Goal: Task Accomplishment & Management: Complete application form

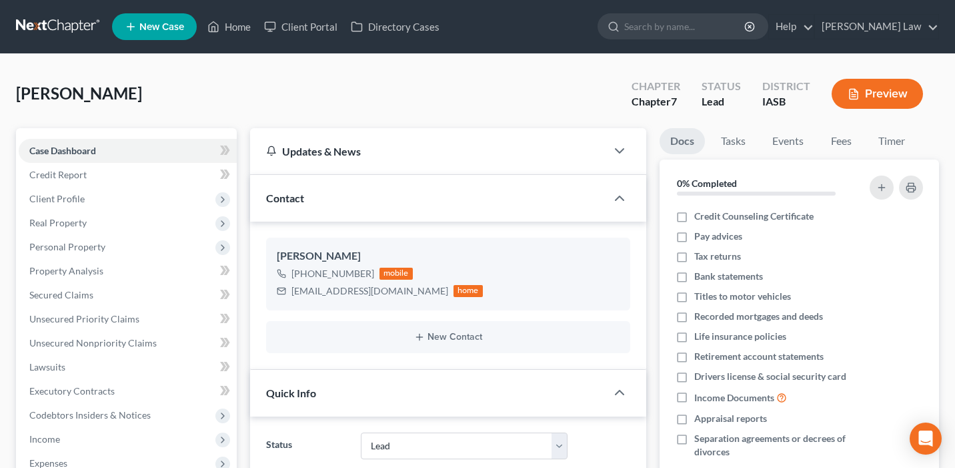
select select "10"
select select "0"
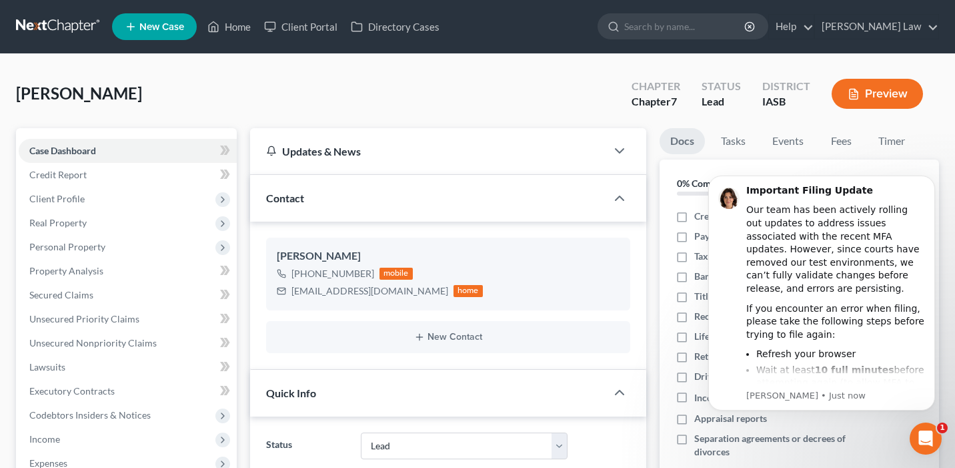
scroll to position [717, 0]
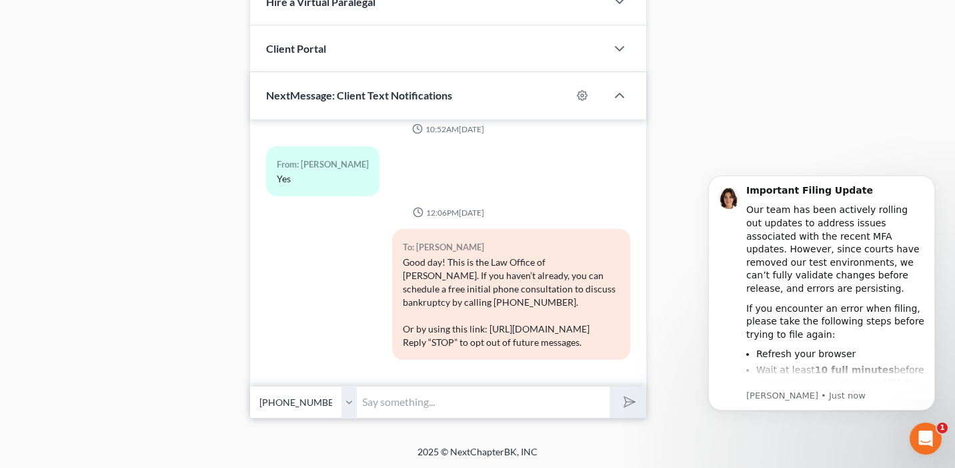
click at [420, 406] on input "text" at bounding box center [483, 402] width 253 height 33
type input "I have you on my calendar for Monday Oct 20th at 2:30pm. Thank you."
click at [610, 386] on button "submit" at bounding box center [628, 401] width 37 height 31
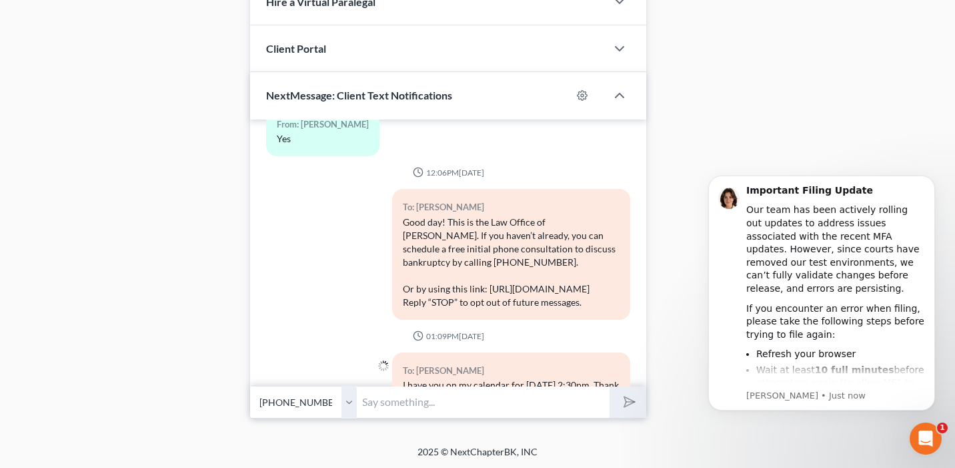
scroll to position [749, 0]
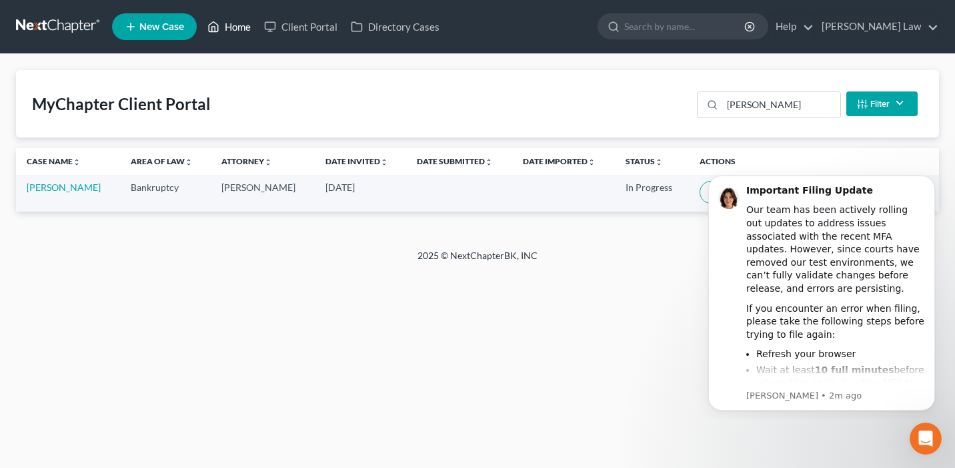
click at [240, 24] on link "Home" at bounding box center [229, 27] width 57 height 24
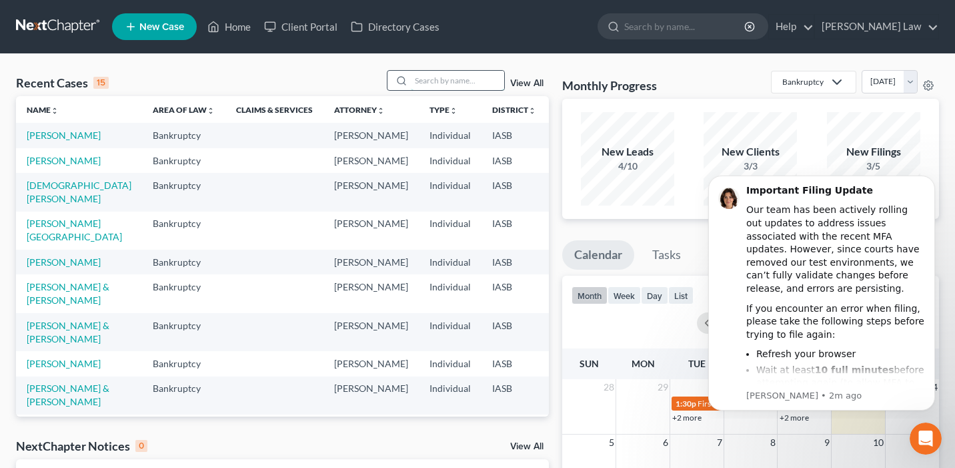
click at [437, 90] on input "search" at bounding box center [457, 80] width 93 height 19
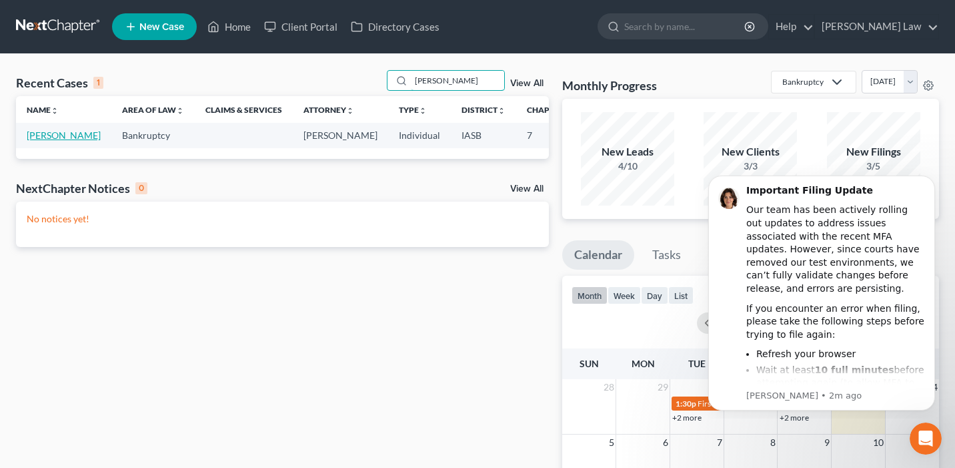
type input "Batterson"
click at [45, 141] on link "Batterson, James" at bounding box center [64, 134] width 74 height 11
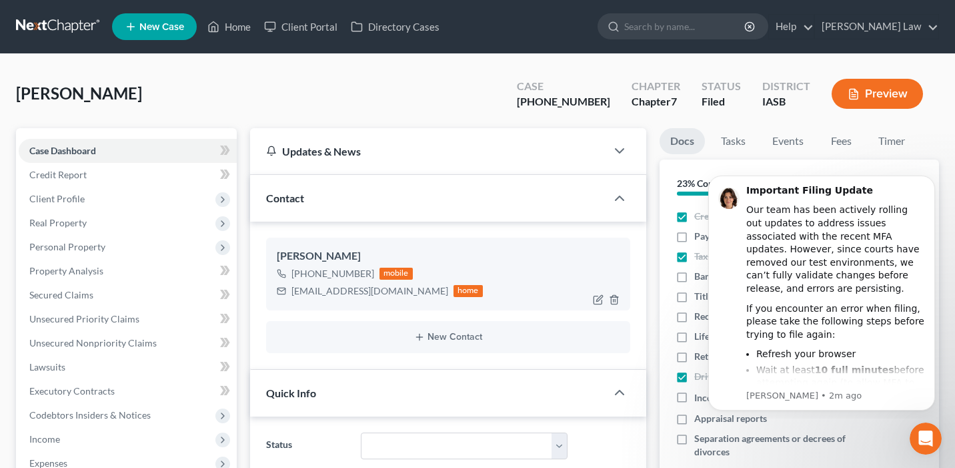
scroll to position [718, 0]
drag, startPoint x: 373, startPoint y: 292, endPoint x: 290, endPoint y: 292, distance: 83.4
click at [290, 292] on div "jimbatt1@gmail.com home" at bounding box center [380, 290] width 206 height 17
copy div "jimbatt1@gmail.com"
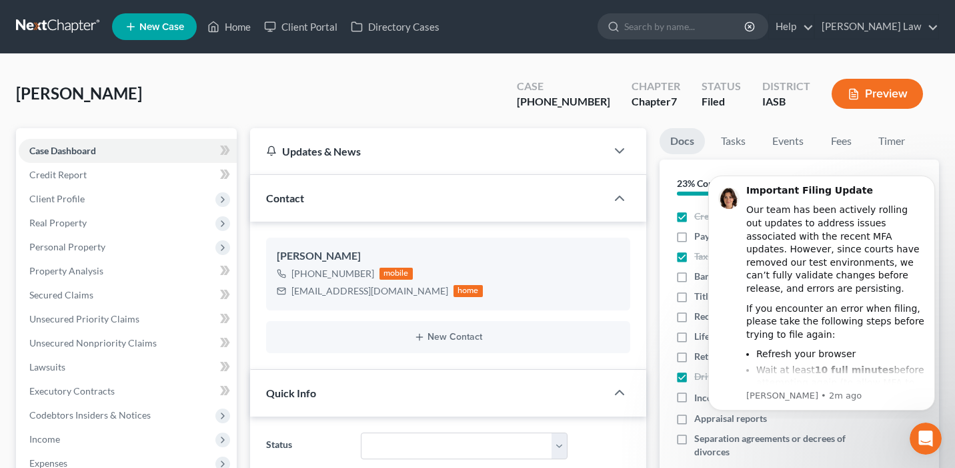
click at [593, 121] on div "Batterson, James Upgraded Case 25-01703-7 Chapter Chapter 7 Status Filed Distri…" at bounding box center [477, 99] width 923 height 58
drag, startPoint x: 616, startPoint y: 101, endPoint x: 553, endPoint y: 103, distance: 62.7
click at [553, 103] on div "Case 25-01703-7" at bounding box center [563, 94] width 115 height 39
copy div "[PHONE_NUMBER]"
click at [237, 22] on link "Home" at bounding box center [229, 27] width 57 height 24
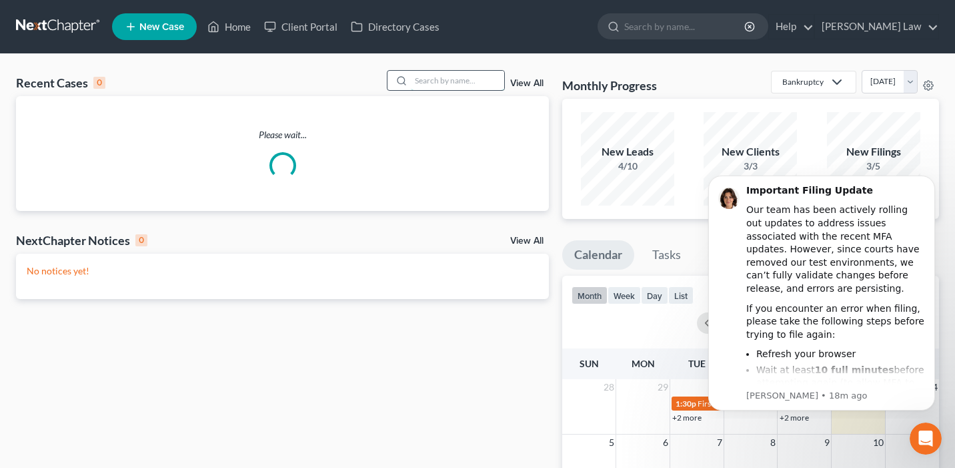
click at [480, 89] on input "search" at bounding box center [457, 80] width 93 height 19
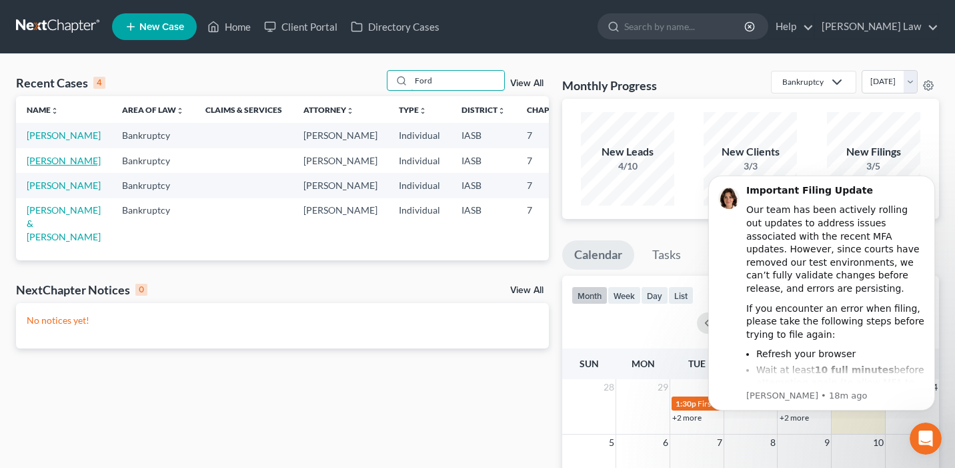
type input "Ford"
click at [45, 166] on link "[PERSON_NAME]" at bounding box center [64, 160] width 74 height 11
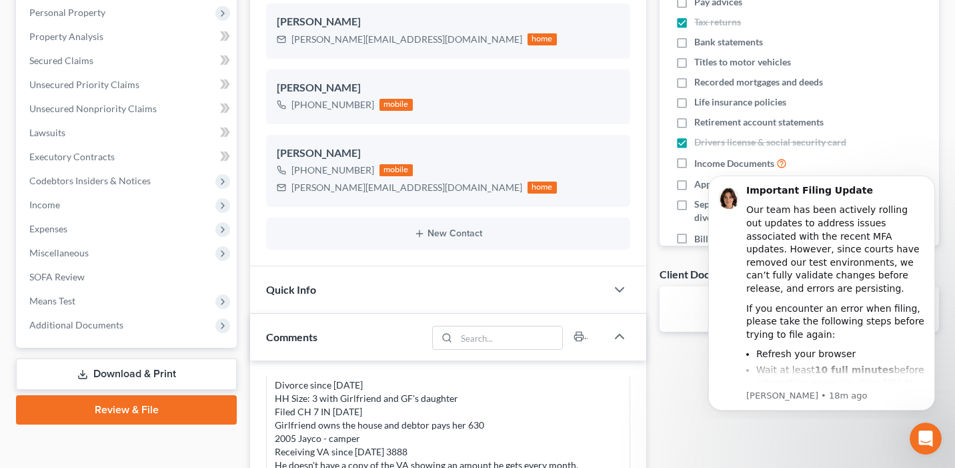
scroll to position [297, 0]
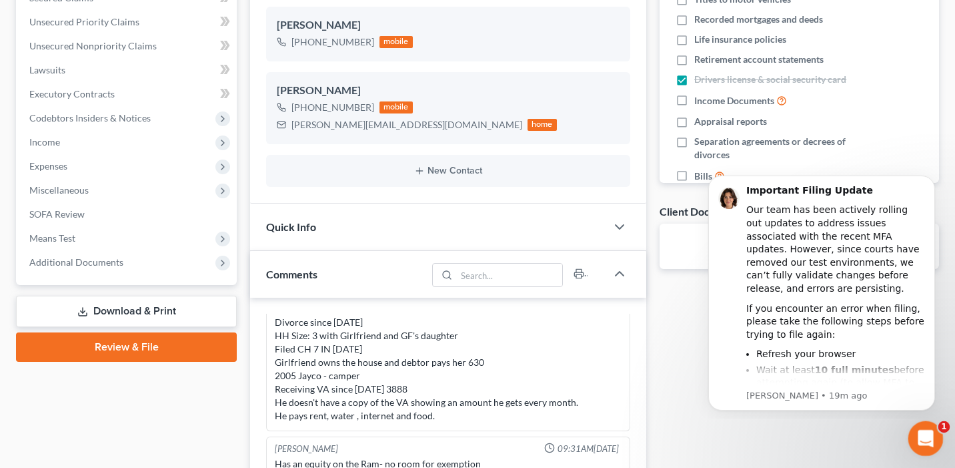
click at [915, 430] on div "Open Intercom Messenger" at bounding box center [924, 436] width 44 height 44
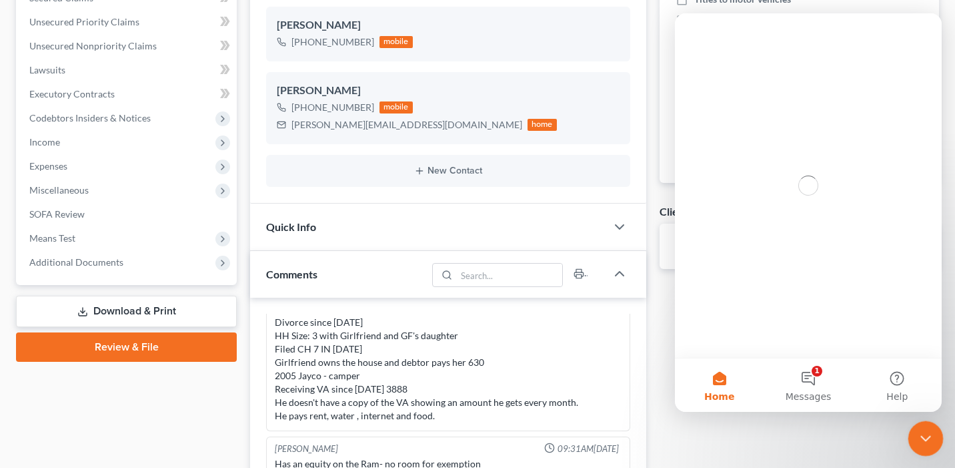
scroll to position [0, 0]
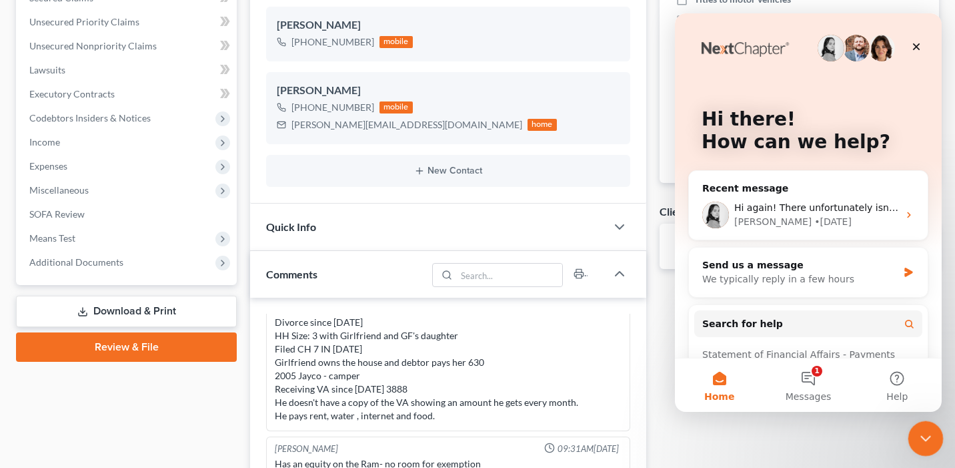
click at [927, 430] on icon "Close Intercom Messenger" at bounding box center [924, 436] width 16 height 16
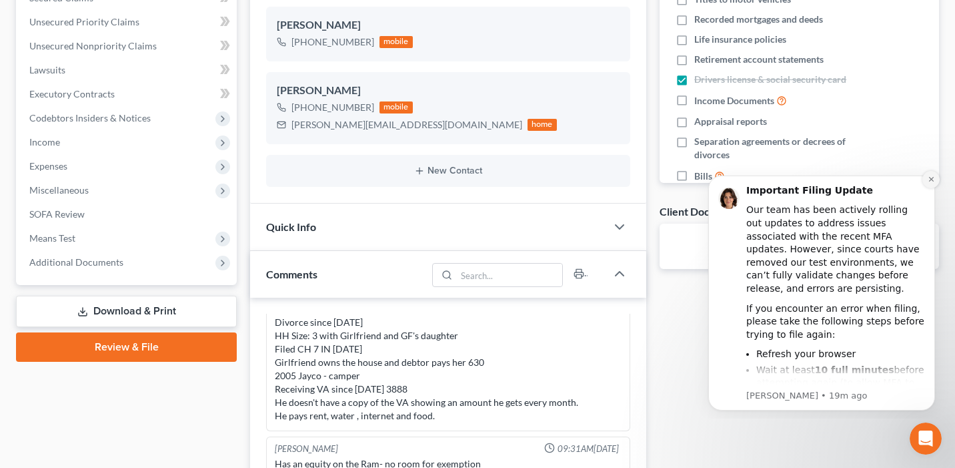
click at [935, 181] on button "Dismiss notification" at bounding box center [931, 179] width 17 height 17
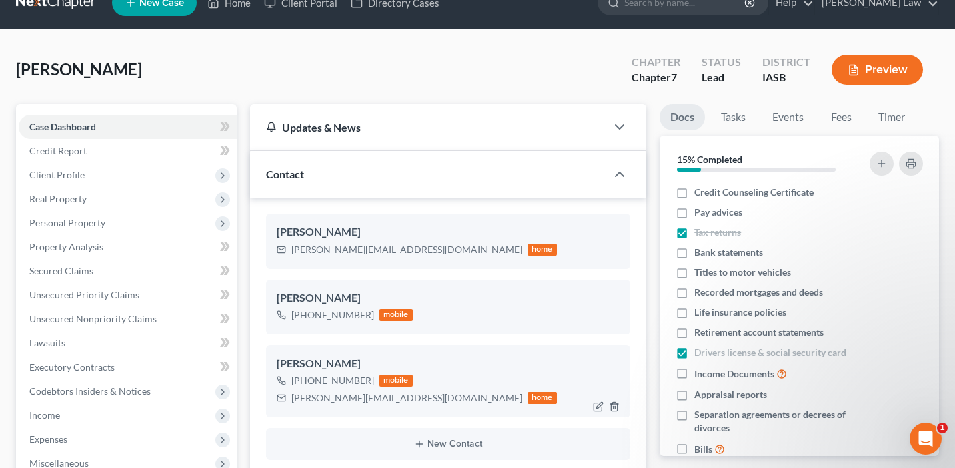
scroll to position [35, 0]
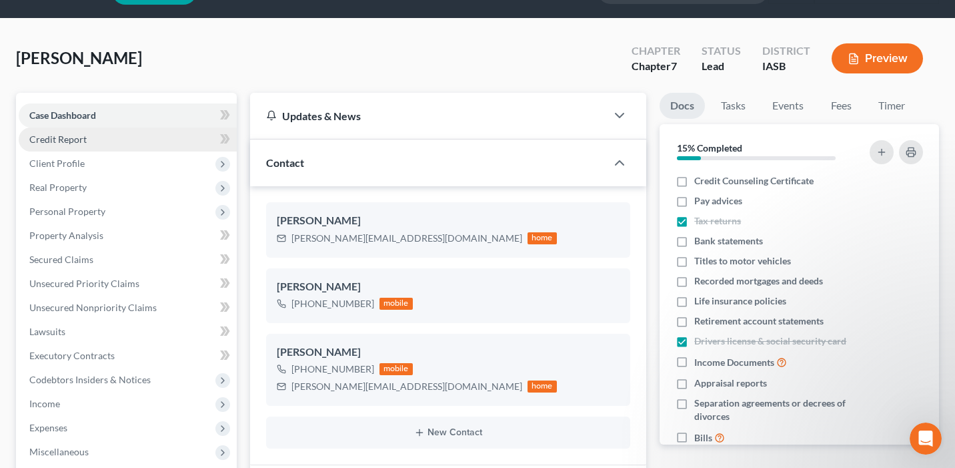
click at [192, 133] on link "Credit Report" at bounding box center [128, 139] width 218 height 24
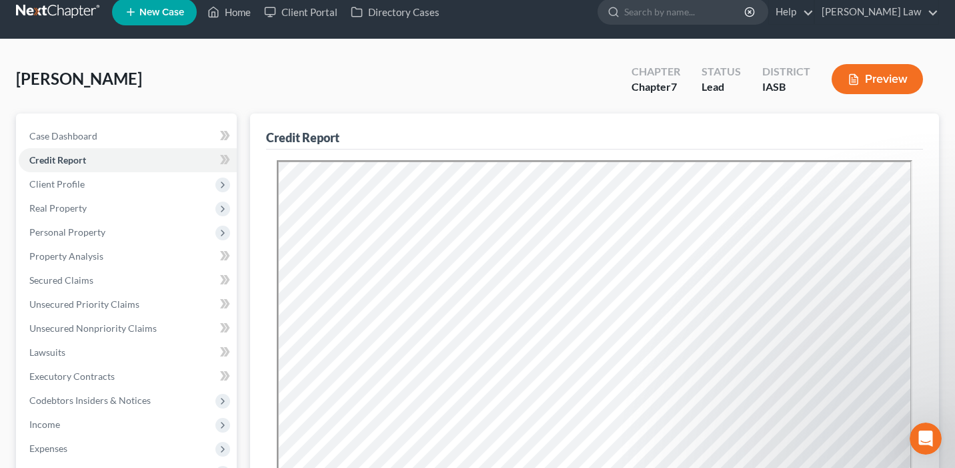
scroll to position [27, 0]
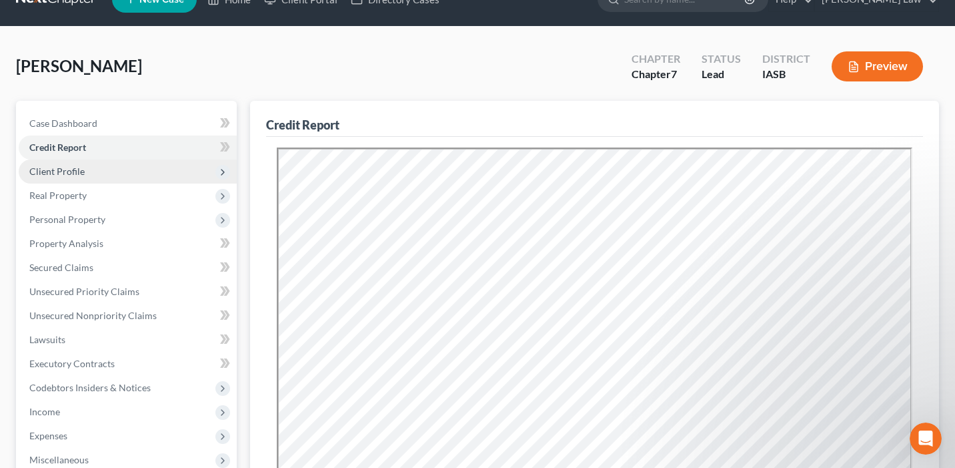
click at [169, 167] on span "Client Profile" at bounding box center [128, 171] width 218 height 24
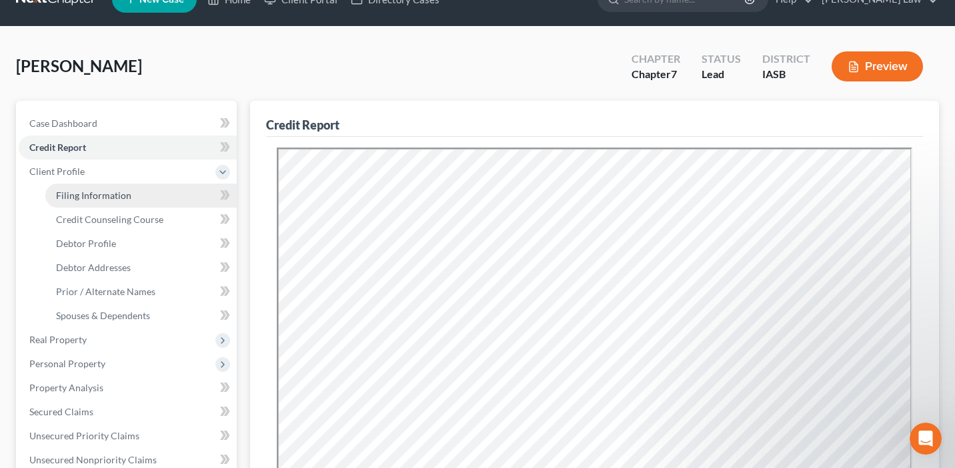
click at [177, 191] on link "Filing Information" at bounding box center [140, 195] width 191 height 24
select select "1"
select select "0"
select select "30"
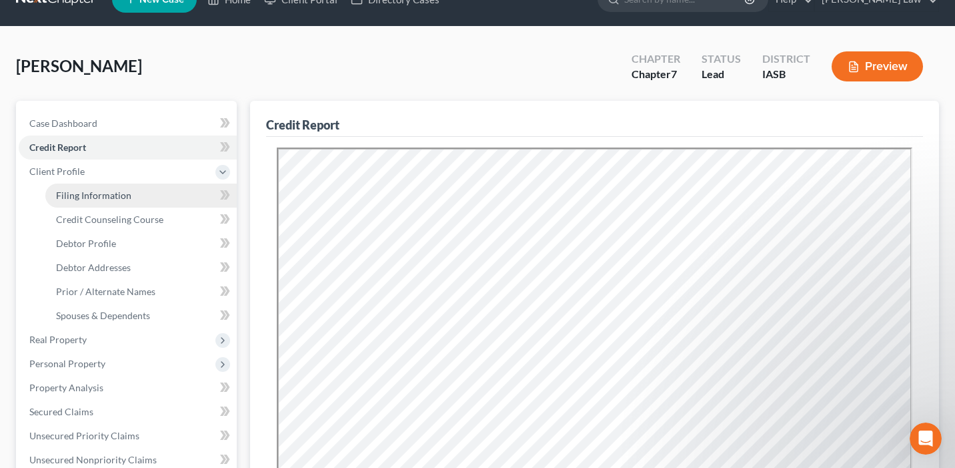
select select "0"
select select "16"
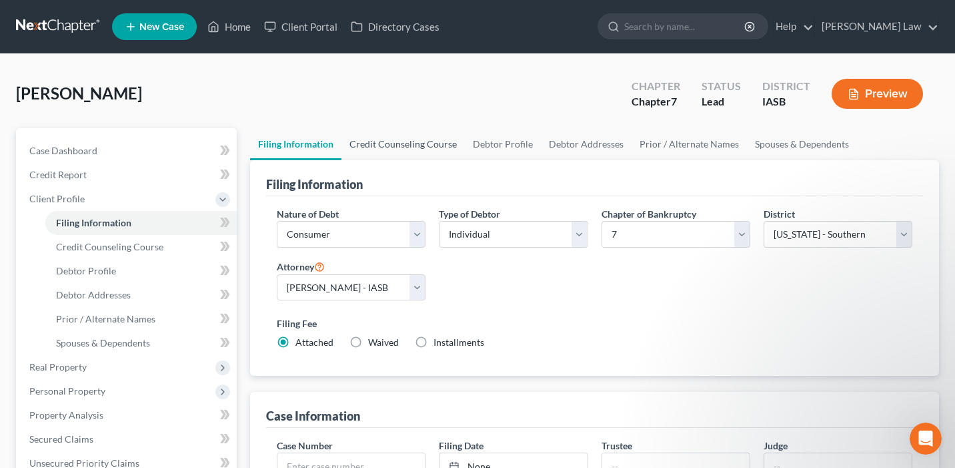
click at [399, 150] on link "Credit Counseling Course" at bounding box center [403, 144] width 123 height 32
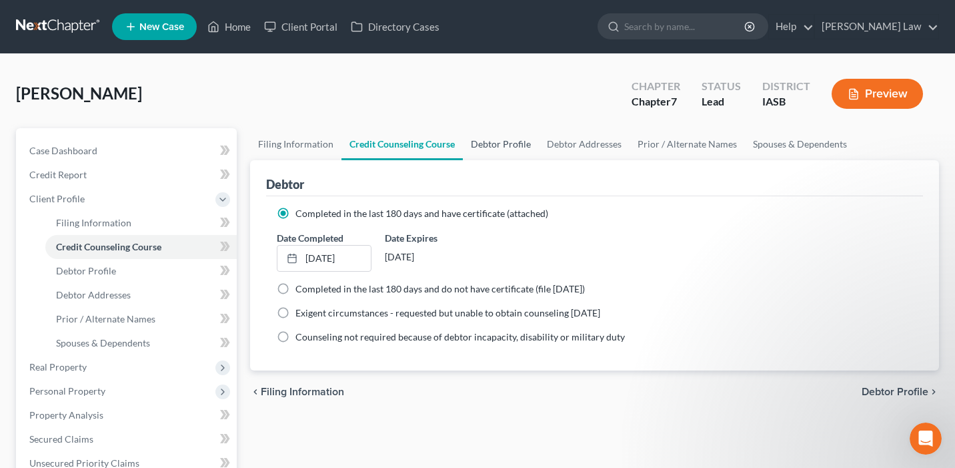
click at [494, 144] on link "Debtor Profile" at bounding box center [501, 144] width 76 height 32
select select "3"
select select "1"
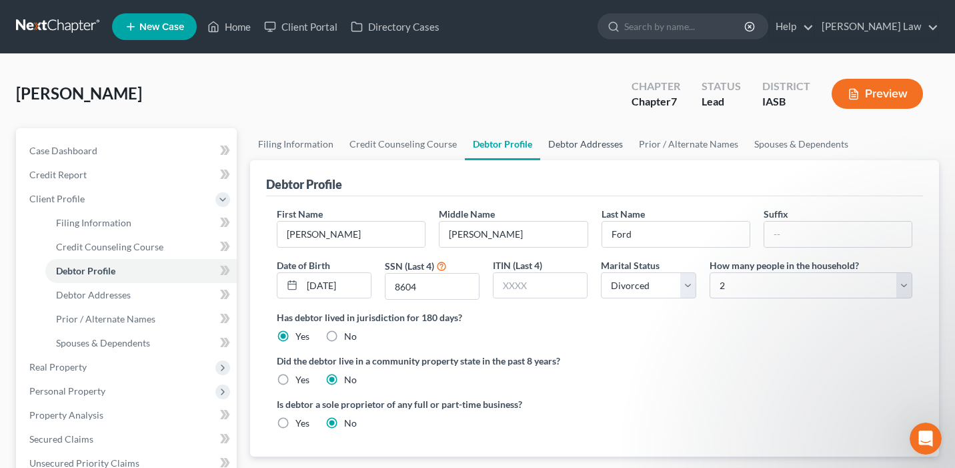
click at [596, 145] on link "Debtor Addresses" at bounding box center [585, 144] width 91 height 32
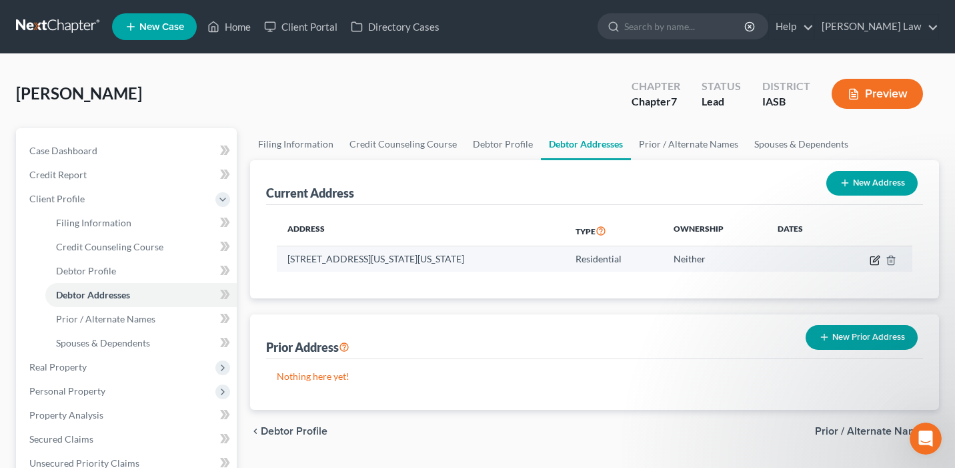
click at [877, 257] on icon "button" at bounding box center [875, 260] width 11 height 11
select select "16"
select select "0"
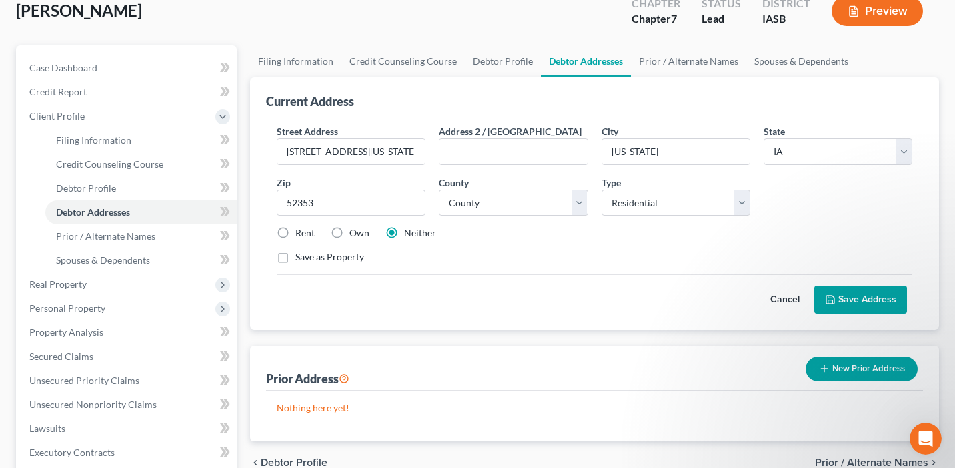
scroll to position [73, 0]
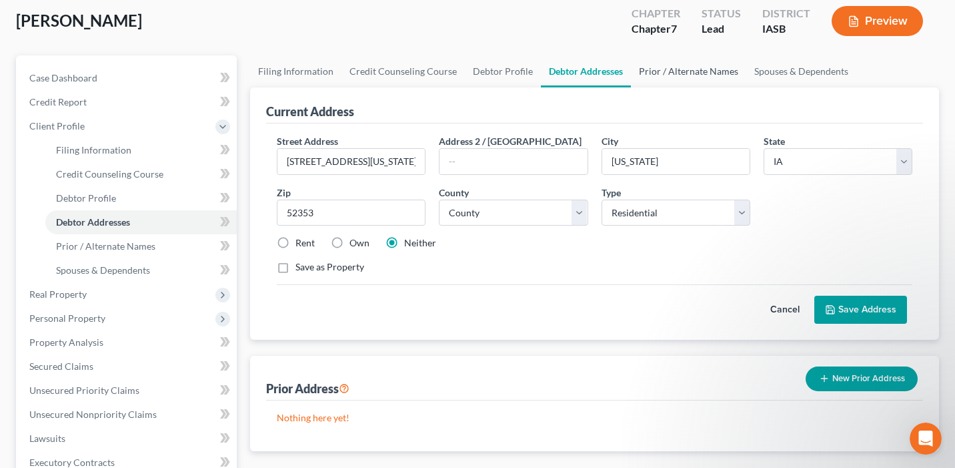
click at [690, 70] on link "Prior / Alternate Names" at bounding box center [688, 71] width 115 height 32
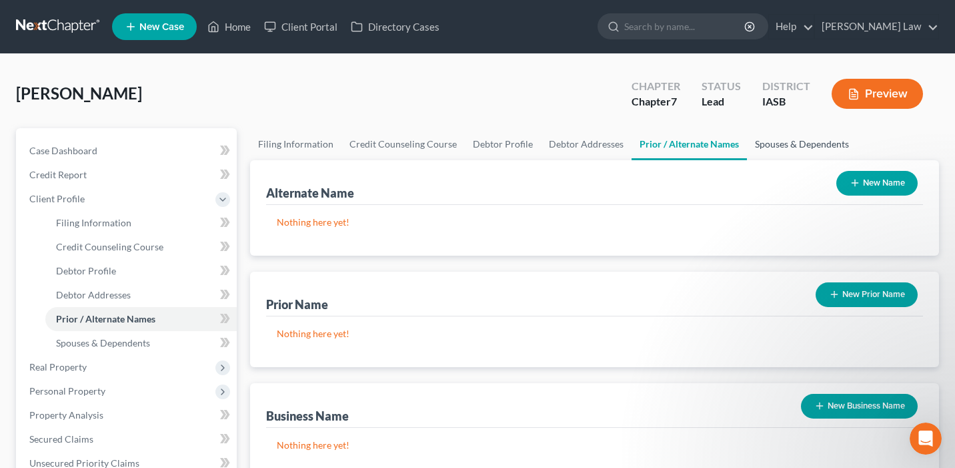
click at [781, 138] on link "Spouses & Dependents" at bounding box center [802, 144] width 110 height 32
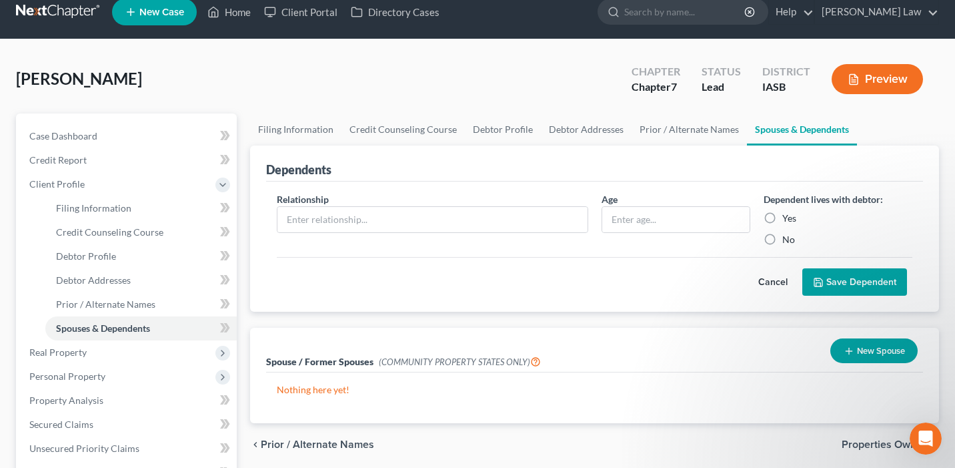
scroll to position [4, 0]
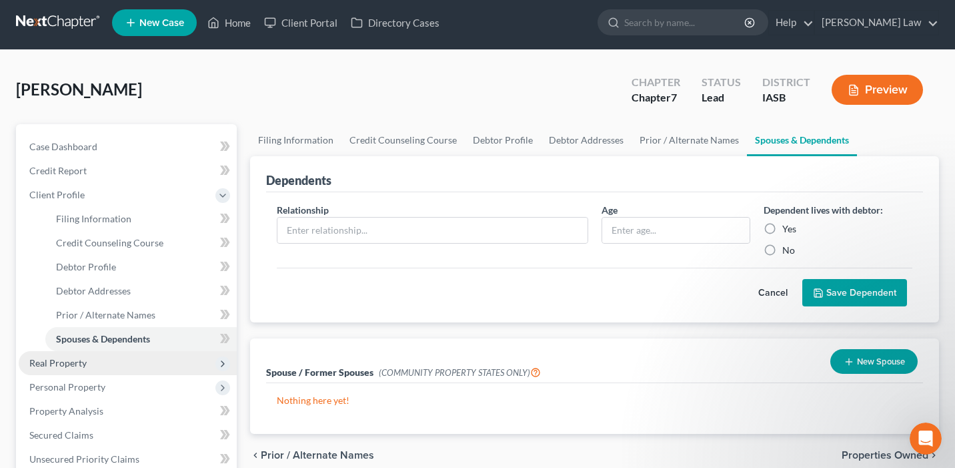
click at [193, 357] on span "Real Property" at bounding box center [128, 363] width 218 height 24
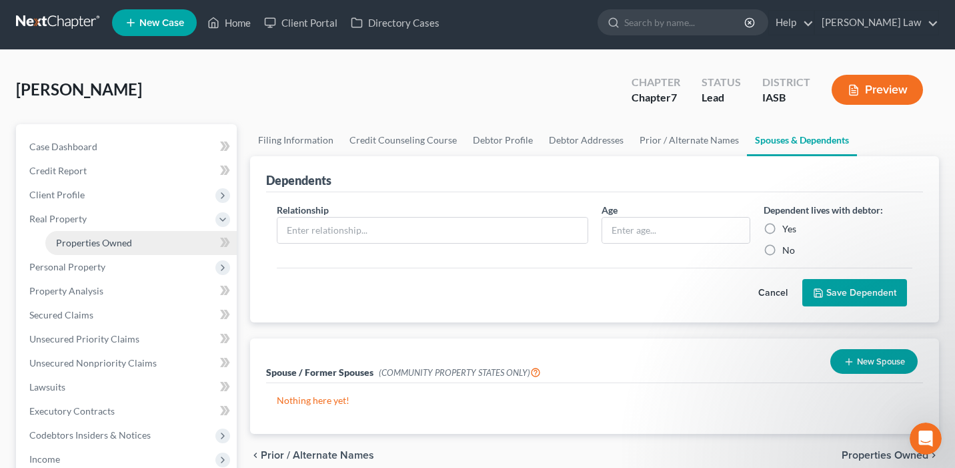
click at [172, 244] on link "Properties Owned" at bounding box center [140, 243] width 191 height 24
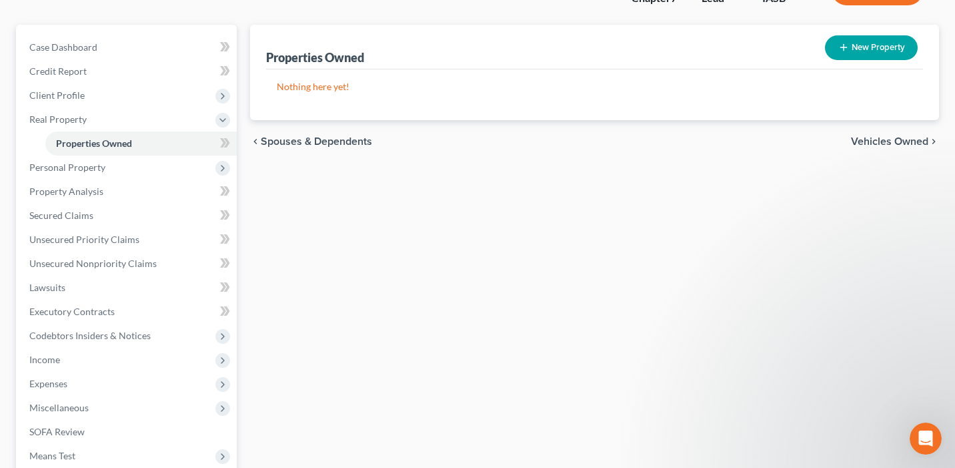
scroll to position [114, 0]
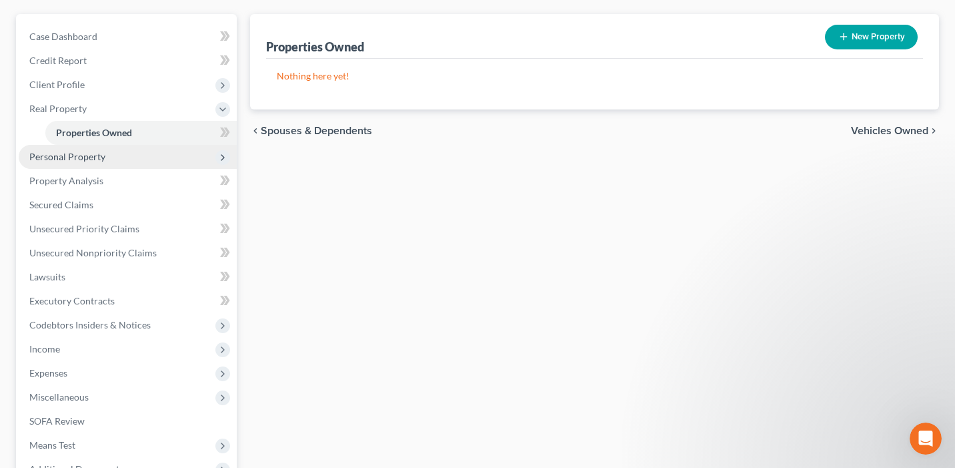
click at [133, 159] on span "Personal Property" at bounding box center [128, 157] width 218 height 24
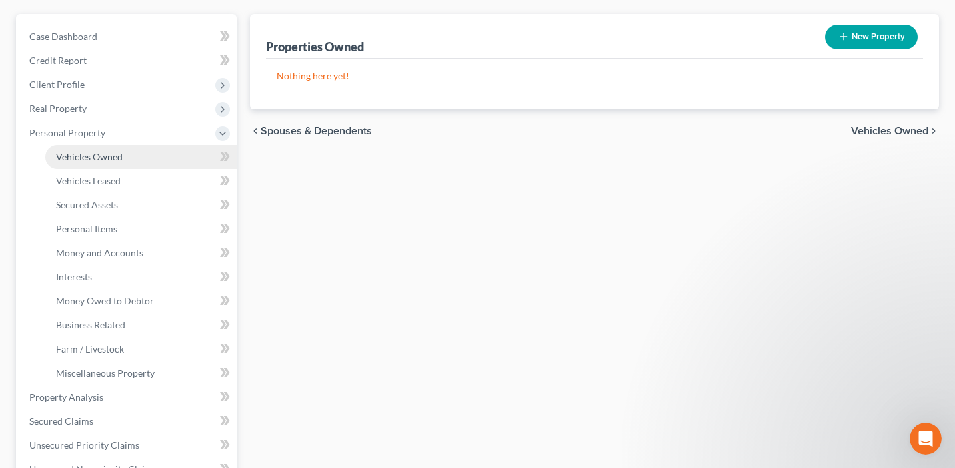
click at [129, 165] on link "Vehicles Owned" at bounding box center [140, 157] width 191 height 24
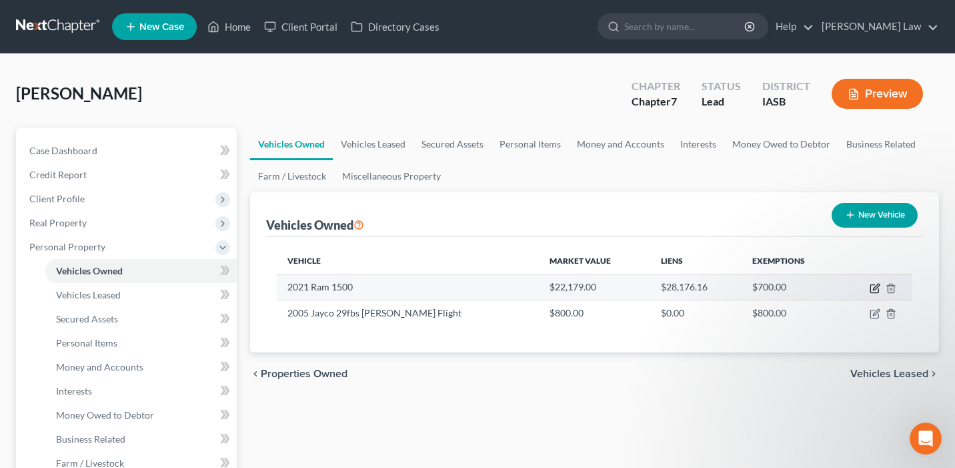
click at [878, 290] on icon "button" at bounding box center [875, 288] width 11 height 11
select select "0"
select select "5"
select select "1"
select select "0"
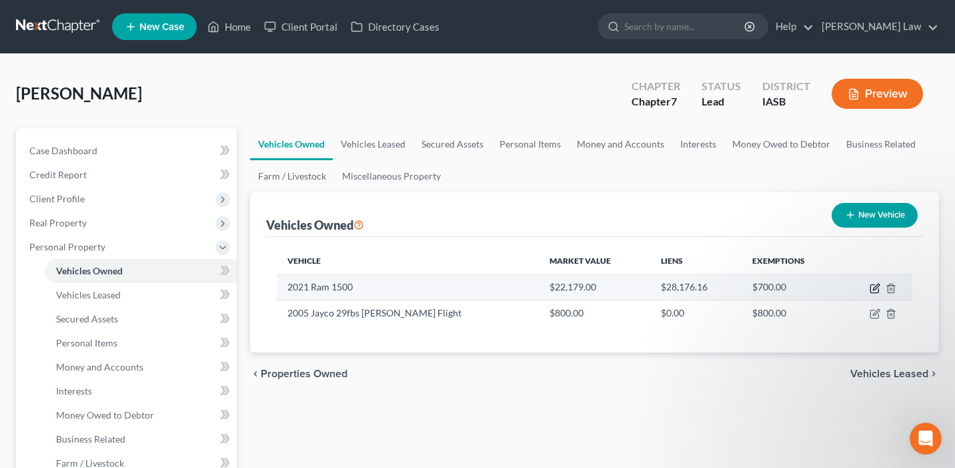
select select "16"
select select "0"
select select "2"
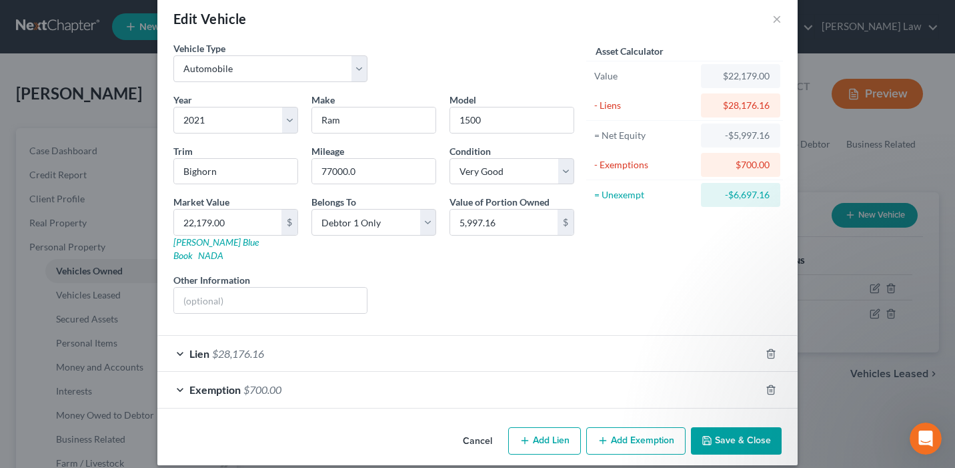
scroll to position [9, 0]
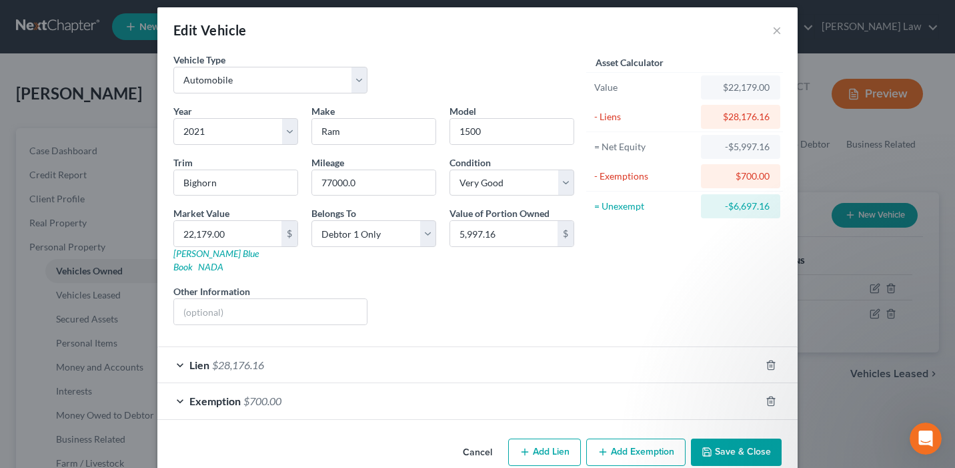
click at [587, 349] on div "Lien $28,176.16" at bounding box center [458, 364] width 603 height 35
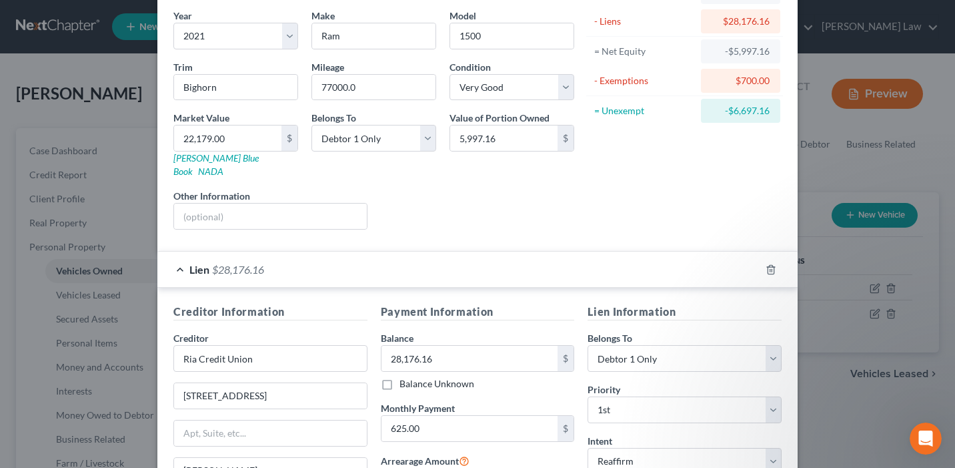
scroll to position [0, 0]
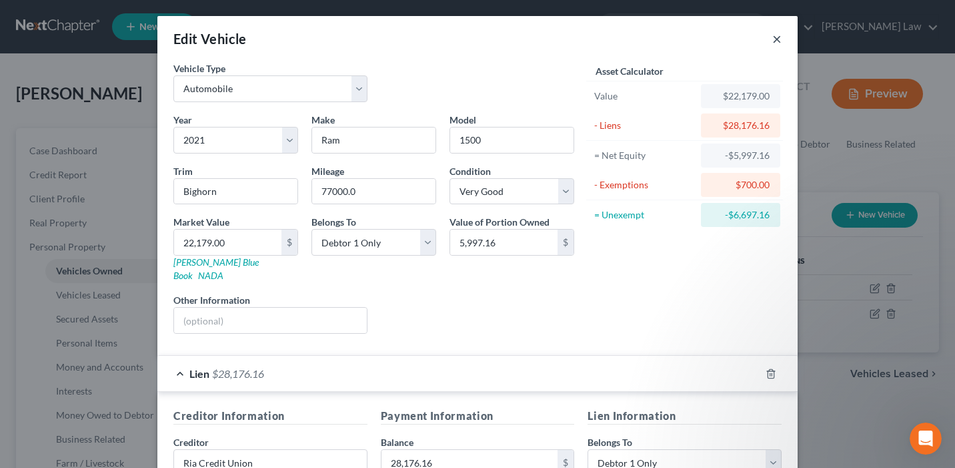
click at [777, 40] on button "×" at bounding box center [777, 39] width 9 height 16
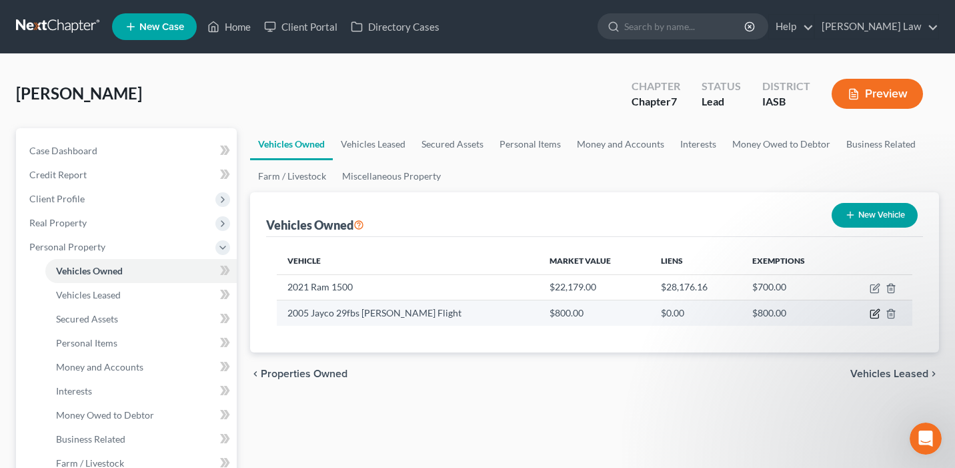
click at [873, 312] on icon "button" at bounding box center [875, 313] width 11 height 11
select select "0"
select select "21"
select select "3"
select select "0"
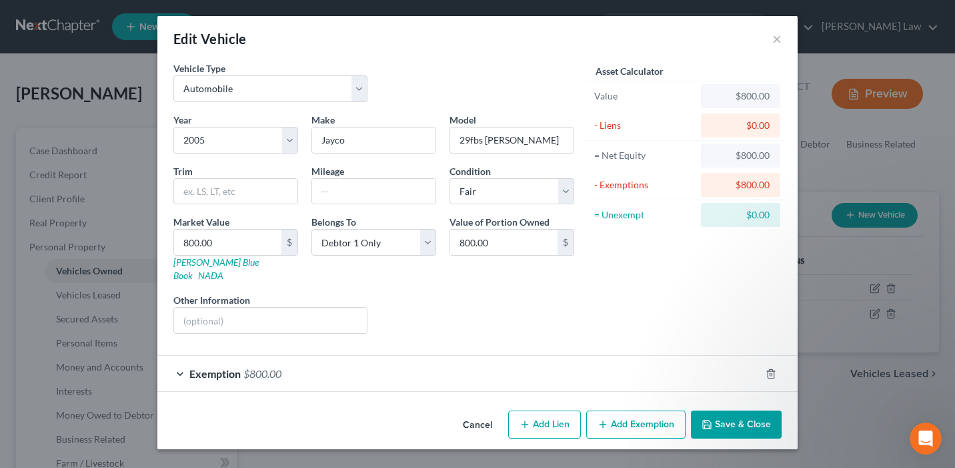
click at [660, 375] on div "Exemption $800.00" at bounding box center [458, 373] width 603 height 35
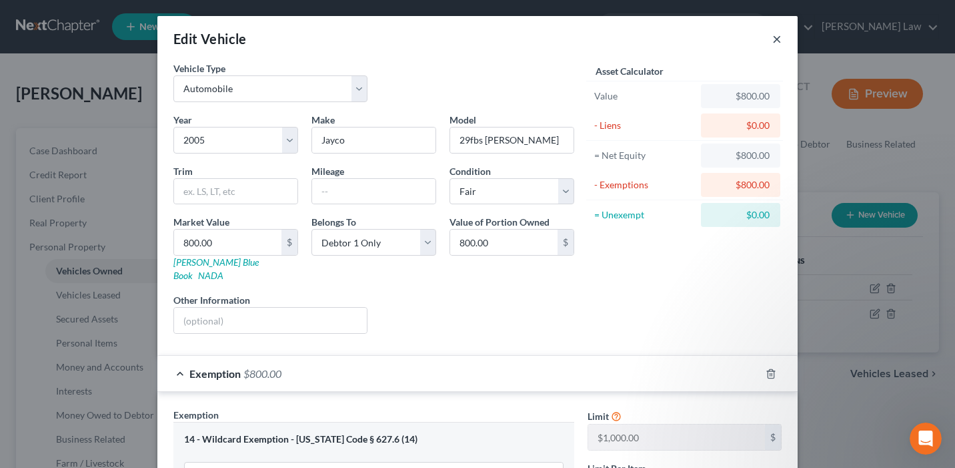
click at [776, 42] on button "×" at bounding box center [777, 39] width 9 height 16
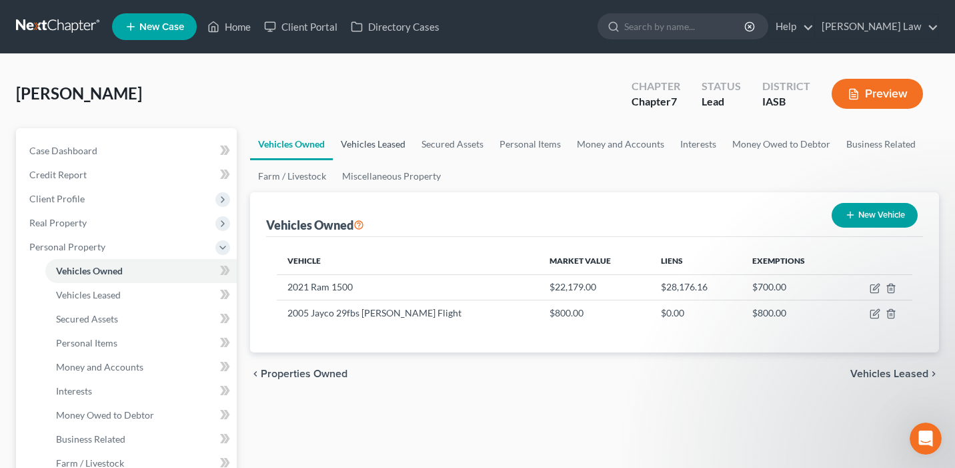
click at [401, 143] on link "Vehicles Leased" at bounding box center [373, 144] width 81 height 32
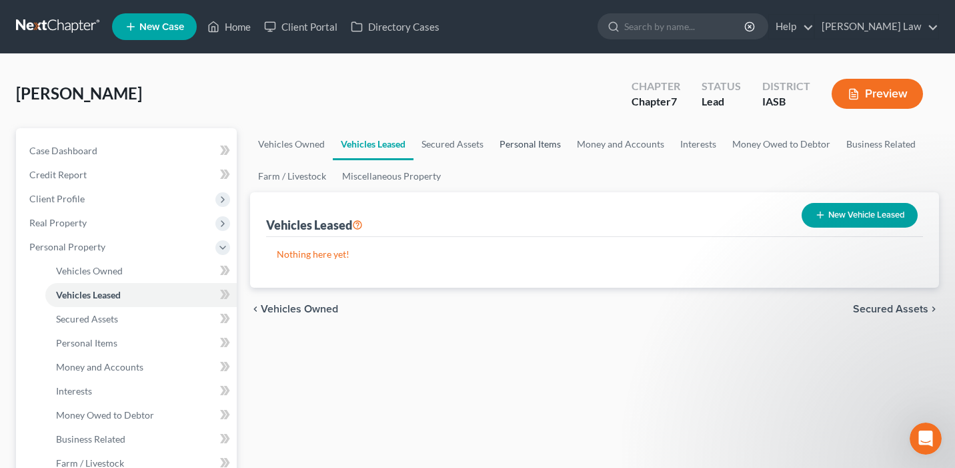
click at [538, 143] on link "Personal Items" at bounding box center [530, 144] width 77 height 32
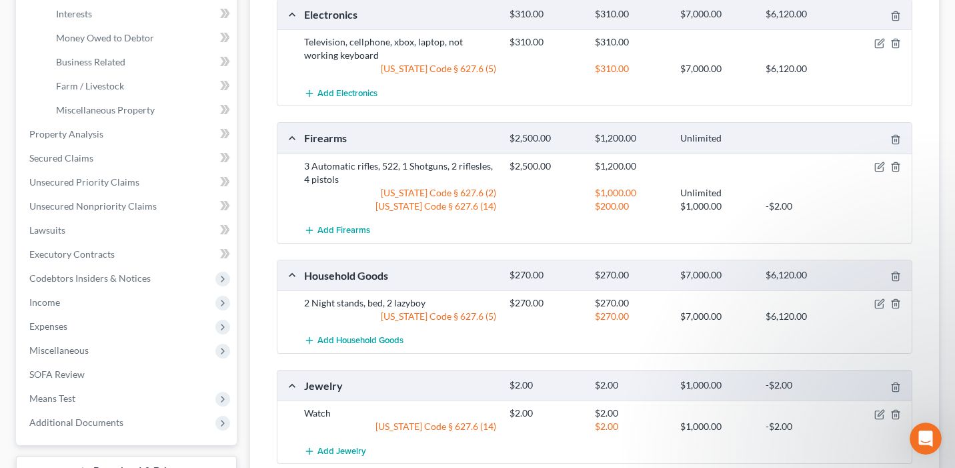
scroll to position [369, 0]
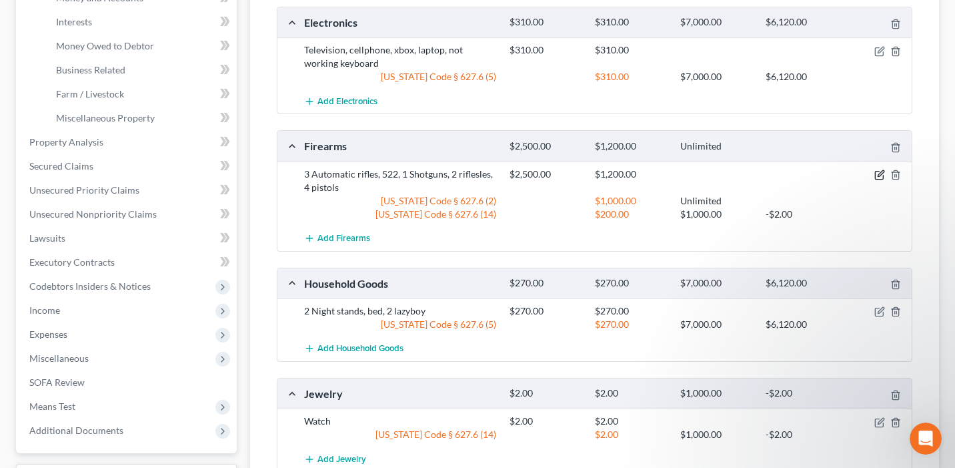
click at [875, 171] on icon "button" at bounding box center [879, 175] width 8 height 8
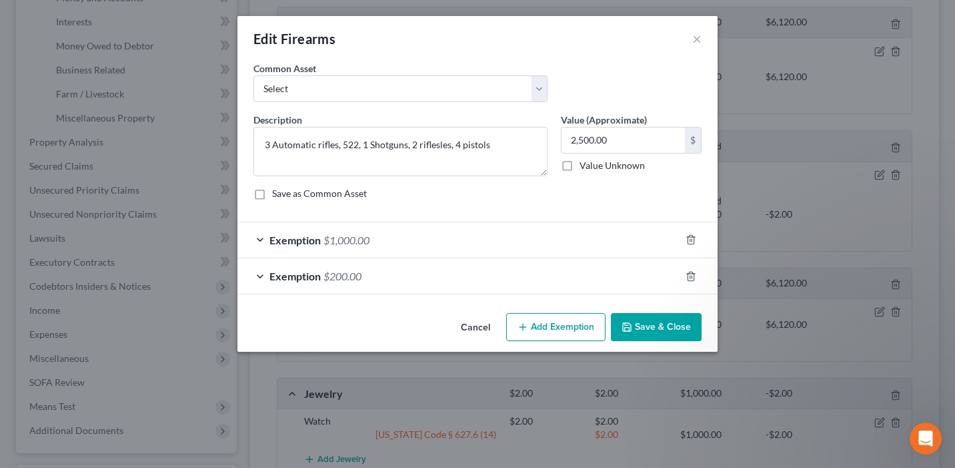
click at [584, 252] on div "Exemption $1,000.00" at bounding box center [458, 239] width 443 height 35
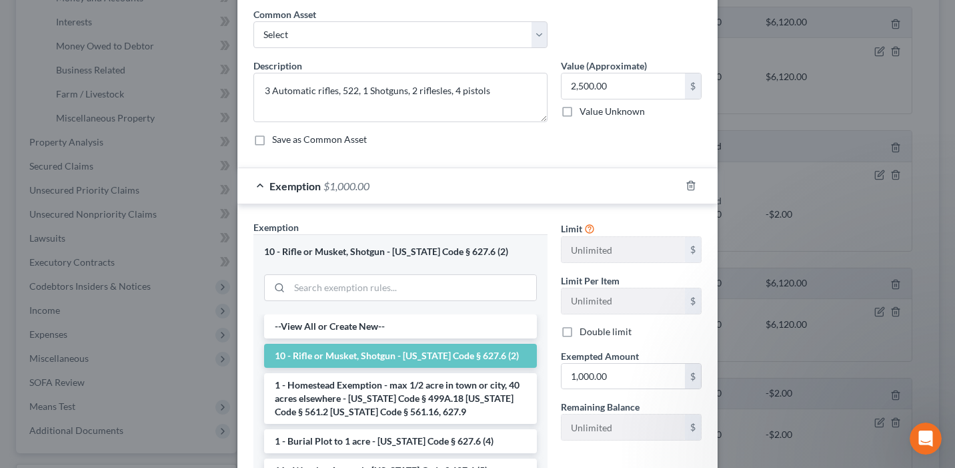
scroll to position [0, 0]
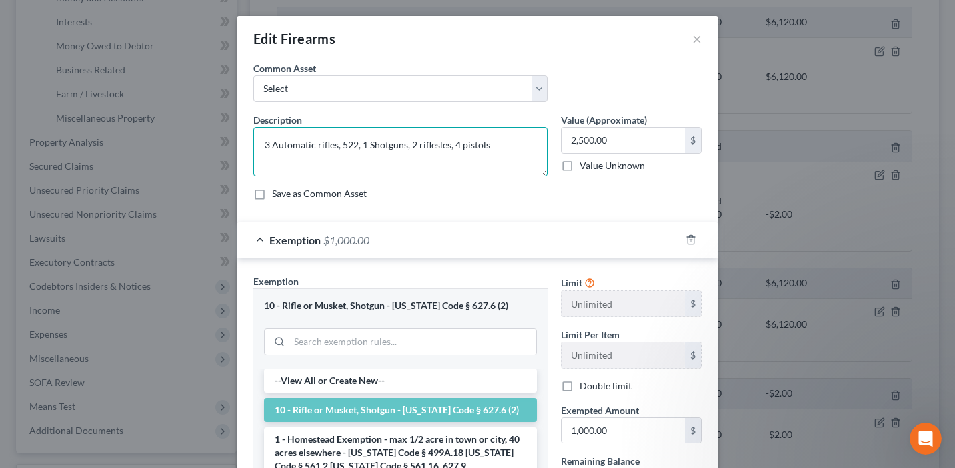
drag, startPoint x: 494, startPoint y: 143, endPoint x: 256, endPoint y: 144, distance: 237.5
click at [256, 144] on textarea "3 Automatic rifles, 522, 1 Shotguns, 2 riflesles, 4 pistols" at bounding box center [401, 151] width 294 height 49
type textarea "45"
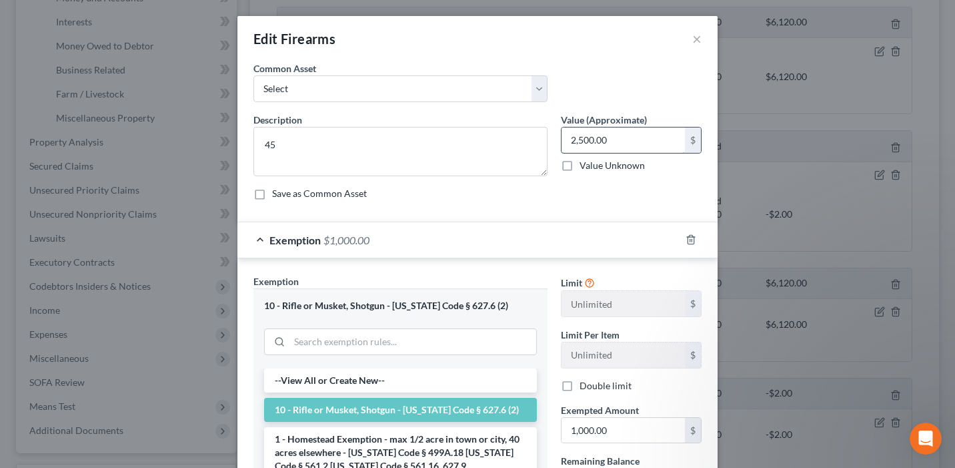
click at [634, 141] on input "2,500.00" at bounding box center [623, 139] width 123 height 25
type input "5"
type input "500"
click at [635, 438] on input "1,000.00" at bounding box center [623, 430] width 123 height 25
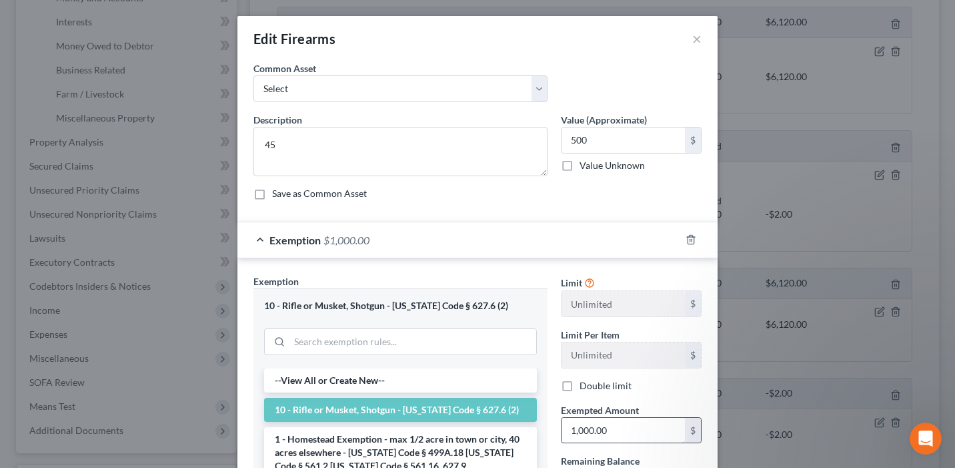
click at [635, 438] on input "1,000.00" at bounding box center [623, 430] width 123 height 25
type input "500"
click at [569, 190] on div "Save as Common Asset" at bounding box center [478, 193] width 448 height 13
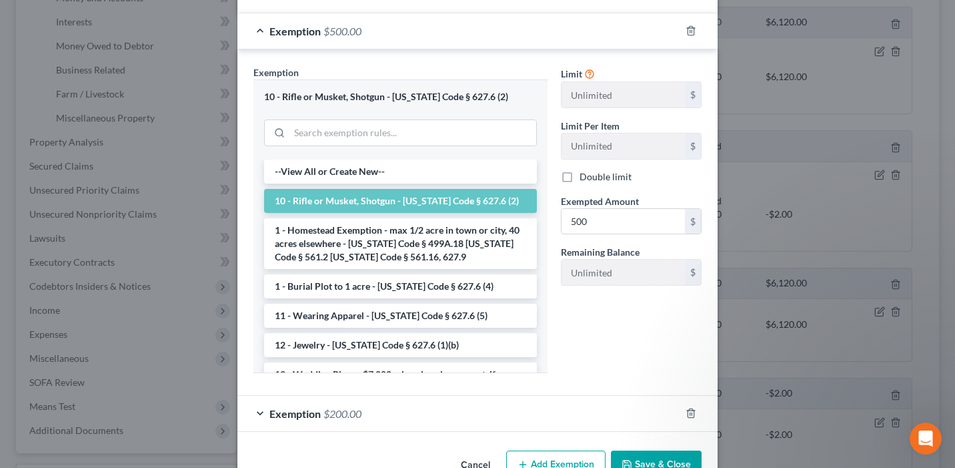
scroll to position [246, 0]
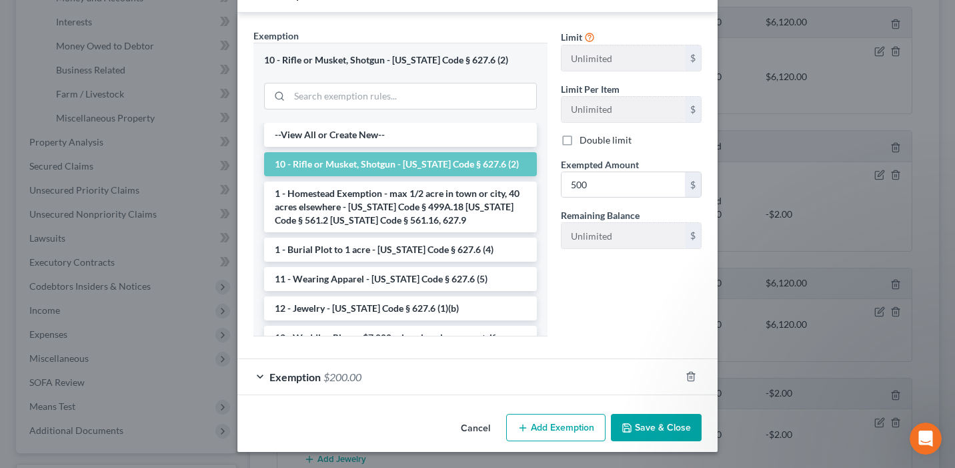
click at [668, 432] on button "Save & Close" at bounding box center [656, 428] width 91 height 28
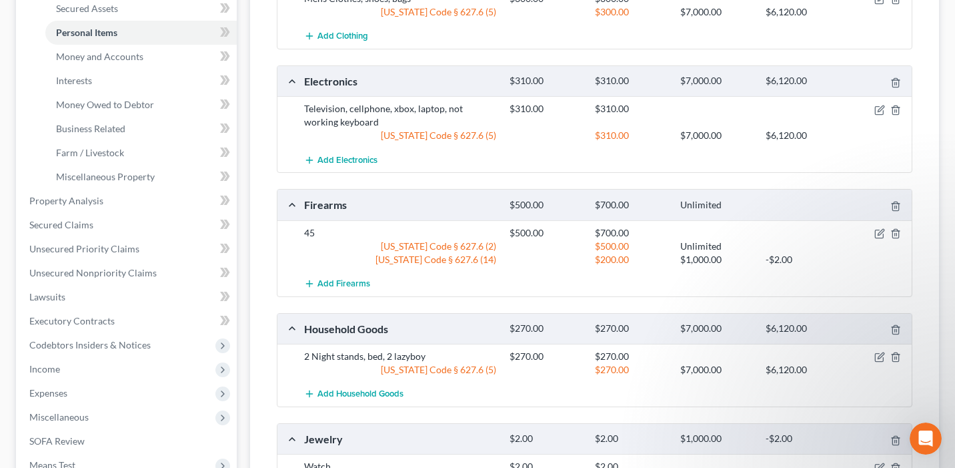
scroll to position [38, 0]
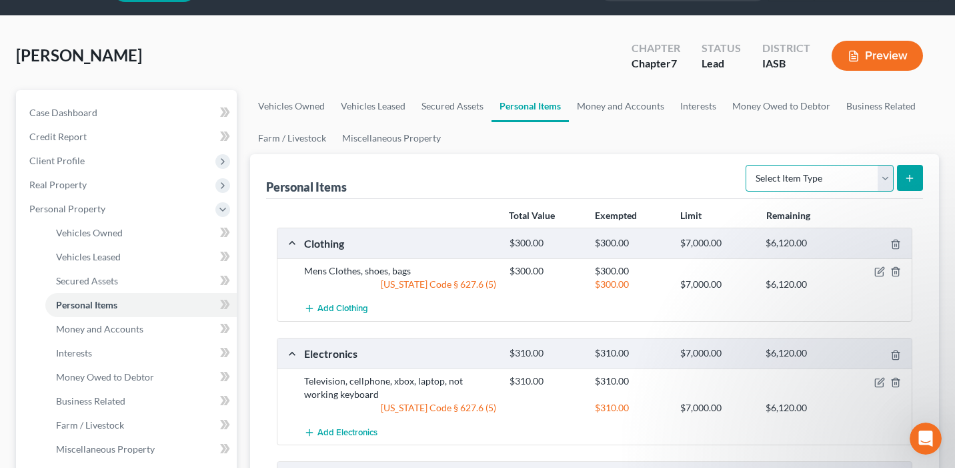
click at [799, 189] on select "Select Item Type Clothing Collectibles Of Value Electronics Firearms Household …" at bounding box center [820, 178] width 148 height 27
click at [625, 115] on link "Money and Accounts" at bounding box center [620, 106] width 103 height 32
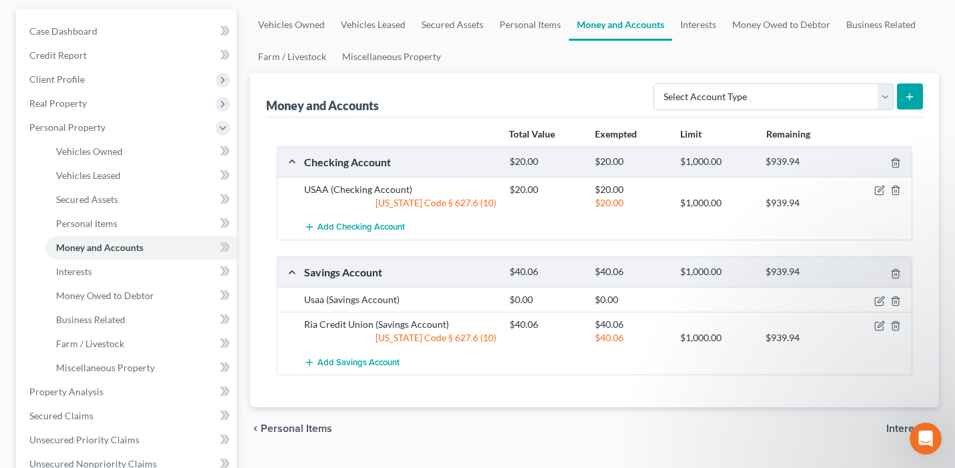
scroll to position [118, 0]
click at [699, 25] on link "Interests" at bounding box center [698, 26] width 52 height 32
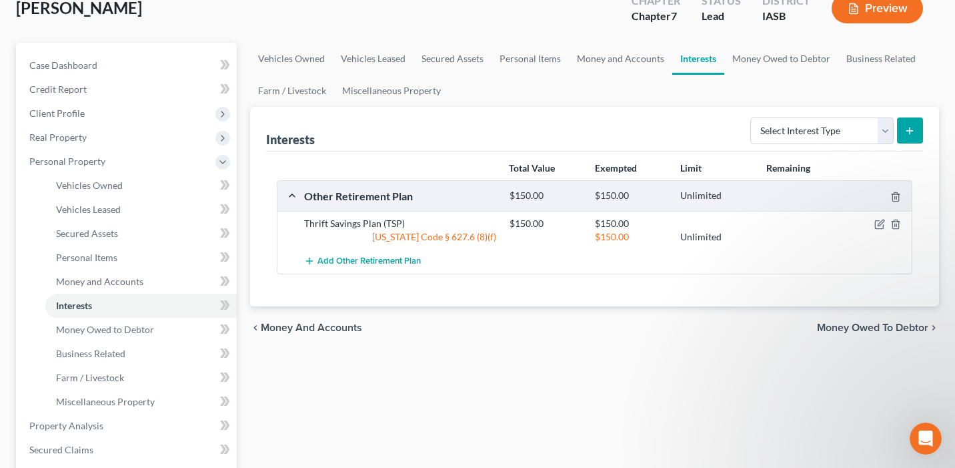
scroll to position [88, 0]
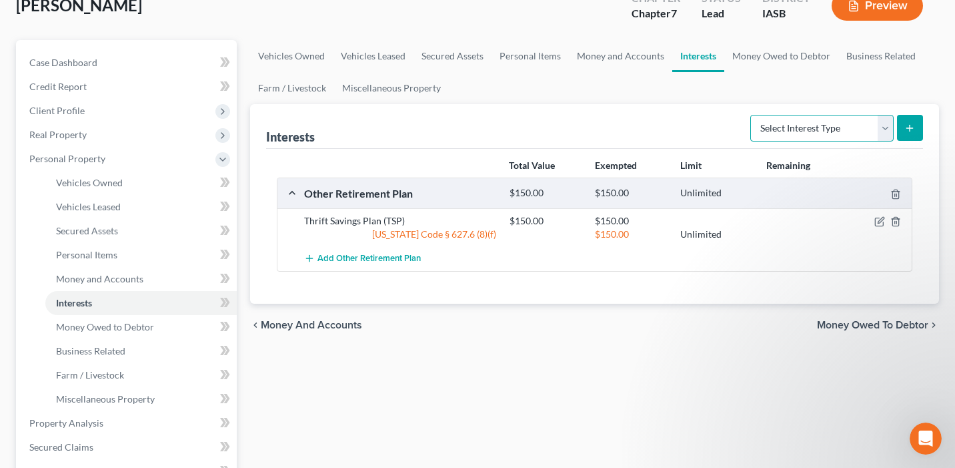
click at [828, 129] on select "Select Interest Type 401K Annuity Bond Education IRA Government Bond Government…" at bounding box center [822, 128] width 143 height 27
select select "other_retirement_plan"
click at [752, 115] on select "Select Interest Type 401K Annuity Bond Education IRA Government Bond Government…" at bounding box center [822, 128] width 143 height 27
click at [914, 131] on icon "submit" at bounding box center [910, 128] width 11 height 11
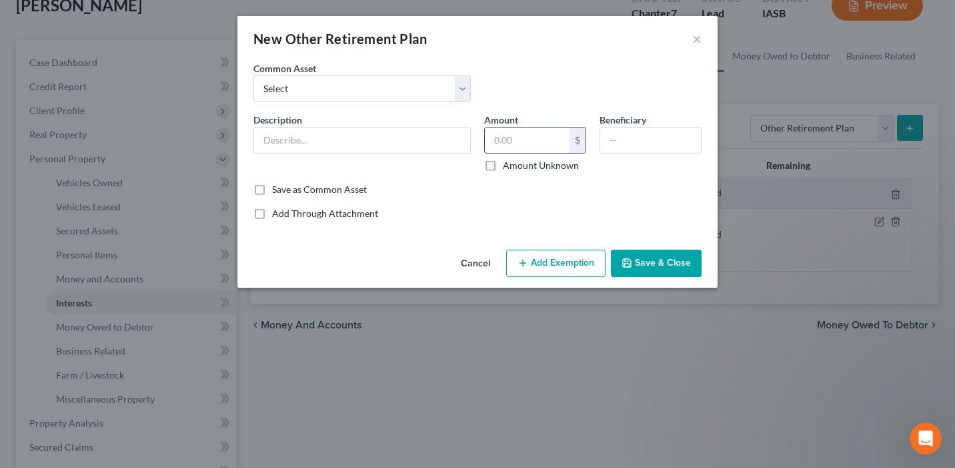
click at [502, 142] on input "text" at bounding box center [527, 139] width 85 height 25
click at [503, 166] on label "Amount Unknown" at bounding box center [541, 165] width 76 height 13
click at [508, 166] on input "Amount Unknown" at bounding box center [512, 163] width 9 height 9
checkbox input "true"
click at [372, 146] on input "text" at bounding box center [362, 139] width 216 height 25
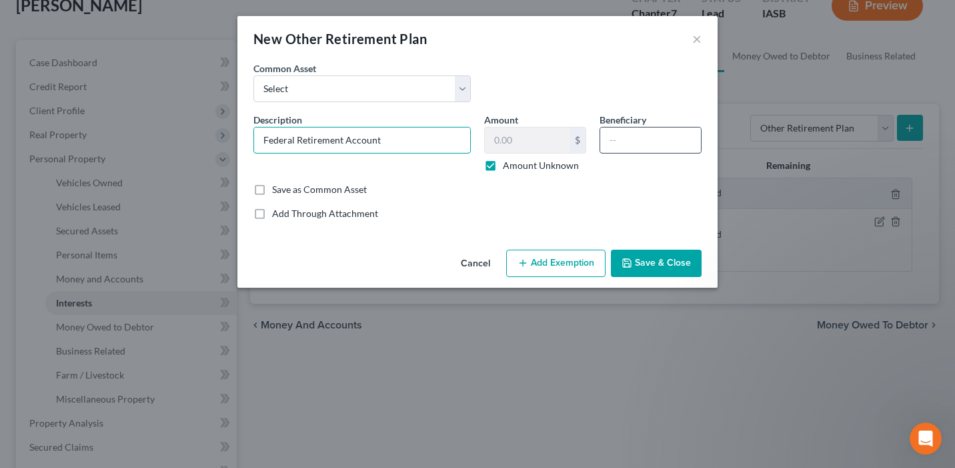
type input "Federal Retirement Account"
click at [634, 137] on input "text" at bounding box center [650, 139] width 101 height 25
type input "N/A"
click at [642, 260] on button "Save & Close" at bounding box center [656, 264] width 91 height 28
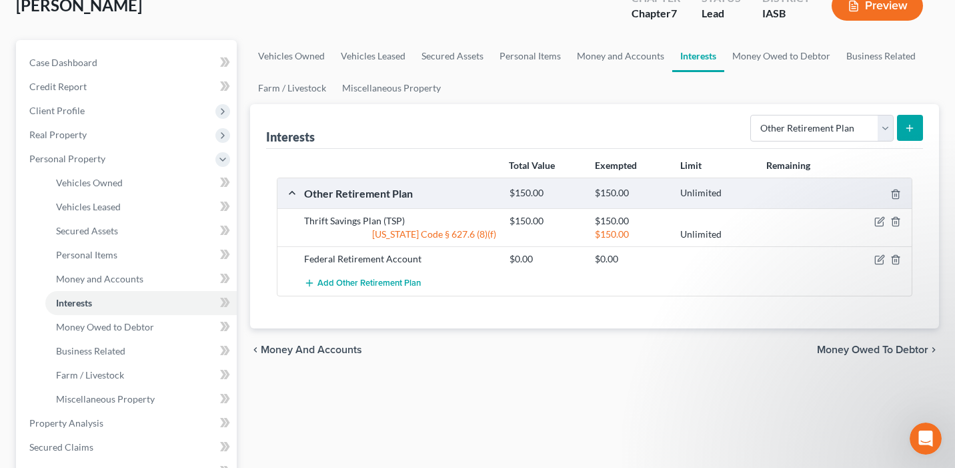
scroll to position [89, 0]
click at [793, 119] on select "Select Interest Type 401K Annuity Bond Education IRA Government Bond Government…" at bounding box center [822, 127] width 143 height 27
click at [827, 128] on select "Select Interest Type 401K Annuity Bond Education IRA Government Bond Government…" at bounding box center [822, 127] width 143 height 27
click at [893, 217] on icon "button" at bounding box center [896, 220] width 11 height 11
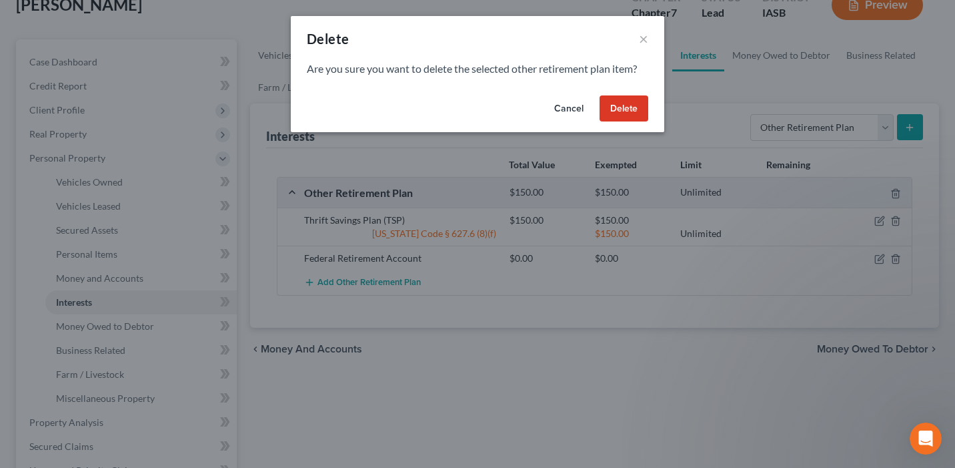
click at [620, 108] on button "Delete" at bounding box center [624, 108] width 49 height 27
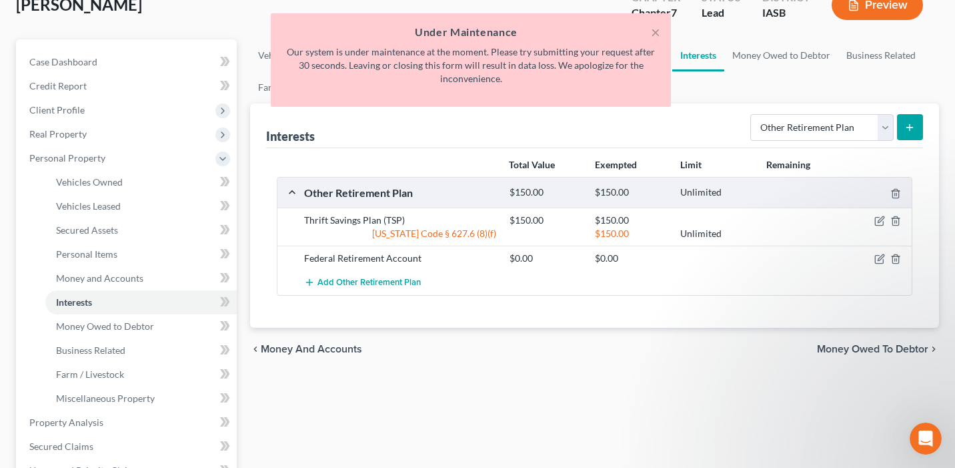
click at [646, 31] on h5 "Under Maintenance" at bounding box center [471, 32] width 379 height 16
click at [659, 27] on button "×" at bounding box center [655, 32] width 9 height 16
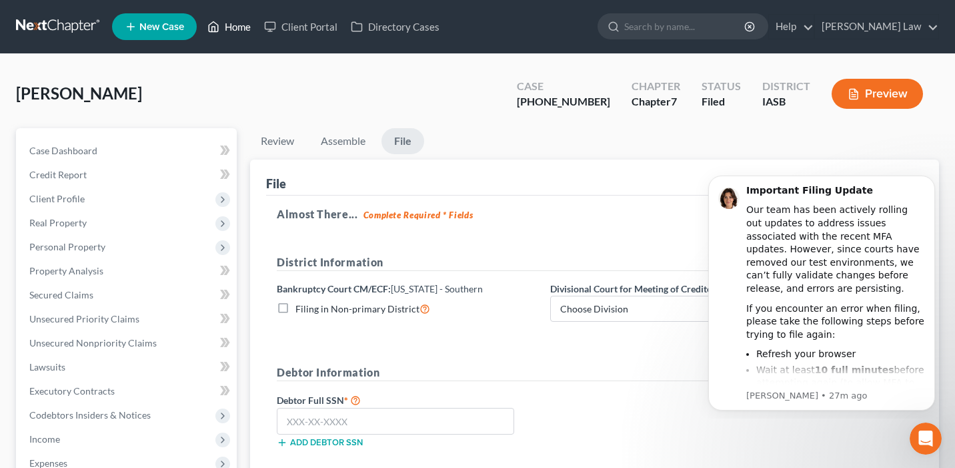
click at [229, 21] on link "Home" at bounding box center [229, 27] width 57 height 24
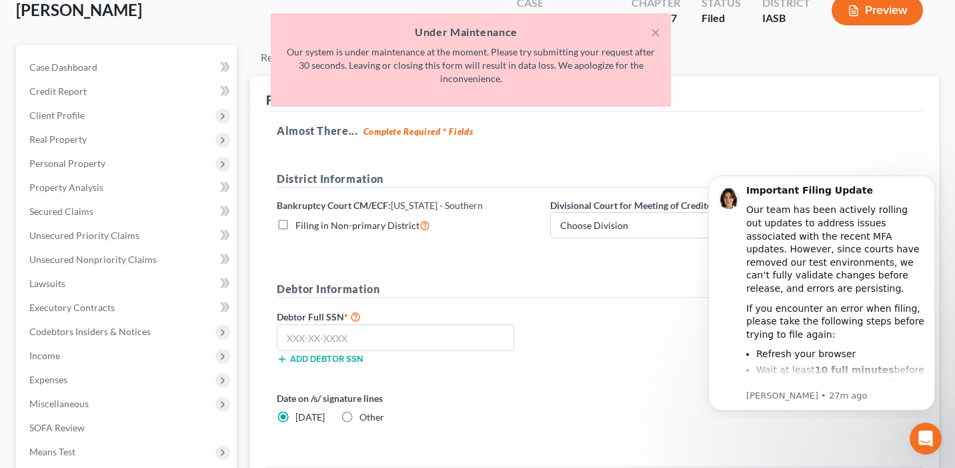
scroll to position [25, 0]
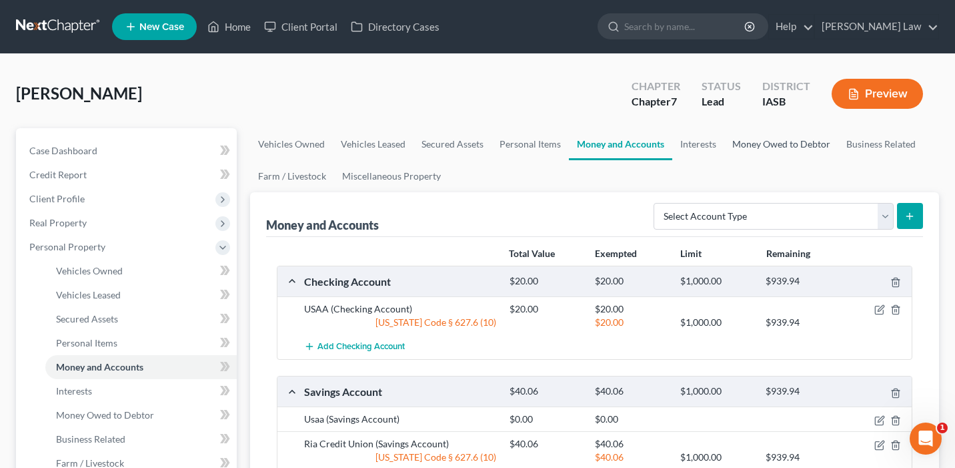
click at [773, 151] on link "Money Owed to Debtor" at bounding box center [781, 144] width 114 height 32
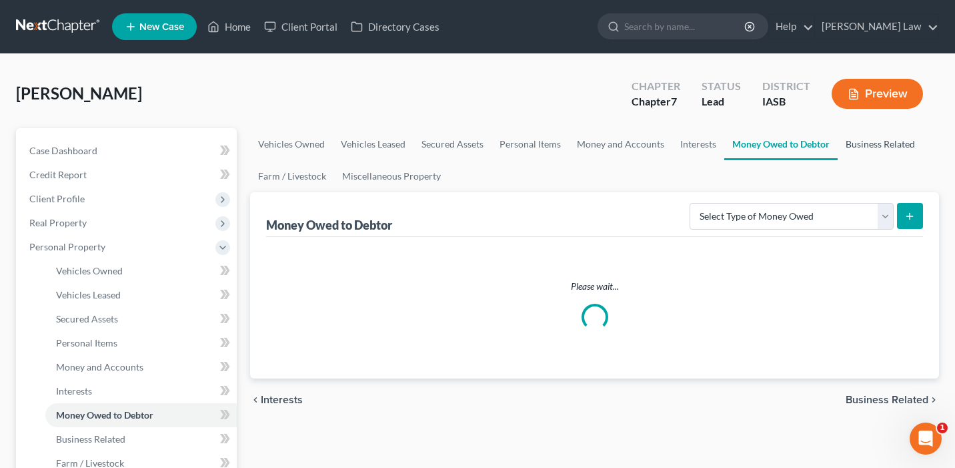
click at [896, 139] on link "Business Related" at bounding box center [880, 144] width 85 height 32
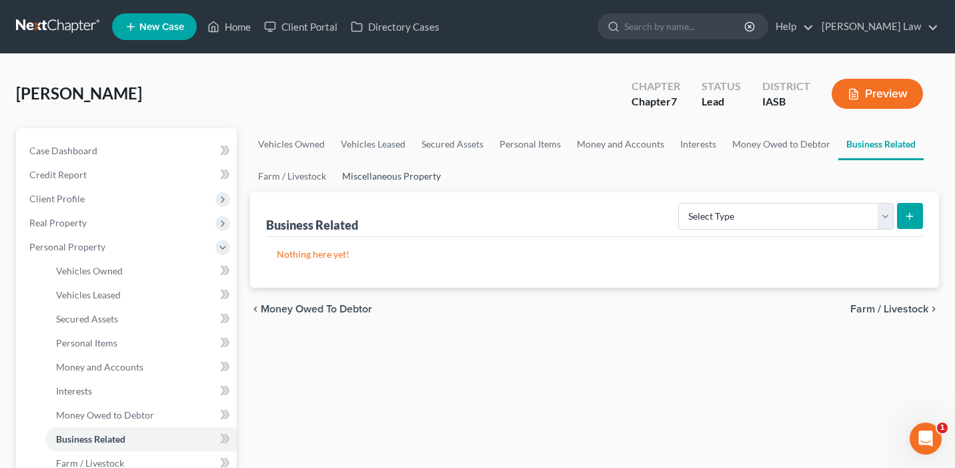
click at [390, 175] on link "Miscellaneous Property" at bounding box center [391, 176] width 115 height 32
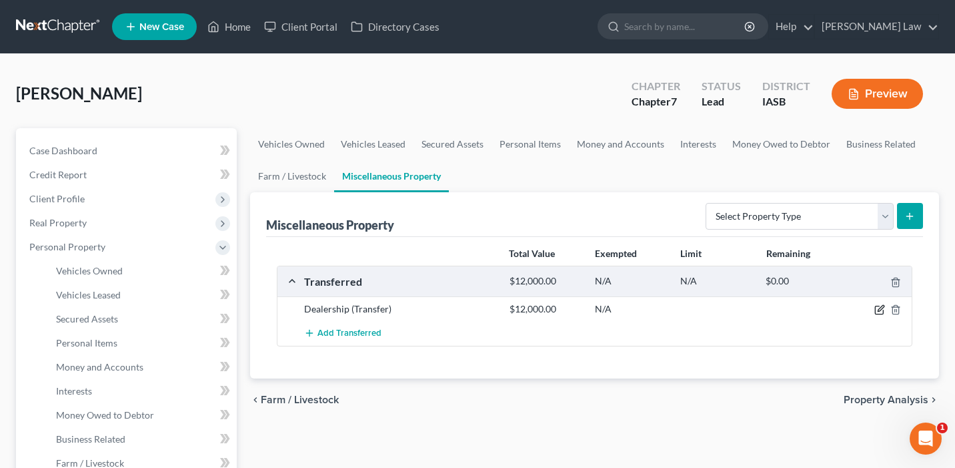
click at [881, 310] on icon "button" at bounding box center [880, 309] width 11 height 11
select select "Ordinary (within 2 years)"
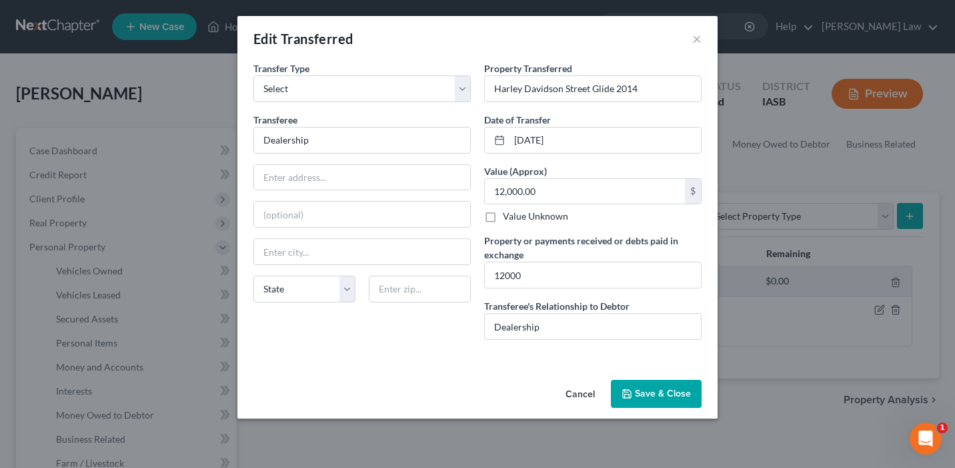
click at [640, 385] on button "Save & Close" at bounding box center [656, 394] width 91 height 28
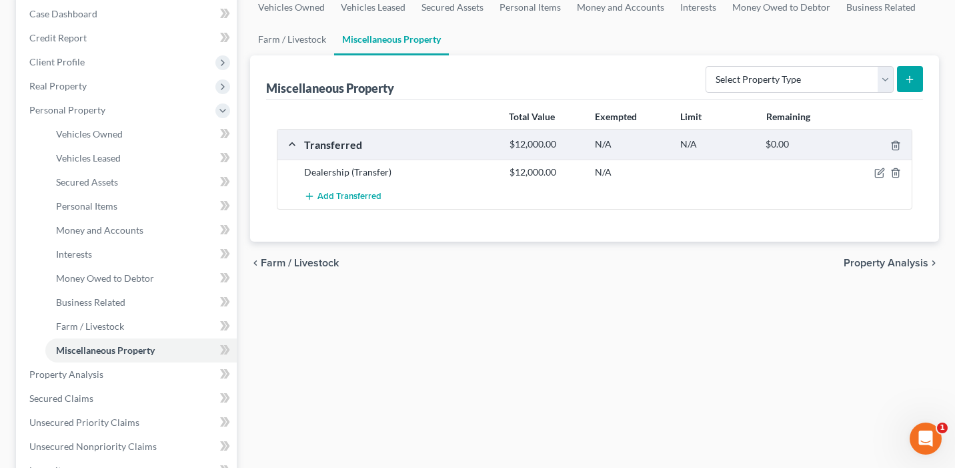
scroll to position [187, 0]
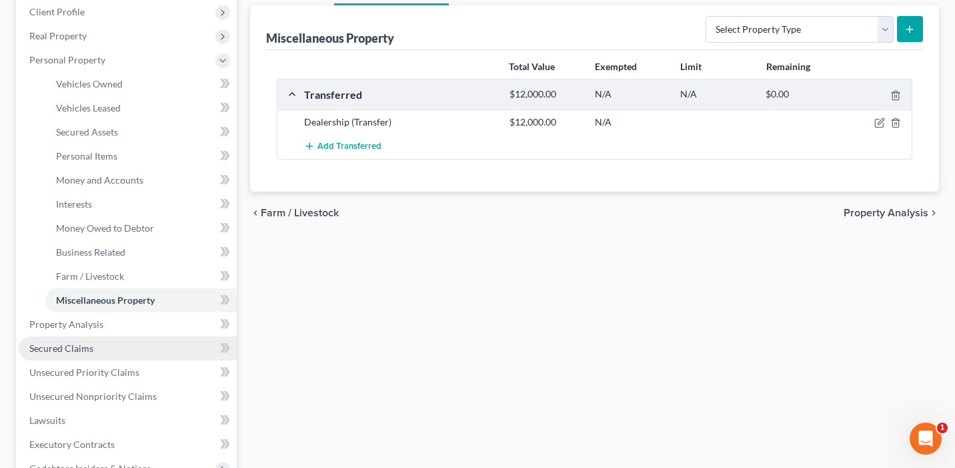
click at [172, 342] on link "Secured Claims" at bounding box center [128, 348] width 218 height 24
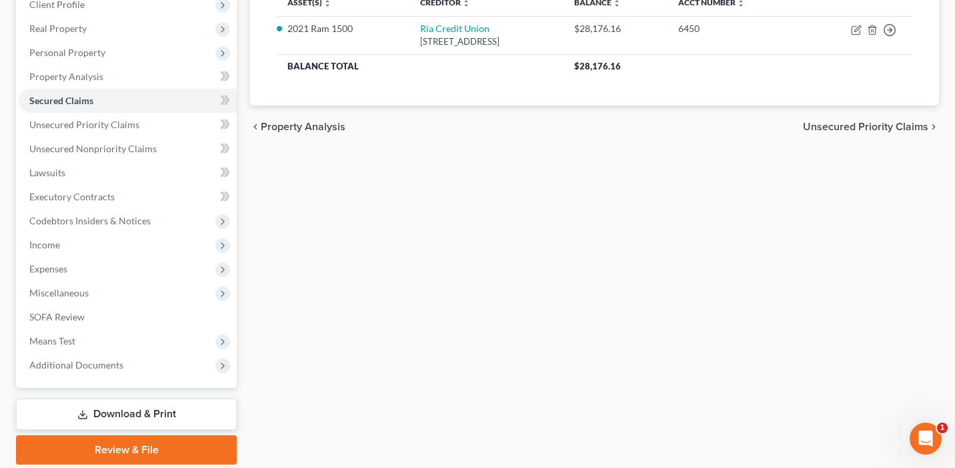
scroll to position [195, 0]
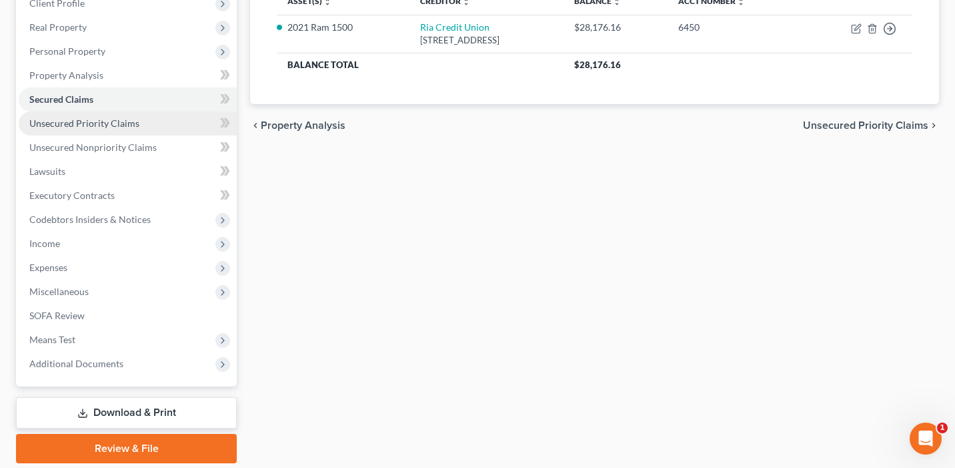
click at [174, 121] on link "Unsecured Priority Claims" at bounding box center [128, 123] width 218 height 24
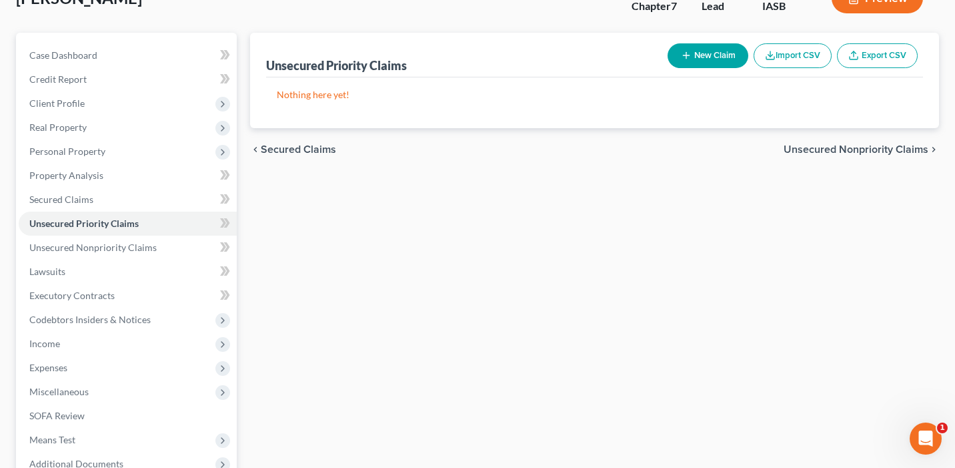
scroll to position [142, 0]
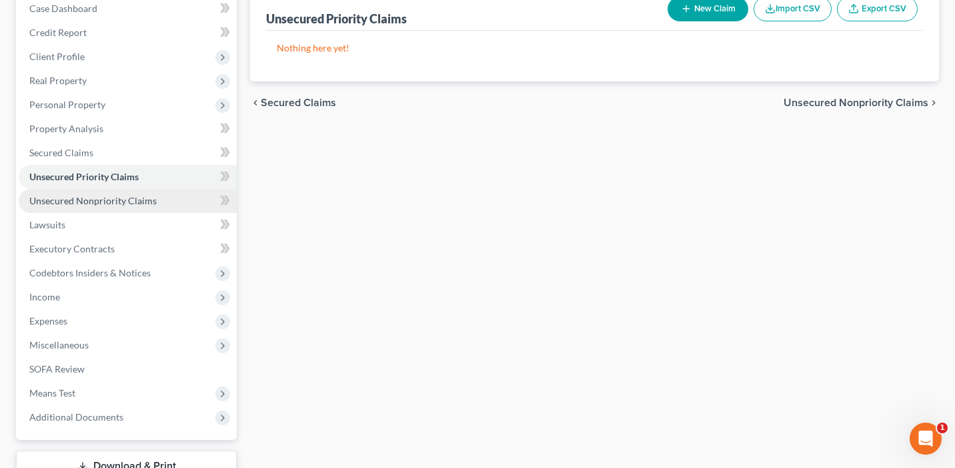
click at [201, 203] on link "Unsecured Nonpriority Claims" at bounding box center [128, 201] width 218 height 24
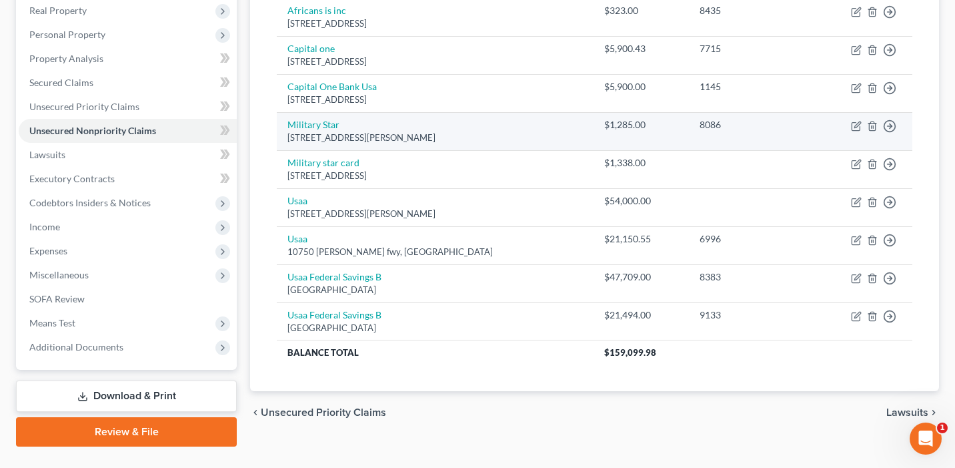
scroll to position [217, 0]
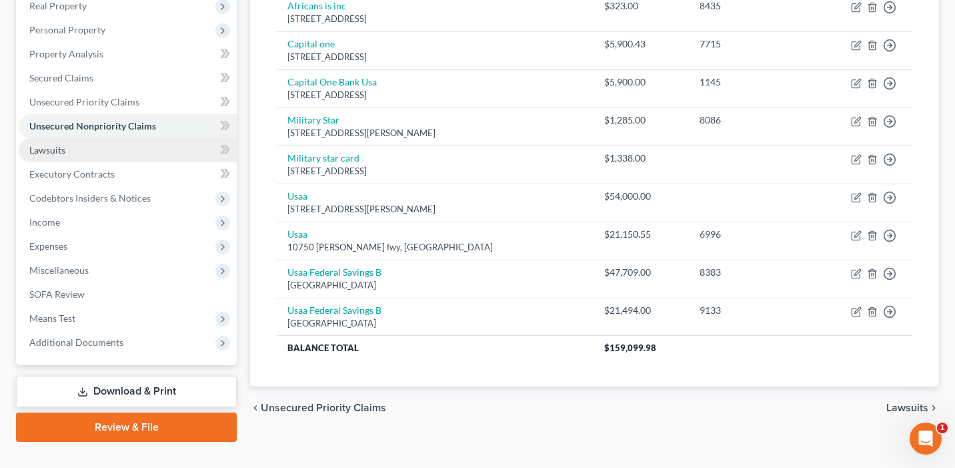
click at [193, 151] on link "Lawsuits" at bounding box center [128, 150] width 218 height 24
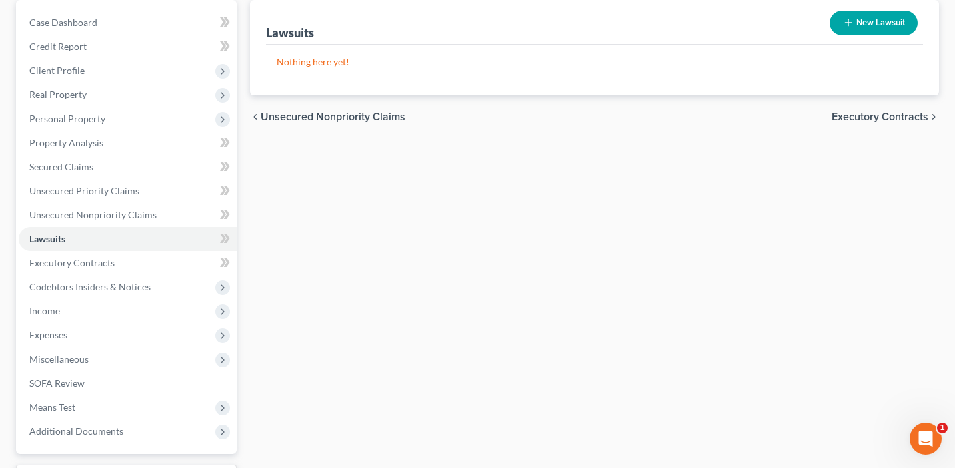
scroll to position [127, 0]
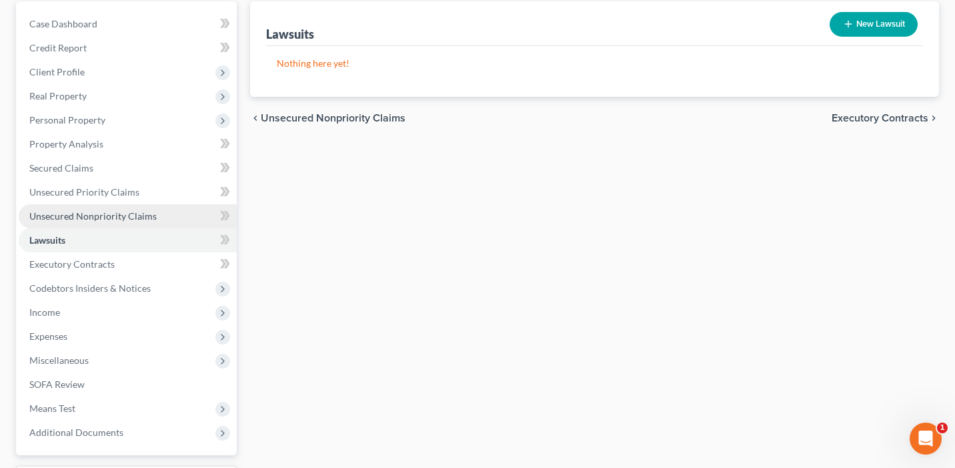
click at [143, 214] on span "Unsecured Nonpriority Claims" at bounding box center [92, 215] width 127 height 11
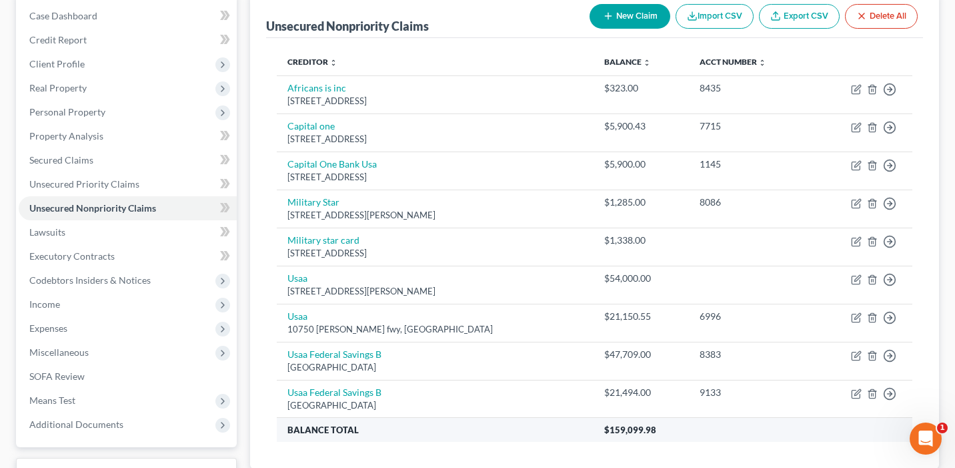
scroll to position [137, 0]
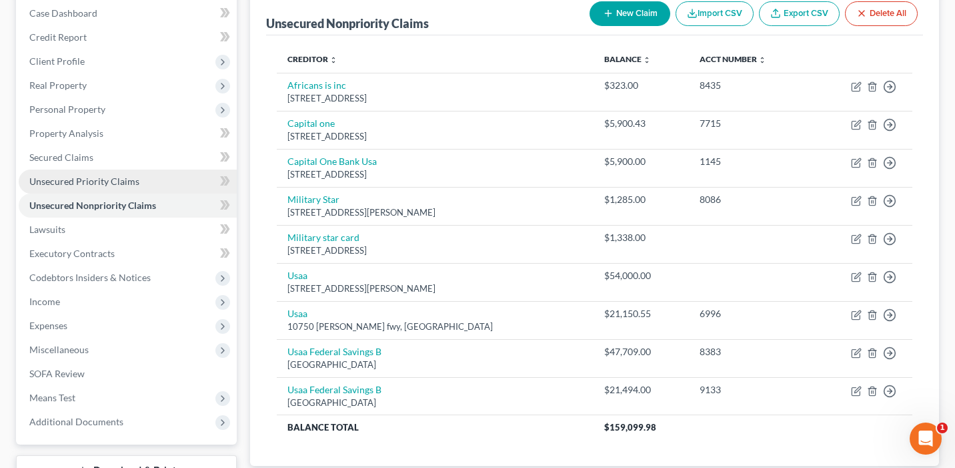
click at [161, 185] on link "Unsecured Priority Claims" at bounding box center [128, 181] width 218 height 24
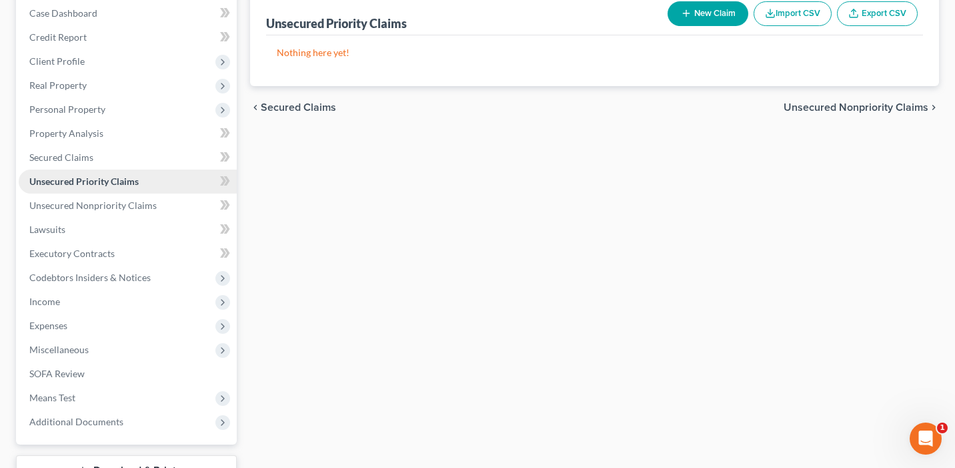
scroll to position [5, 0]
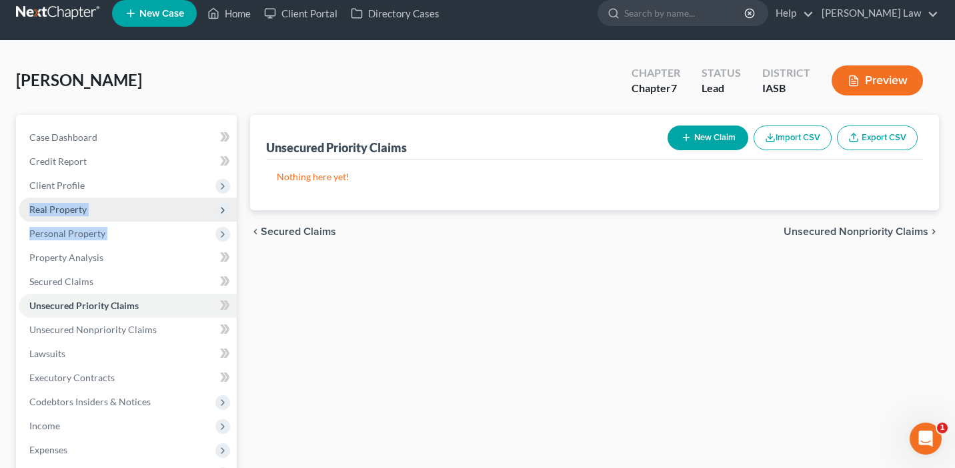
click at [161, 185] on ul "Case Dashboard Payments Invoices Payments Payments Credit Report Client Profile" at bounding box center [128, 341] width 218 height 432
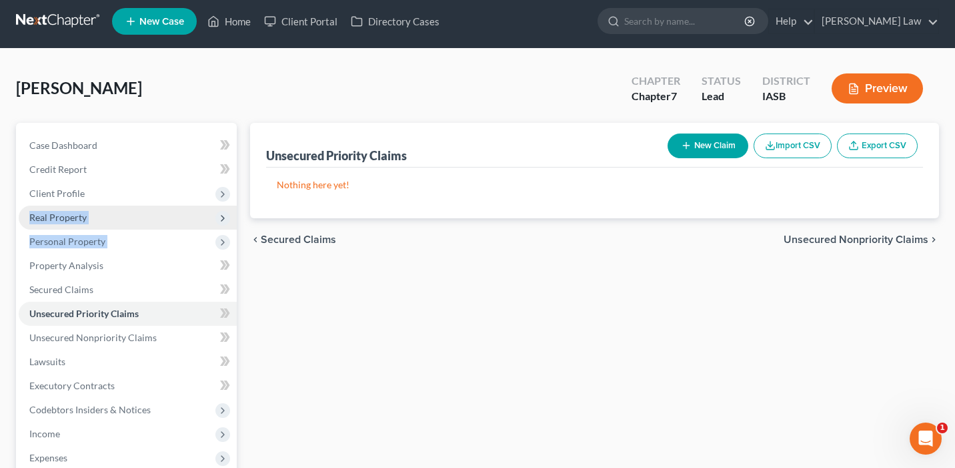
scroll to position [0, 0]
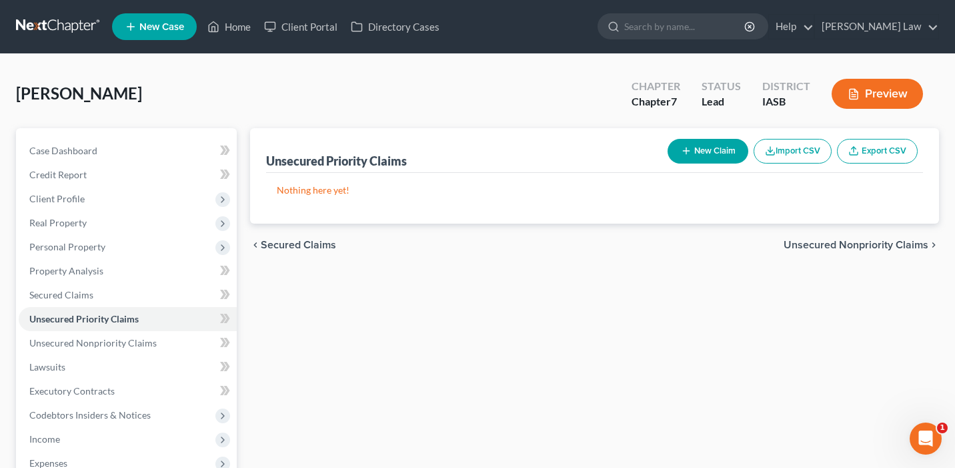
click at [310, 330] on div "Unsecured Priority Claims New Claim Import CSV Export CSV Nothing here yet! Pre…" at bounding box center [594, 393] width 702 height 530
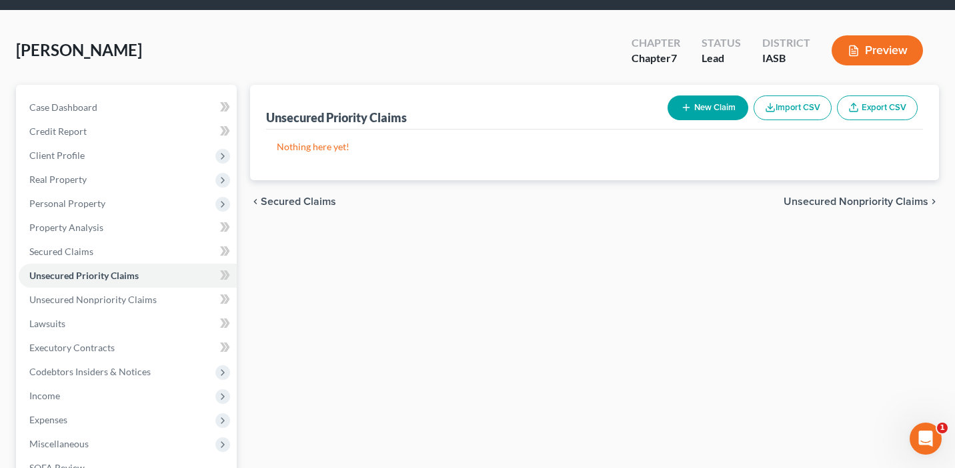
scroll to position [81, 0]
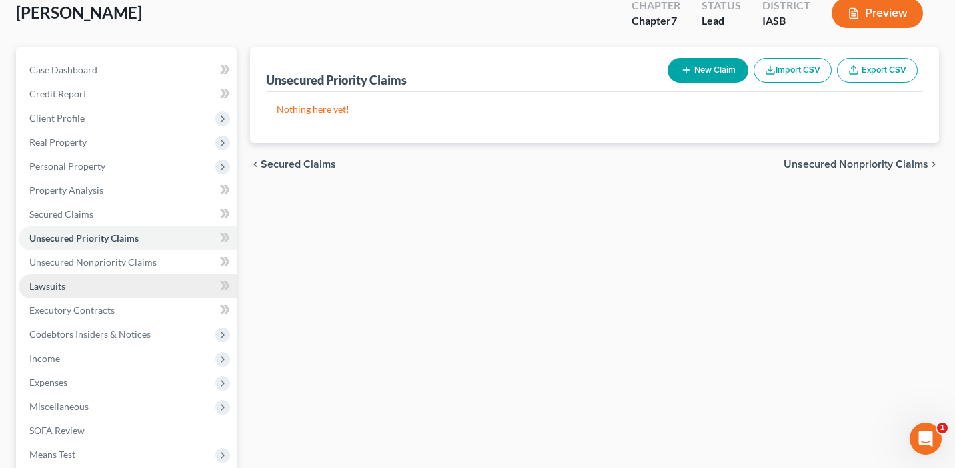
click at [189, 279] on link "Lawsuits" at bounding box center [128, 286] width 218 height 24
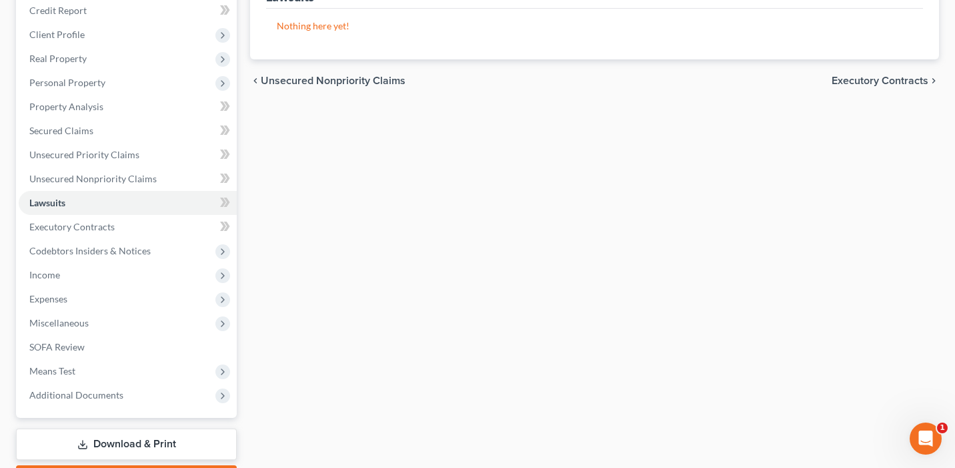
scroll to position [183, 0]
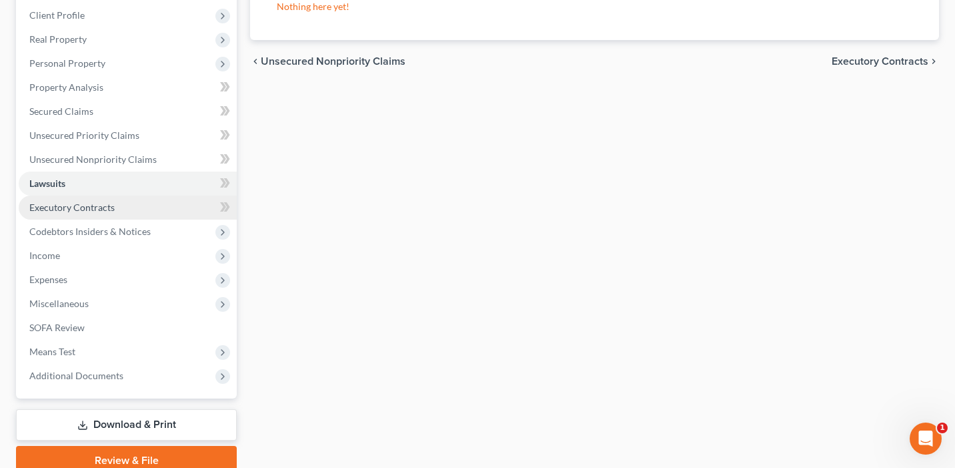
click at [154, 201] on link "Executory Contracts" at bounding box center [128, 207] width 218 height 24
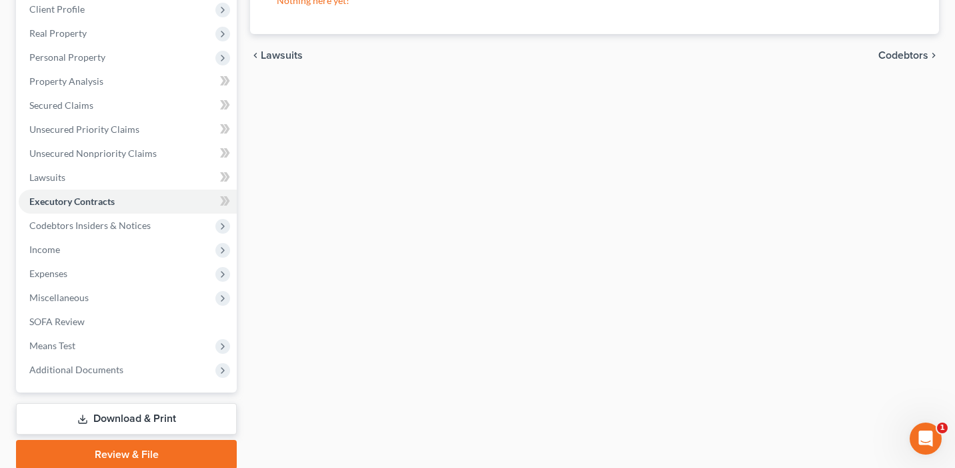
scroll to position [213, 0]
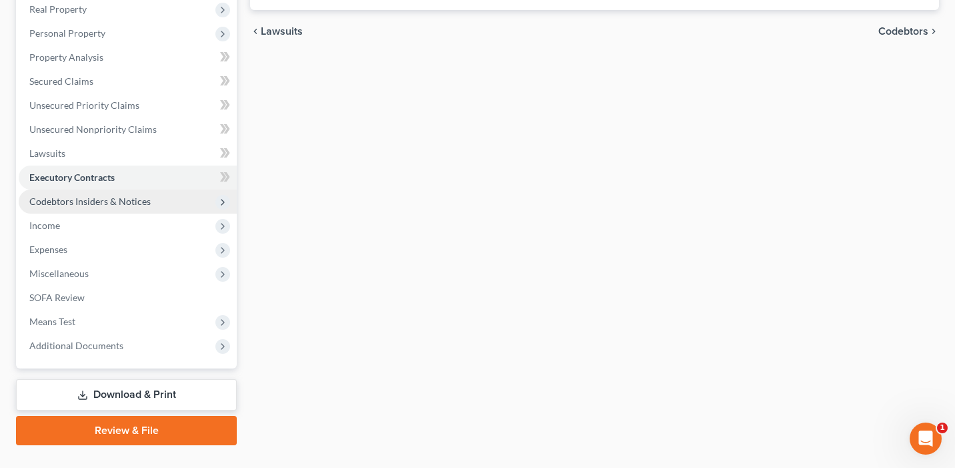
click at [187, 194] on span "Codebtors Insiders & Notices" at bounding box center [128, 201] width 218 height 24
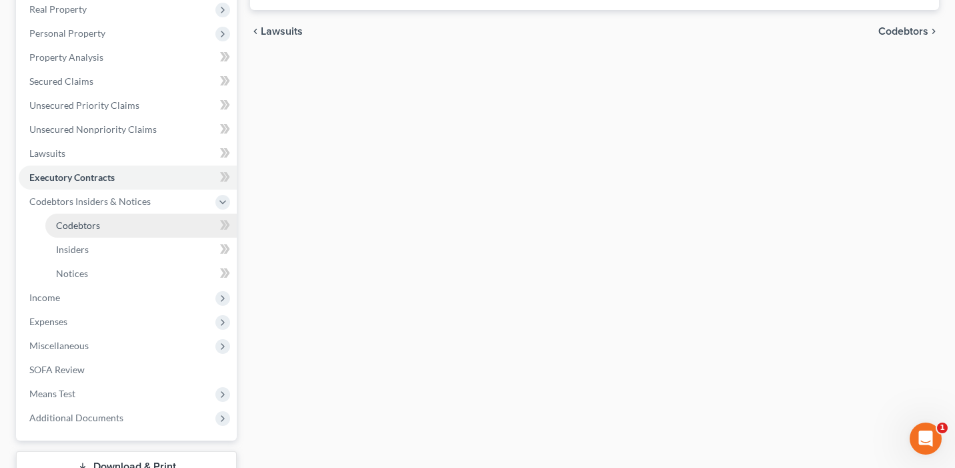
click at [192, 223] on link "Codebtors" at bounding box center [140, 225] width 191 height 24
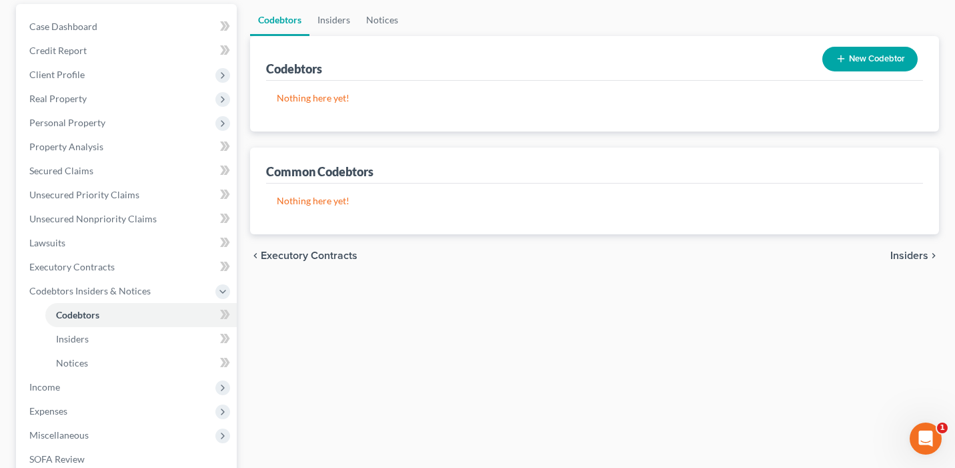
scroll to position [135, 0]
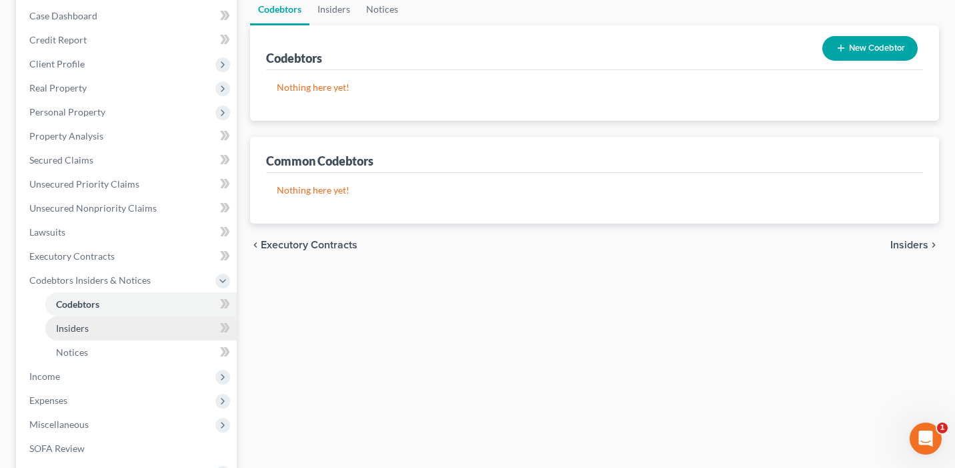
click at [204, 325] on link "Insiders" at bounding box center [140, 328] width 191 height 24
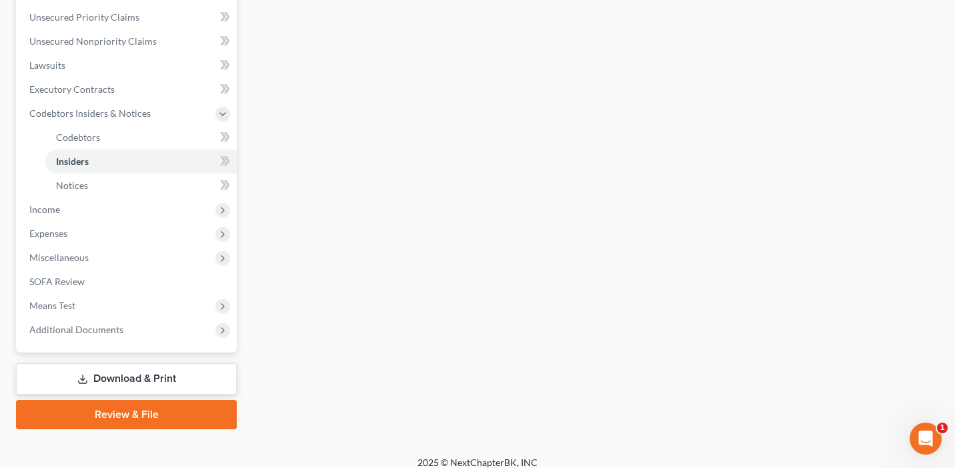
scroll to position [312, 0]
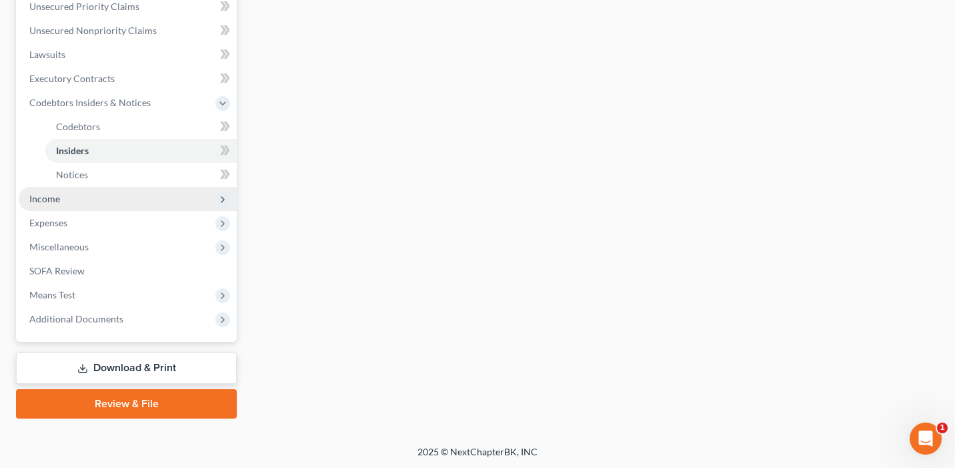
click at [117, 203] on span "Income" at bounding box center [128, 199] width 218 height 24
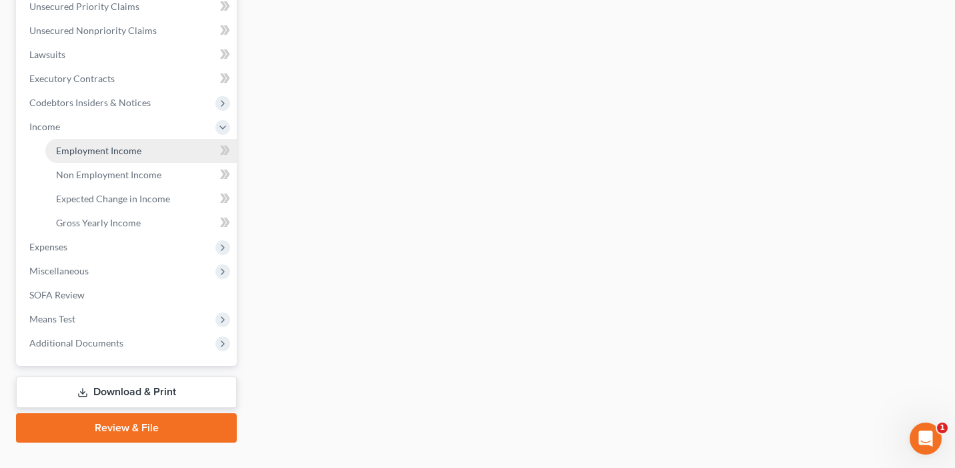
click at [116, 159] on link "Employment Income" at bounding box center [140, 151] width 191 height 24
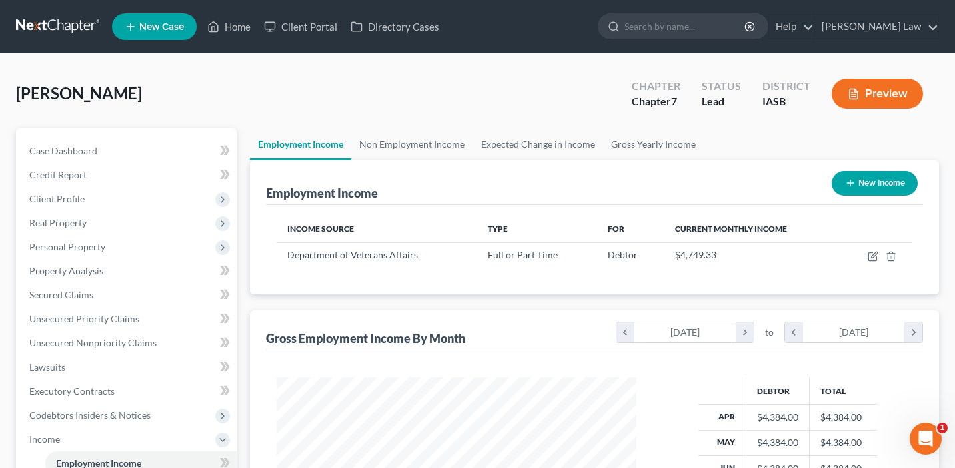
scroll to position [239, 386]
click at [870, 251] on icon "button" at bounding box center [873, 256] width 11 height 11
select select "0"
select select "16"
select select "2"
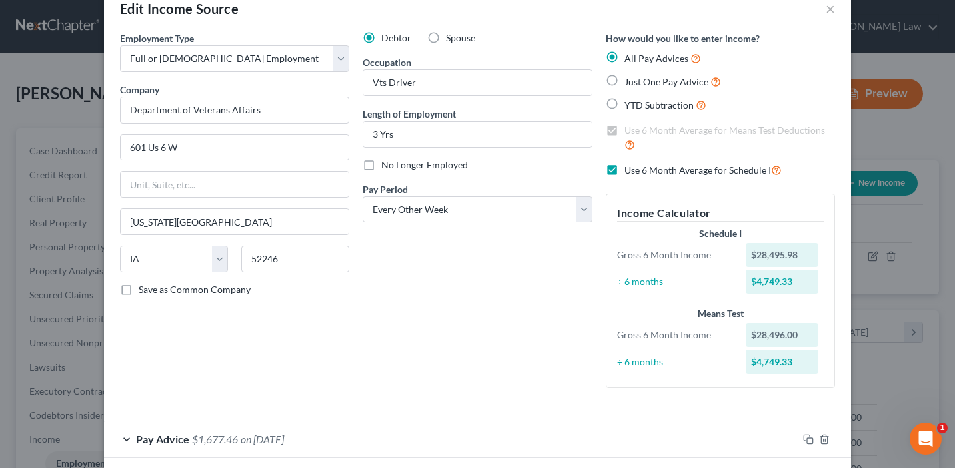
scroll to position [0, 0]
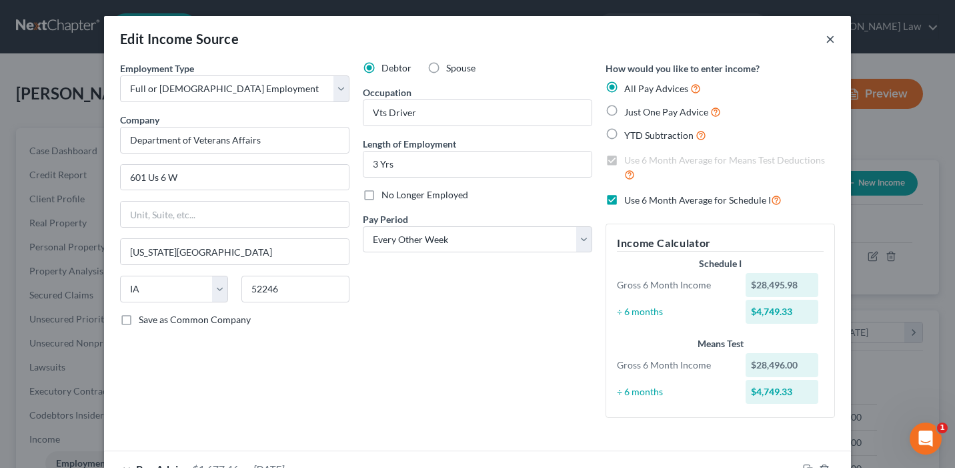
click at [829, 37] on button "×" at bounding box center [830, 39] width 9 height 16
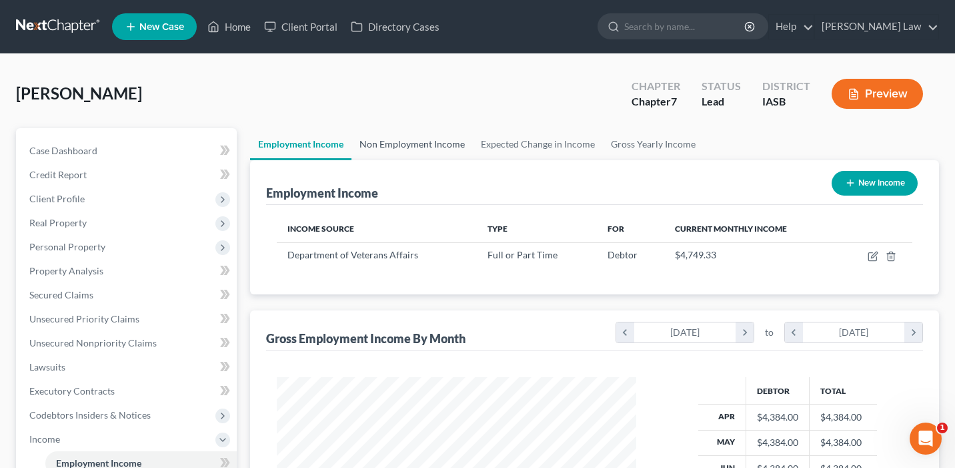
click at [416, 130] on link "Non Employment Income" at bounding box center [412, 144] width 121 height 32
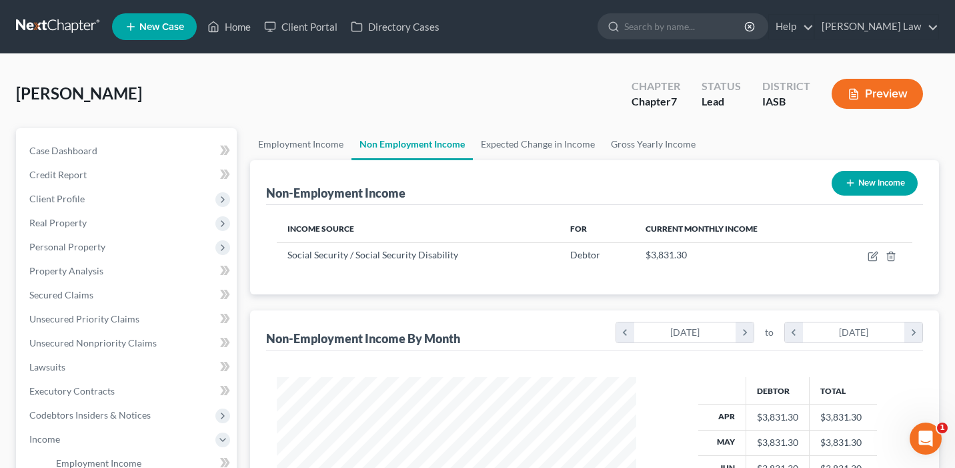
scroll to position [239, 386]
click at [527, 144] on link "Expected Change in Income" at bounding box center [538, 144] width 130 height 32
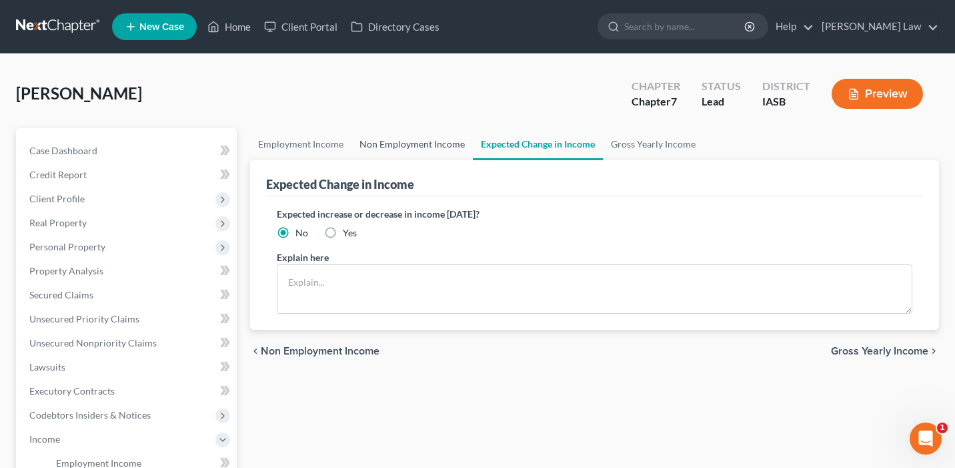
click at [409, 143] on link "Non Employment Income" at bounding box center [412, 144] width 121 height 32
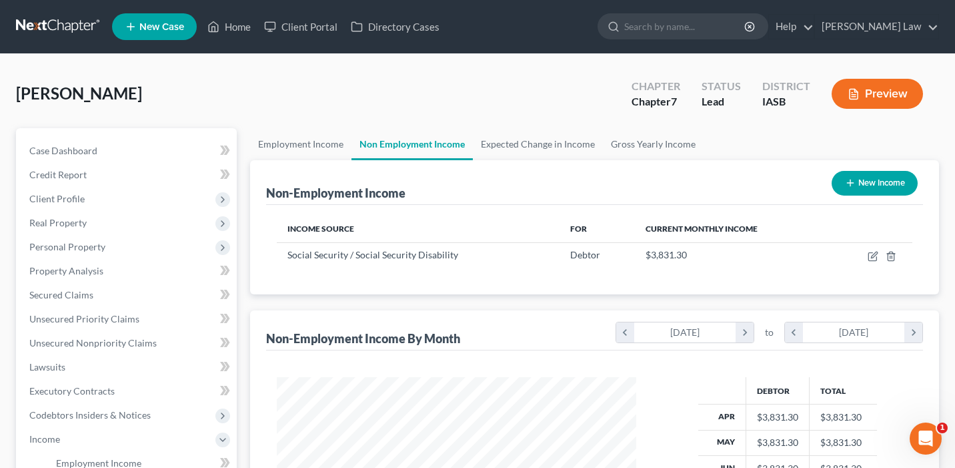
scroll to position [239, 386]
click at [872, 256] on icon "button" at bounding box center [874, 255] width 6 height 6
select select "4"
select select "0"
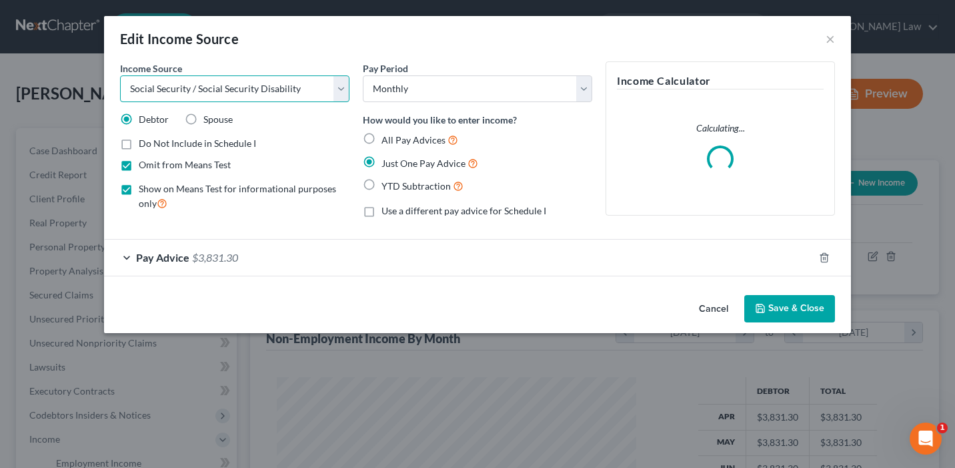
click at [269, 91] on select "Select Unemployment Disability (from employer) Pension Retirement Social Securi…" at bounding box center [234, 88] width 229 height 27
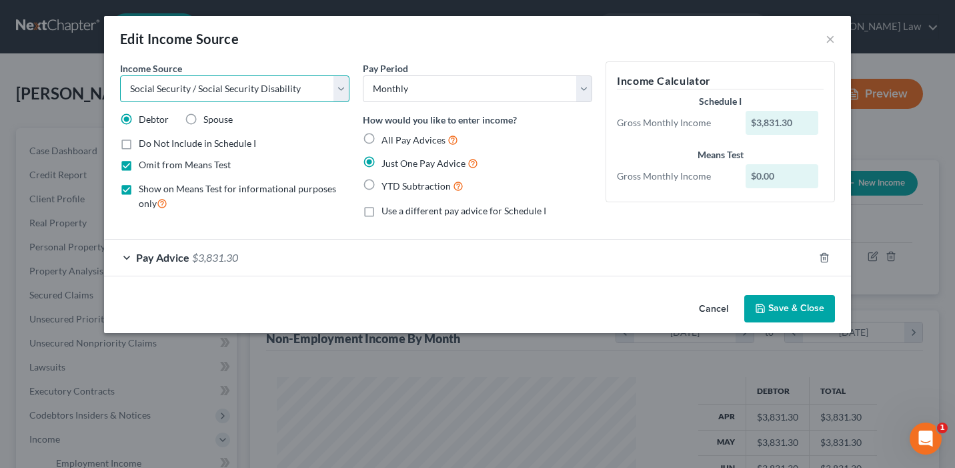
select select "12"
click at [120, 75] on select "Select Unemployment Disability (from employer) Pension Retirement Social Securi…" at bounding box center [234, 88] width 229 height 27
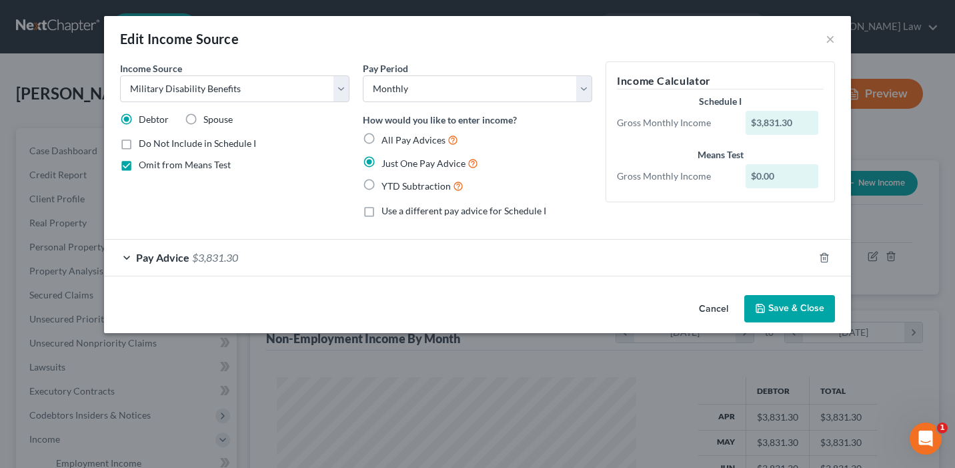
click at [782, 308] on button "Save & Close" at bounding box center [790, 309] width 91 height 28
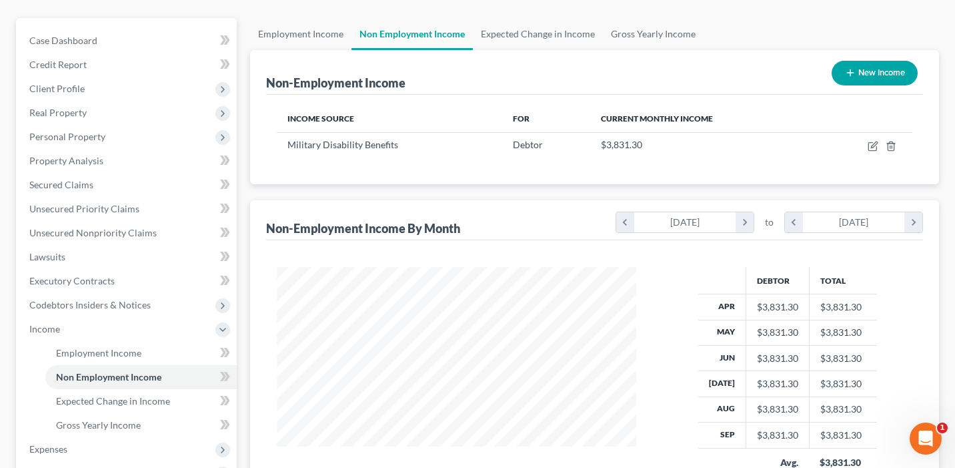
scroll to position [0, 0]
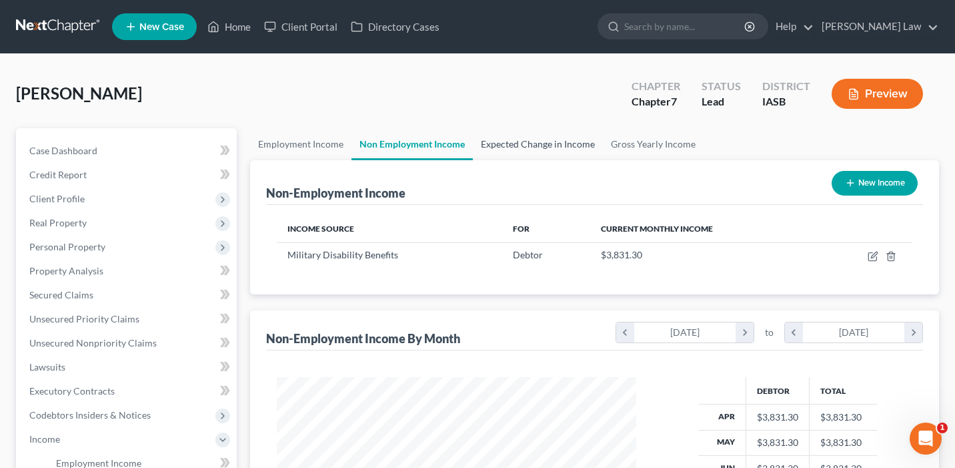
click at [559, 149] on link "Expected Change in Income" at bounding box center [538, 144] width 130 height 32
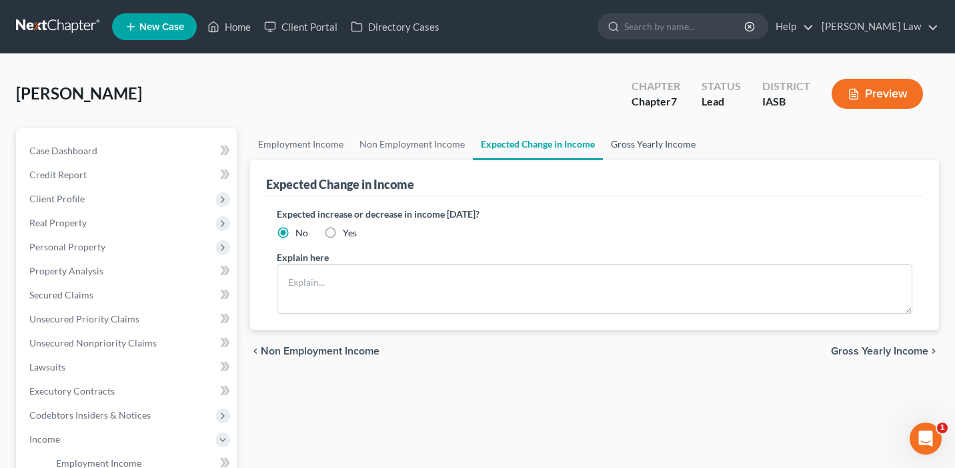
click at [644, 145] on link "Gross Yearly Income" at bounding box center [653, 144] width 101 height 32
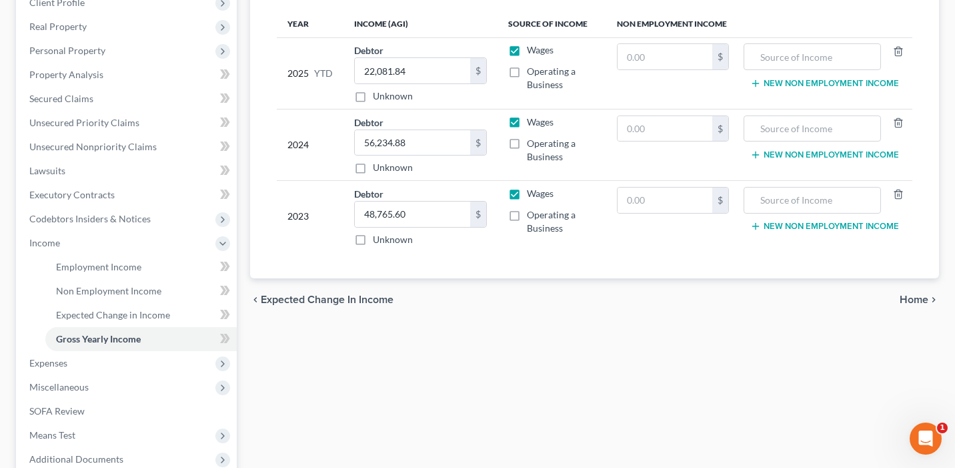
scroll to position [201, 0]
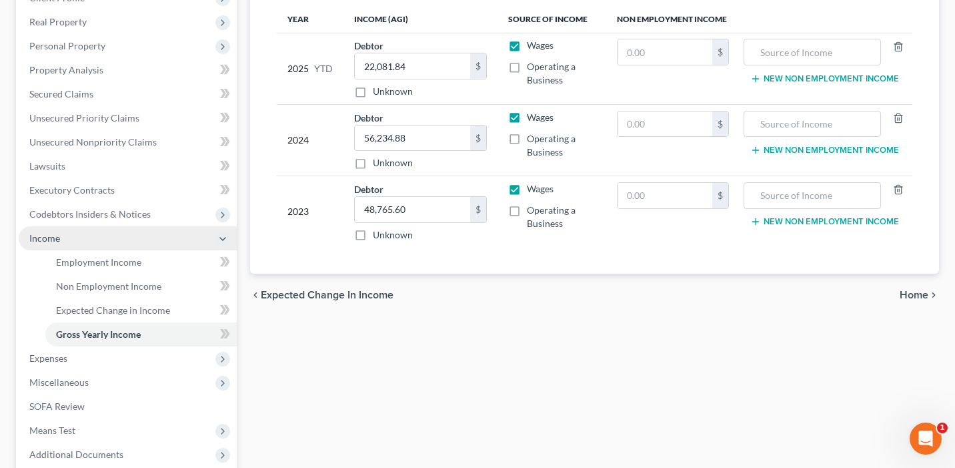
click at [213, 234] on span "Income" at bounding box center [128, 238] width 218 height 24
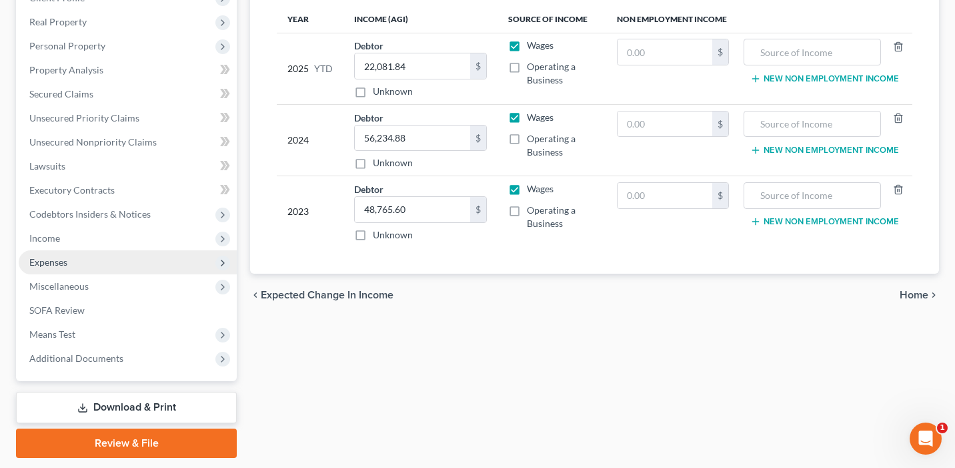
click at [157, 260] on span "Expenses" at bounding box center [128, 262] width 218 height 24
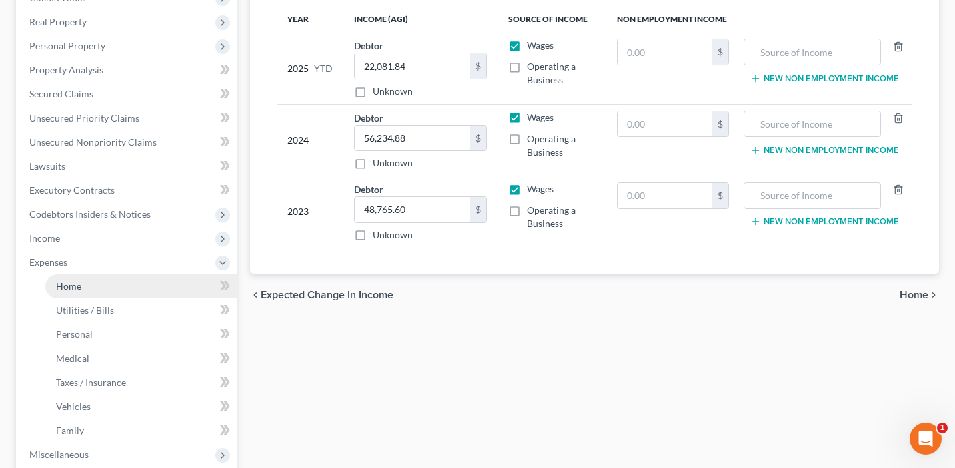
click at [147, 288] on link "Home" at bounding box center [140, 286] width 191 height 24
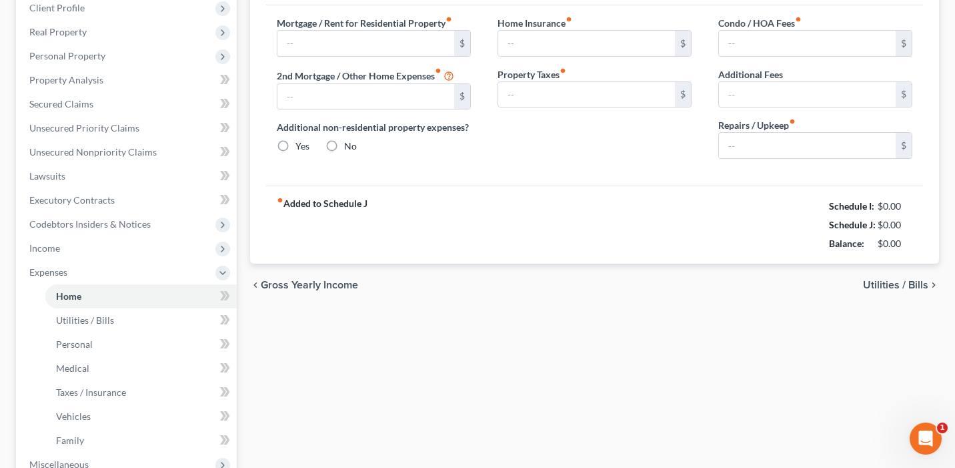
type input "730.00"
type input "0.00"
radio input "true"
type input "0.00"
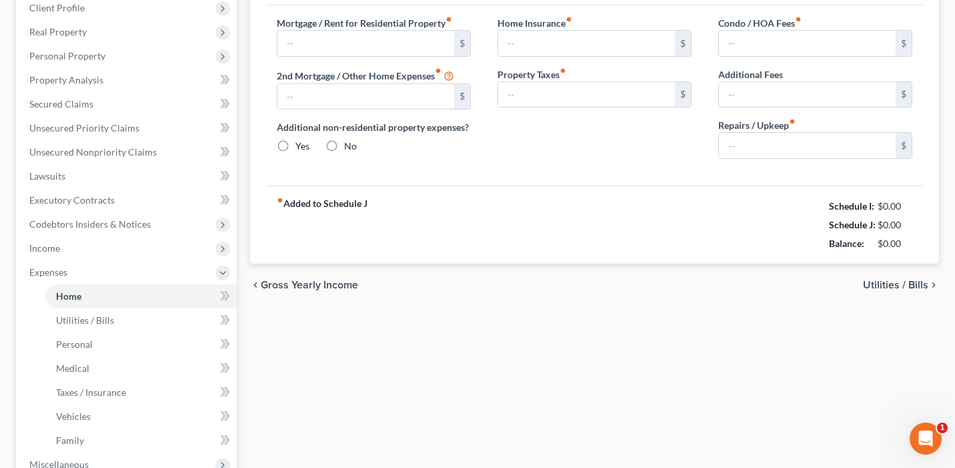
type input "0.00"
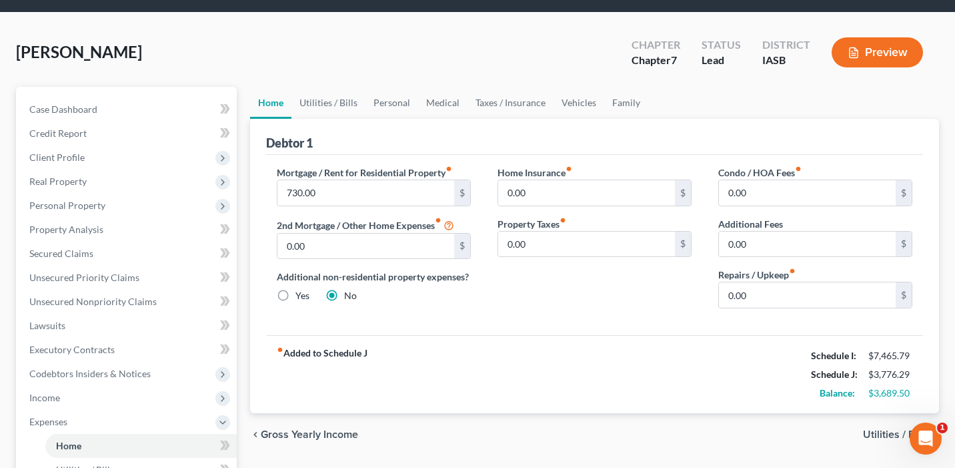
scroll to position [62, 0]
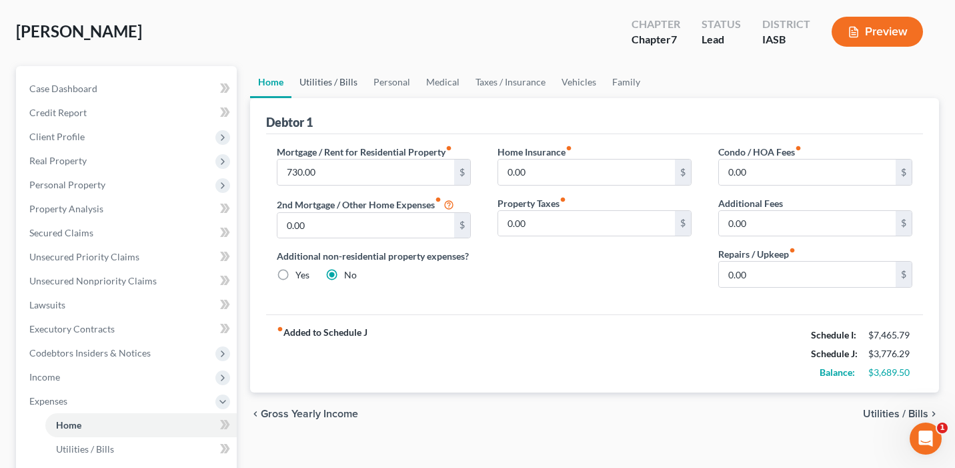
click at [337, 77] on link "Utilities / Bills" at bounding box center [329, 82] width 74 height 32
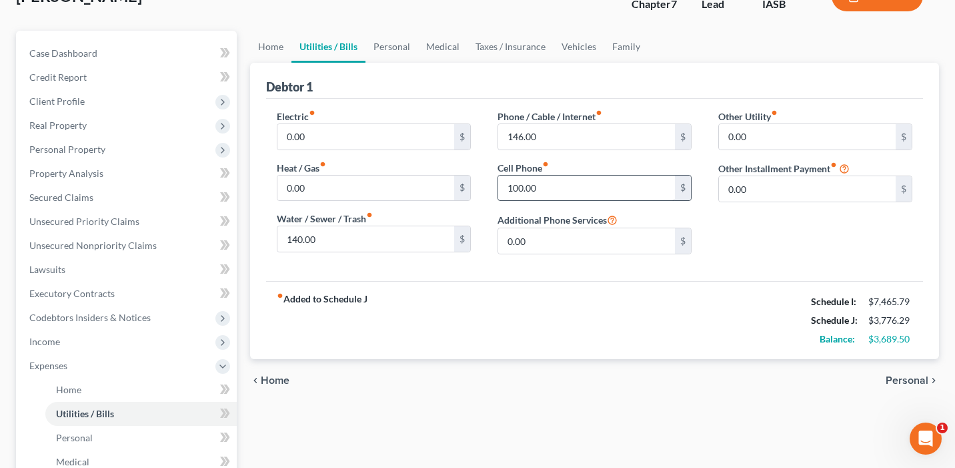
scroll to position [88, 0]
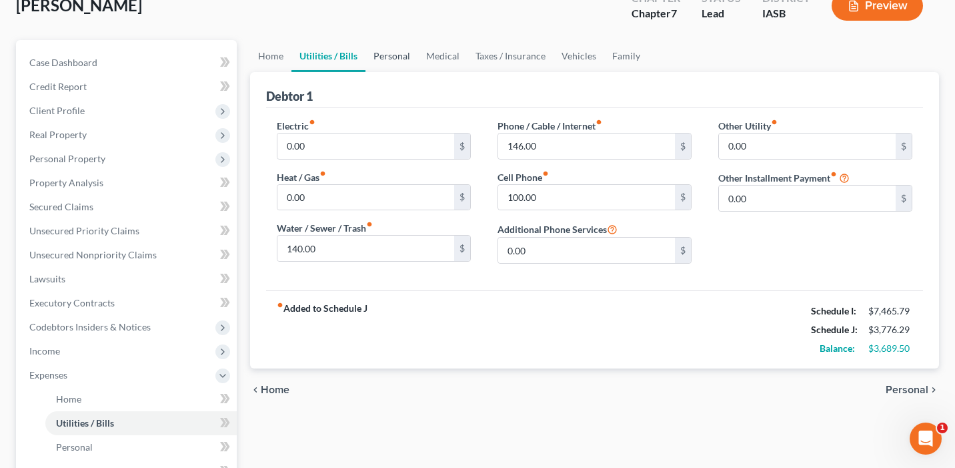
click at [389, 55] on link "Personal" at bounding box center [392, 56] width 53 height 32
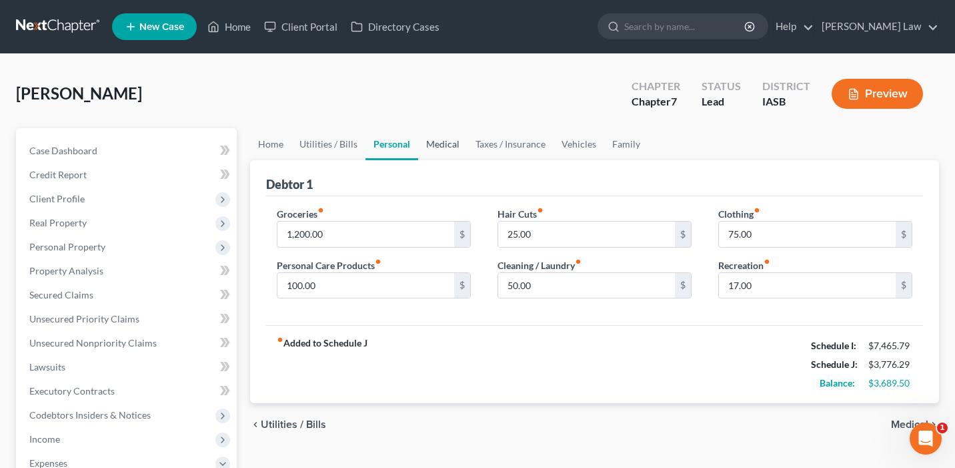
scroll to position [12, 0]
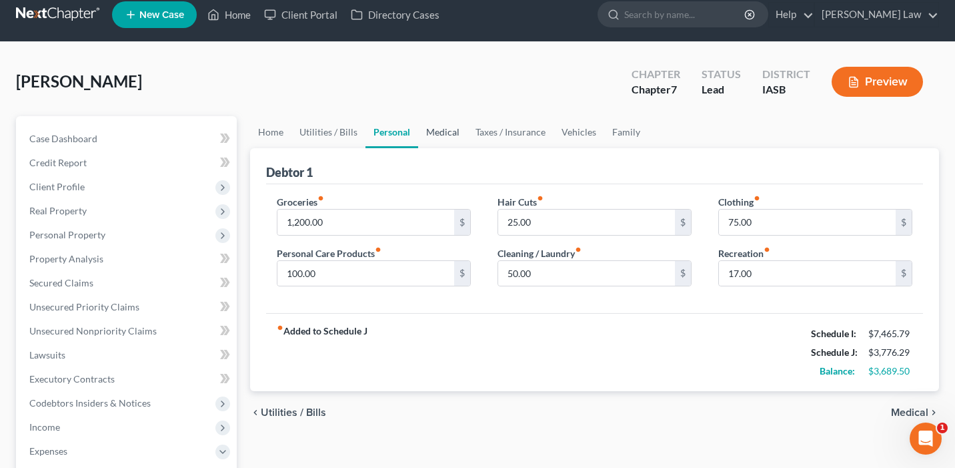
click at [450, 133] on link "Medical" at bounding box center [442, 132] width 49 height 32
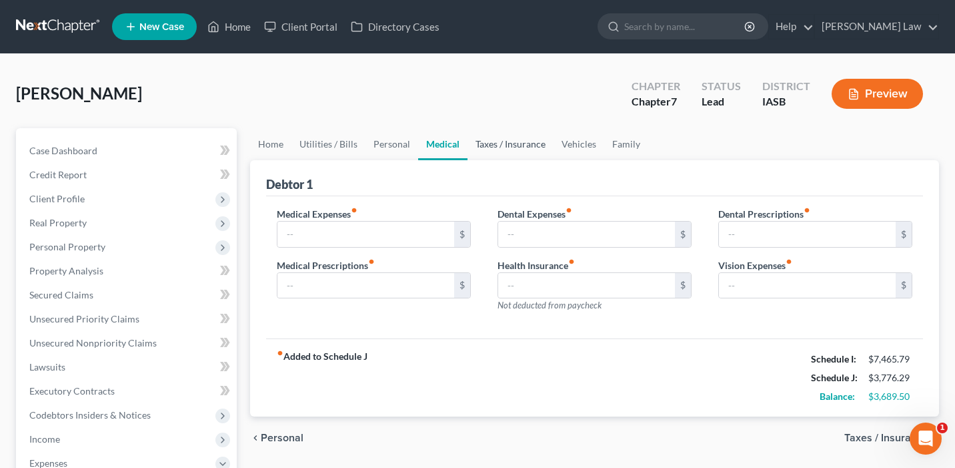
click at [515, 144] on link "Taxes / Insurance" at bounding box center [511, 144] width 86 height 32
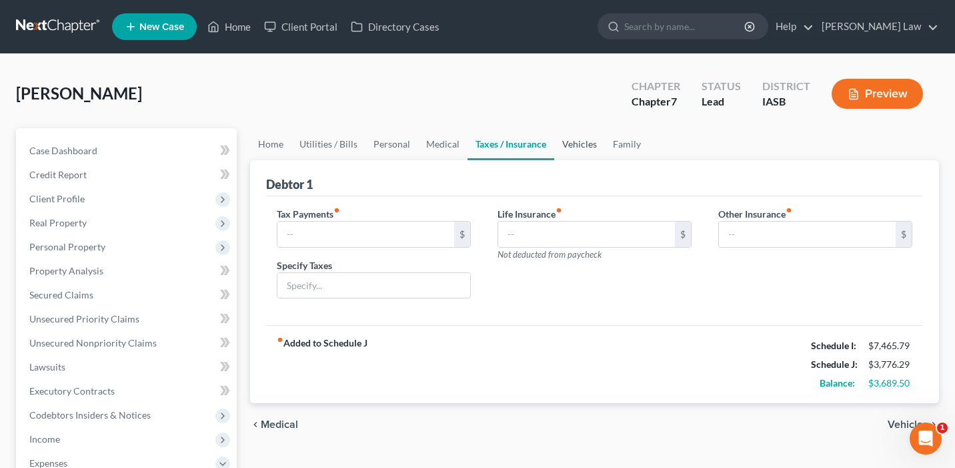
click at [584, 144] on link "Vehicles" at bounding box center [579, 144] width 51 height 32
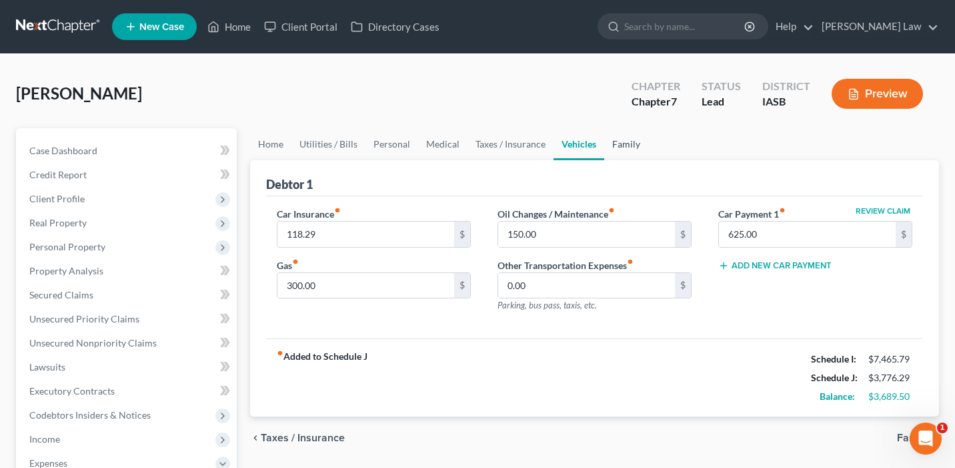
click at [609, 147] on link "Family" at bounding box center [626, 144] width 44 height 32
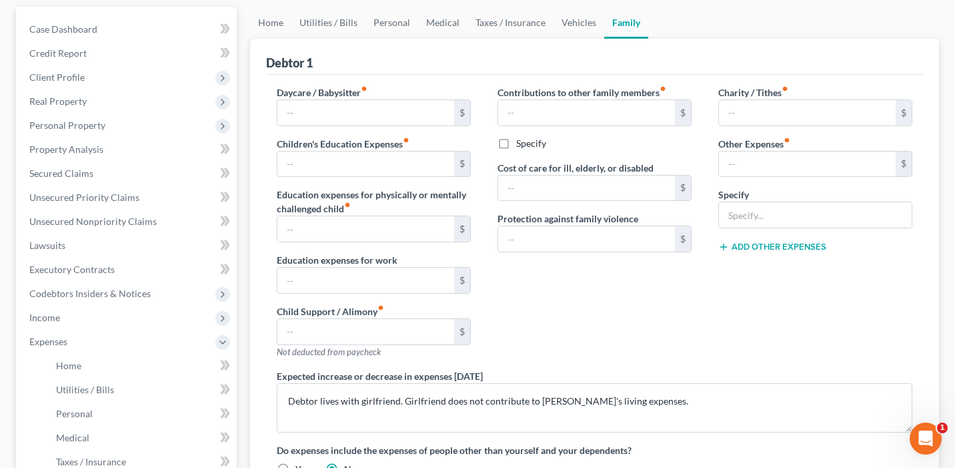
scroll to position [168, 0]
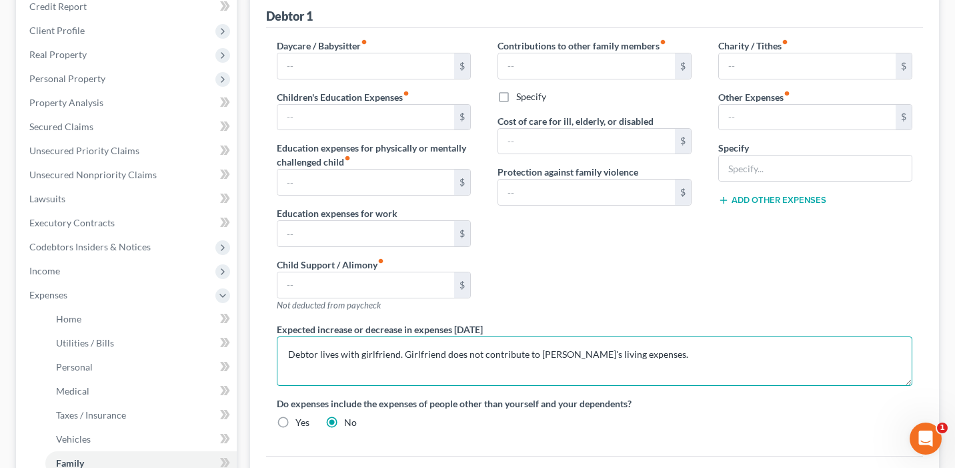
click at [676, 354] on textarea "Debtor lives with girlfriend. Girlfriend does not contribute to Debtor's living…" at bounding box center [595, 360] width 636 height 49
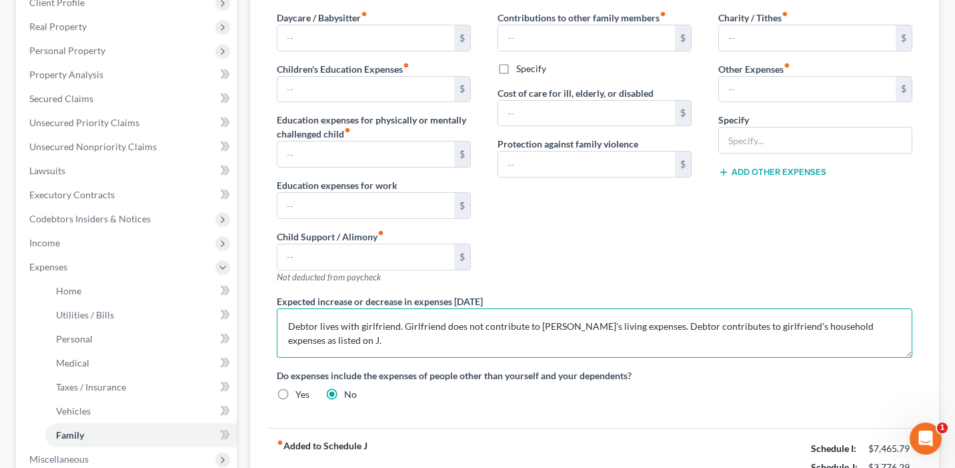
scroll to position [262, 0]
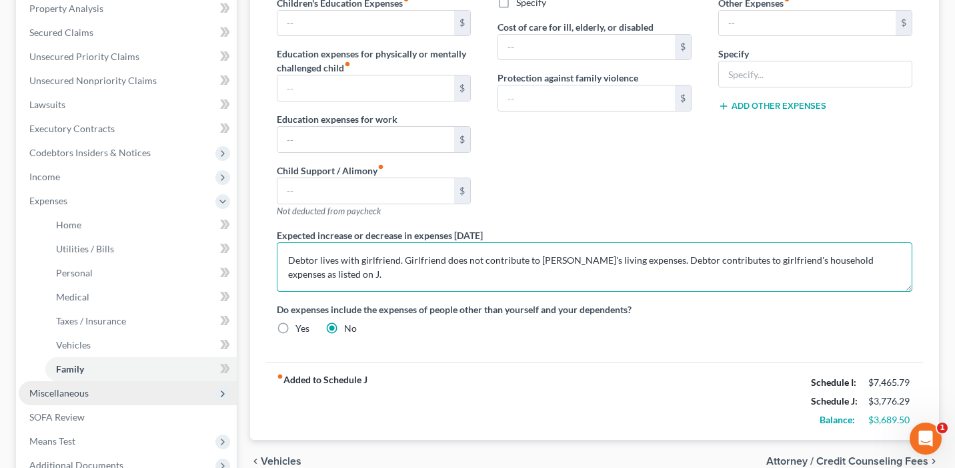
type textarea "Debtor lives with girlfriend. Girlfriend does not contribute to Debtor's living…"
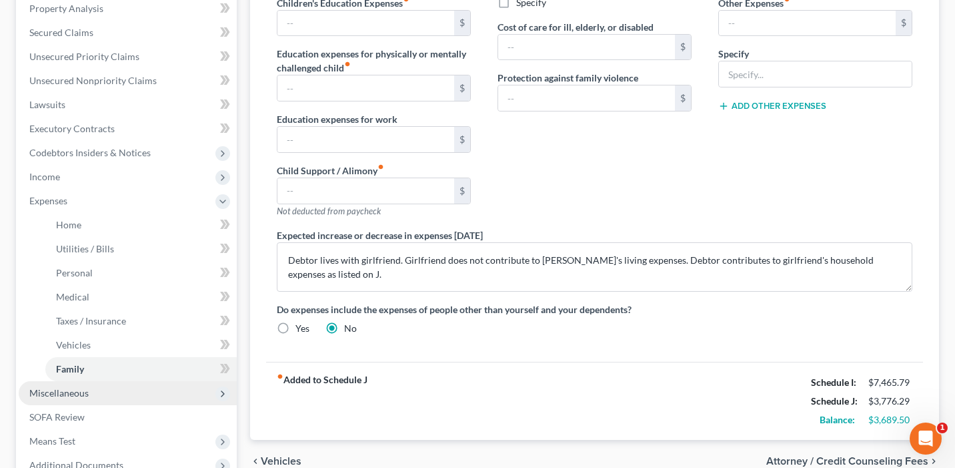
click at [163, 386] on span "Miscellaneous" at bounding box center [128, 393] width 218 height 24
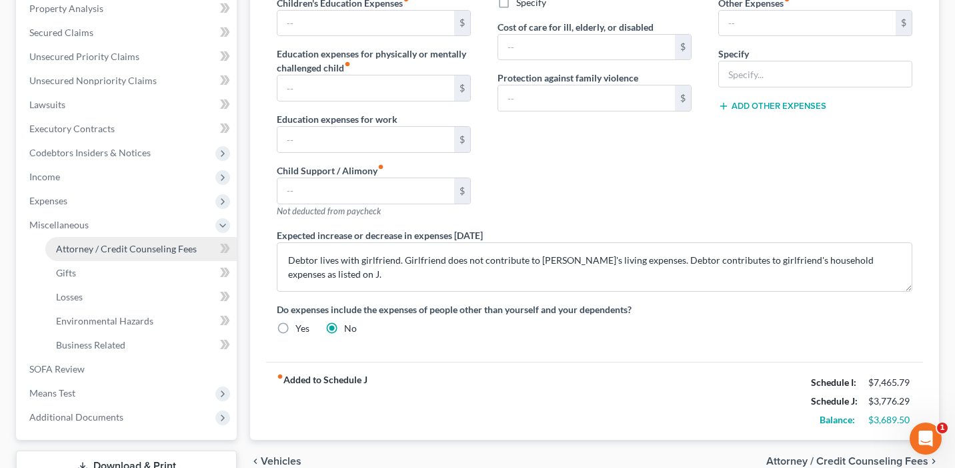
click at [139, 248] on span "Attorney / Credit Counseling Fees" at bounding box center [126, 248] width 141 height 11
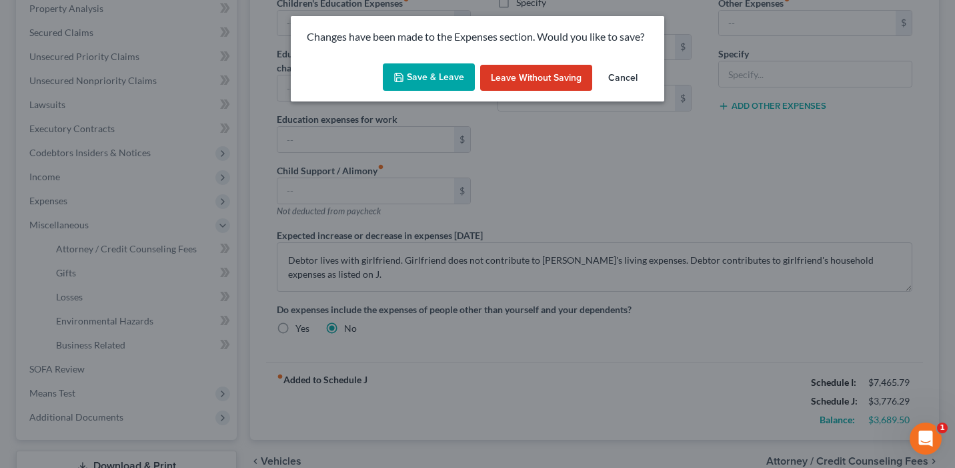
click at [444, 63] on button "Save & Leave" at bounding box center [429, 77] width 92 height 28
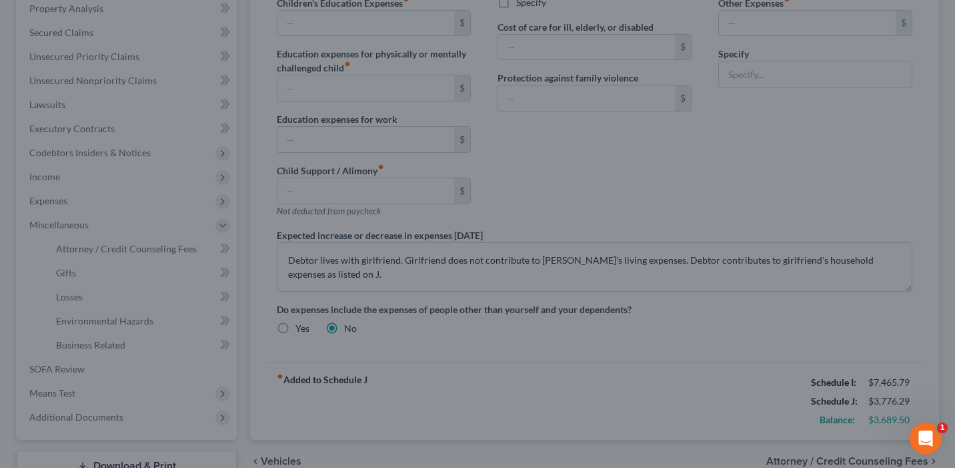
select select "0"
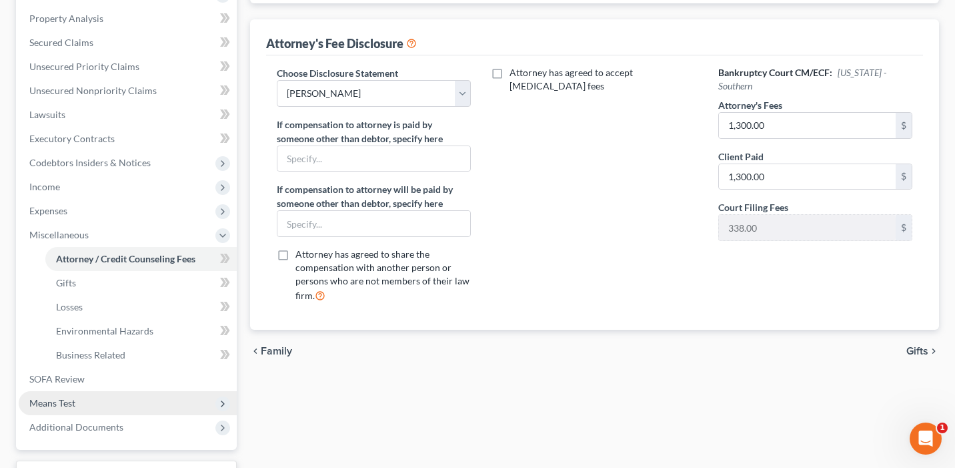
scroll to position [300, 0]
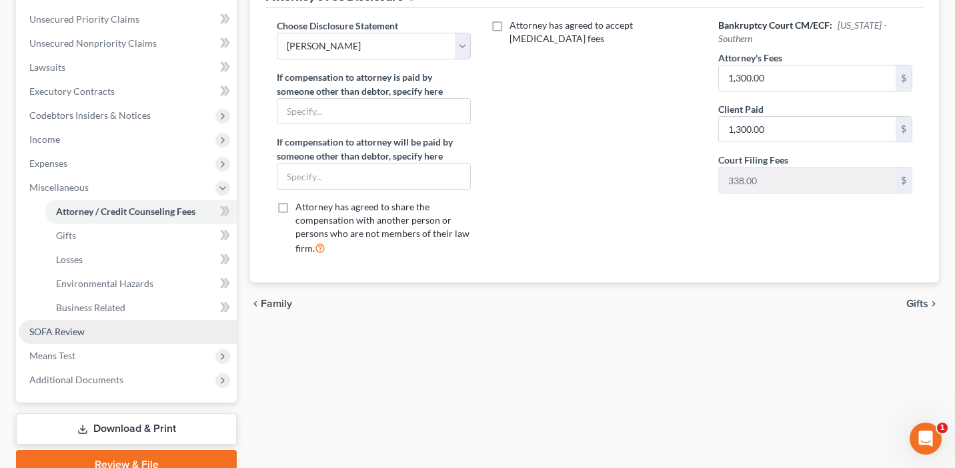
click at [92, 330] on link "SOFA Review" at bounding box center [128, 332] width 218 height 24
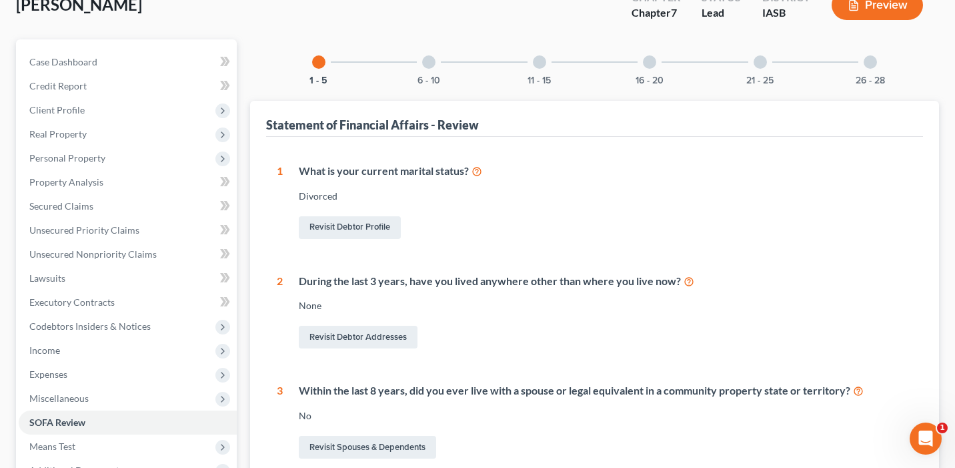
scroll to position [50, 0]
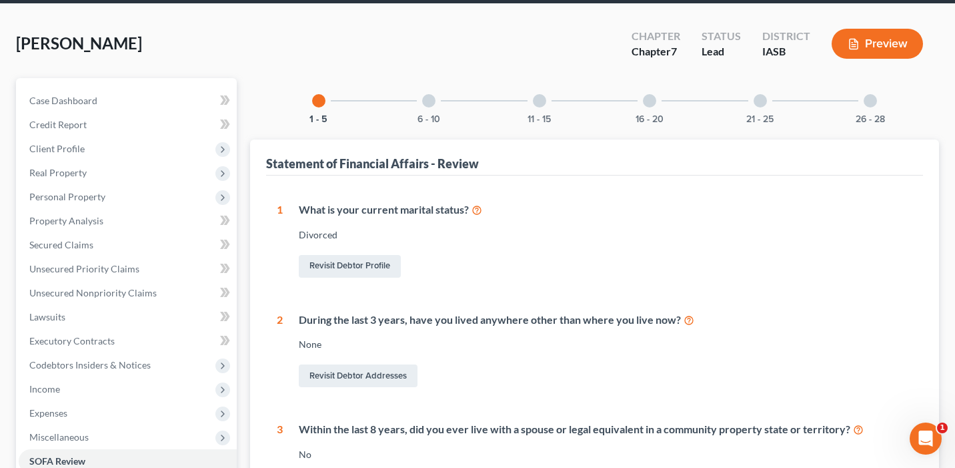
click at [431, 109] on div "6 - 10" at bounding box center [428, 100] width 45 height 45
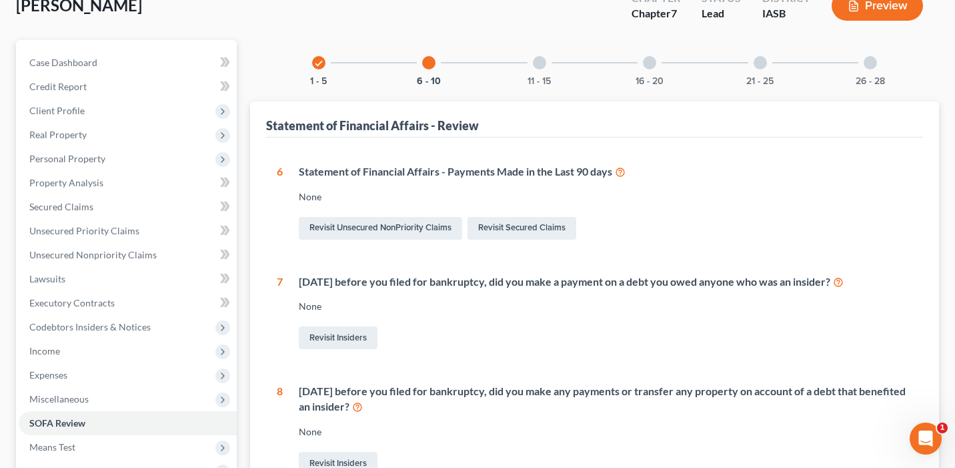
scroll to position [77, 0]
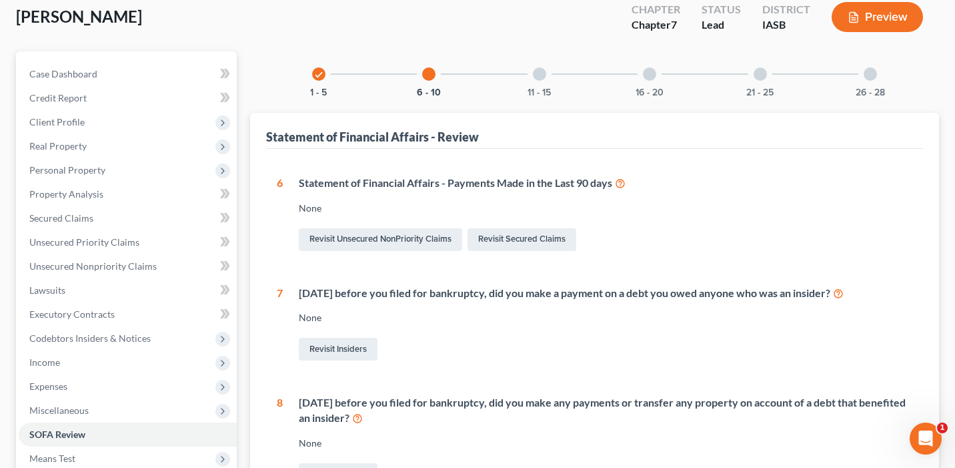
click at [544, 78] on div "11 - 15" at bounding box center [539, 73] width 45 height 45
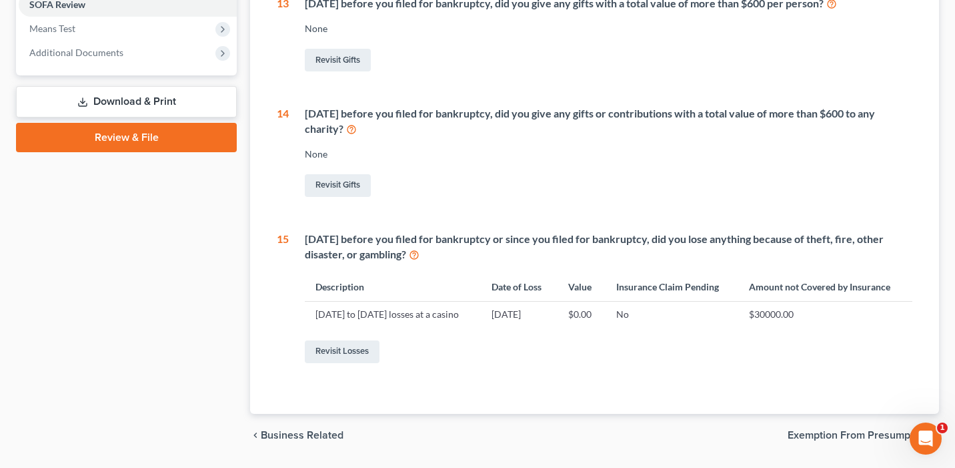
scroll to position [508, 0]
click at [340, 362] on link "Revisit Losses" at bounding box center [342, 350] width 75 height 23
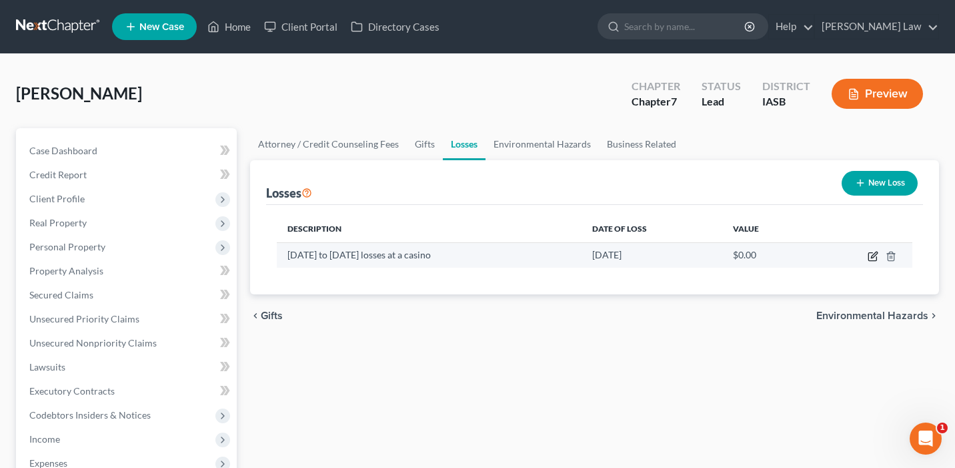
click at [876, 255] on icon "button" at bounding box center [873, 256] width 11 height 11
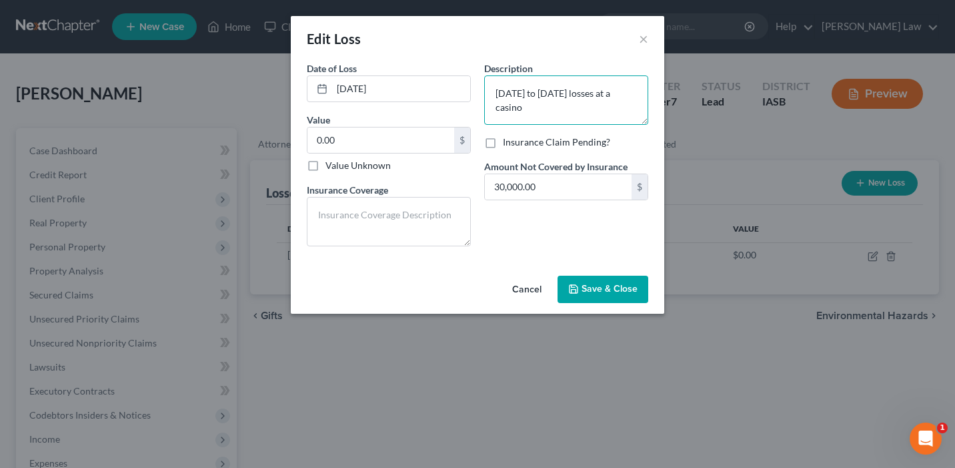
click at [510, 95] on textarea "July of 2024 to July of 2025 losses at a casino" at bounding box center [566, 99] width 164 height 49
click at [568, 93] on textarea "Jul of 2024 to July of 2025 losses at a casino" at bounding box center [566, 99] width 164 height 49
type textarea "Jul of 2024 to October of 2025 losses at a casino"
click at [544, 187] on input "30,000.00" at bounding box center [558, 186] width 147 height 25
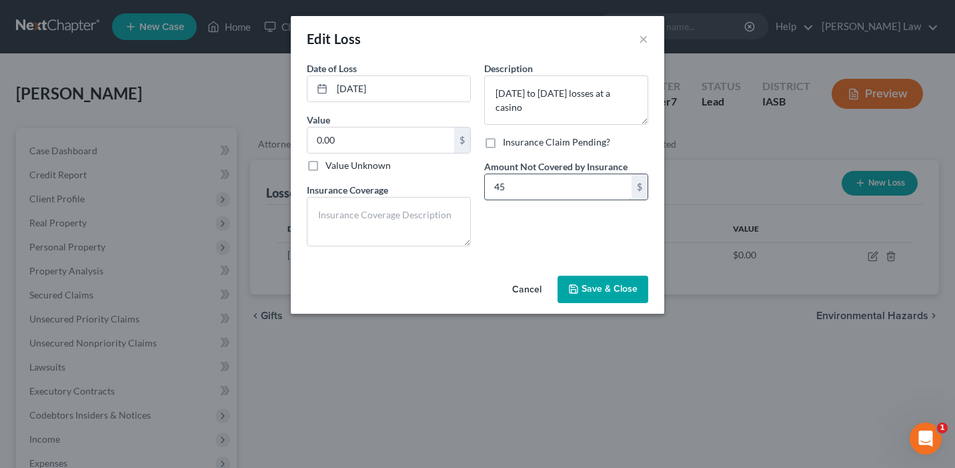
type input "4"
type input "50,000"
click at [416, 226] on textarea at bounding box center [389, 221] width 164 height 49
type textarea "No."
click at [347, 89] on input "07/01/2025" at bounding box center [401, 88] width 138 height 25
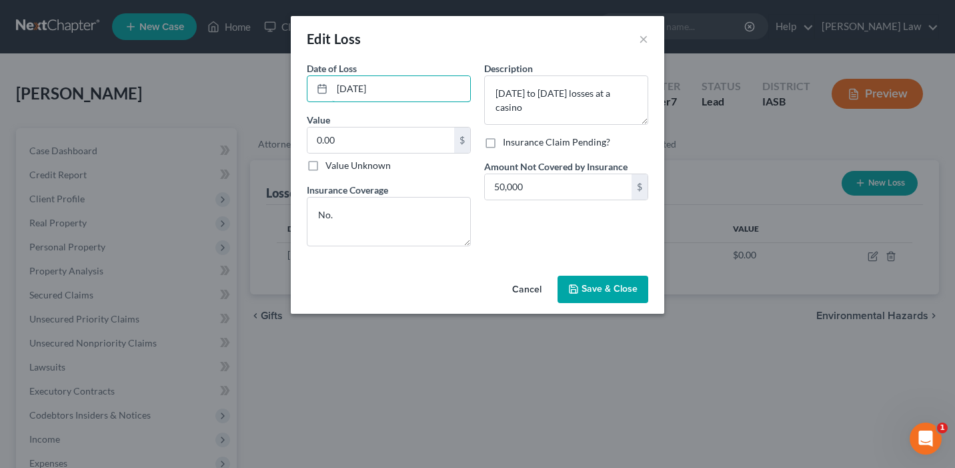
type input "10/01/2025"
click at [630, 290] on span "Save & Close" at bounding box center [610, 289] width 56 height 11
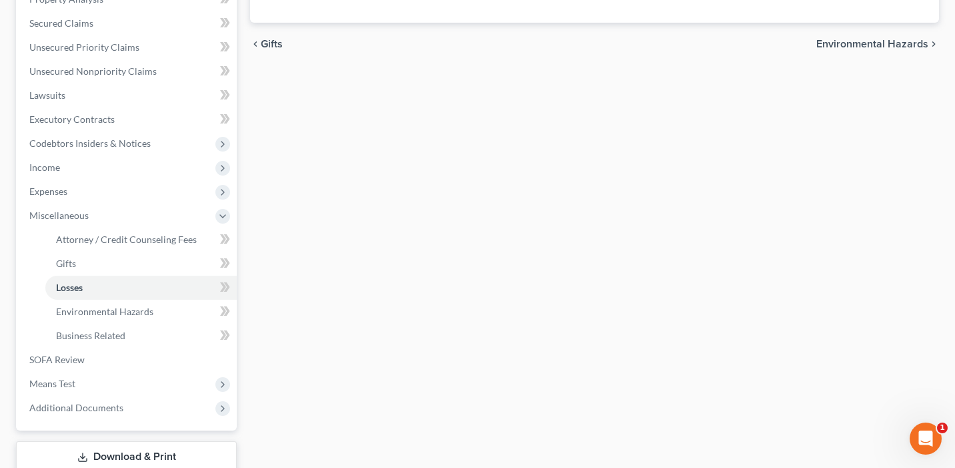
scroll to position [360, 0]
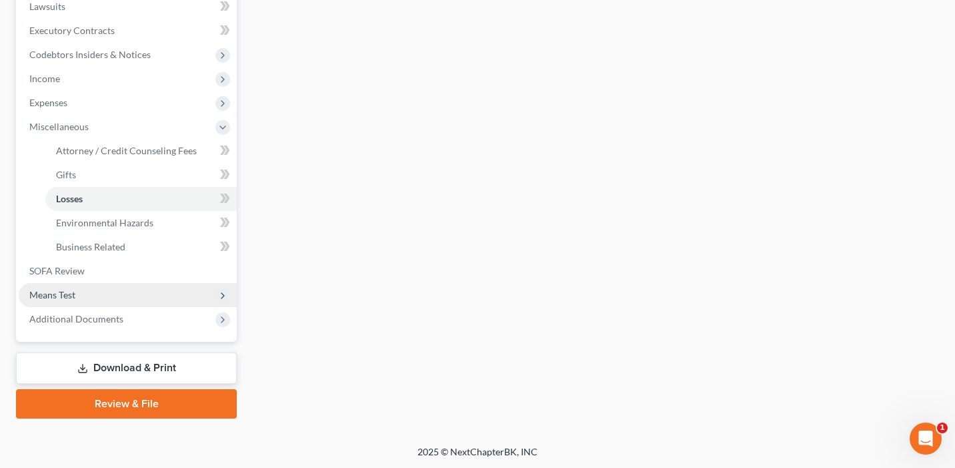
click at [163, 288] on span "Means Test" at bounding box center [128, 295] width 218 height 24
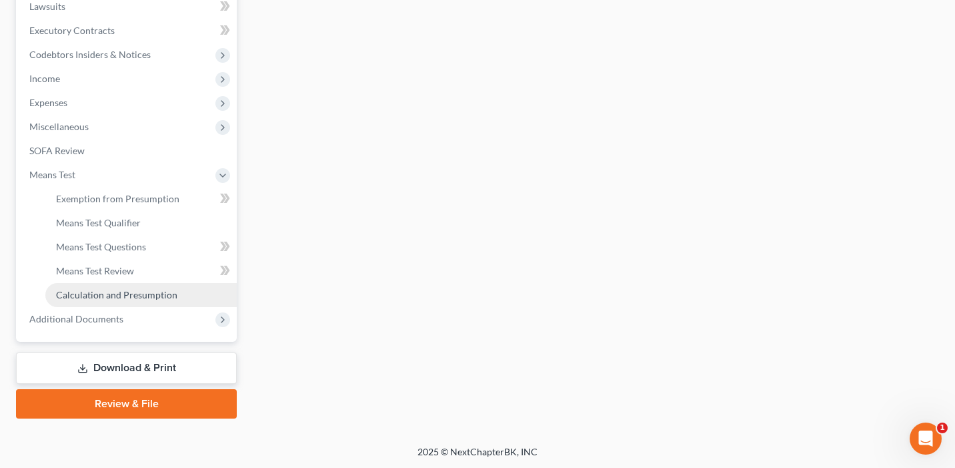
click at [161, 299] on span "Calculation and Presumption" at bounding box center [116, 294] width 121 height 11
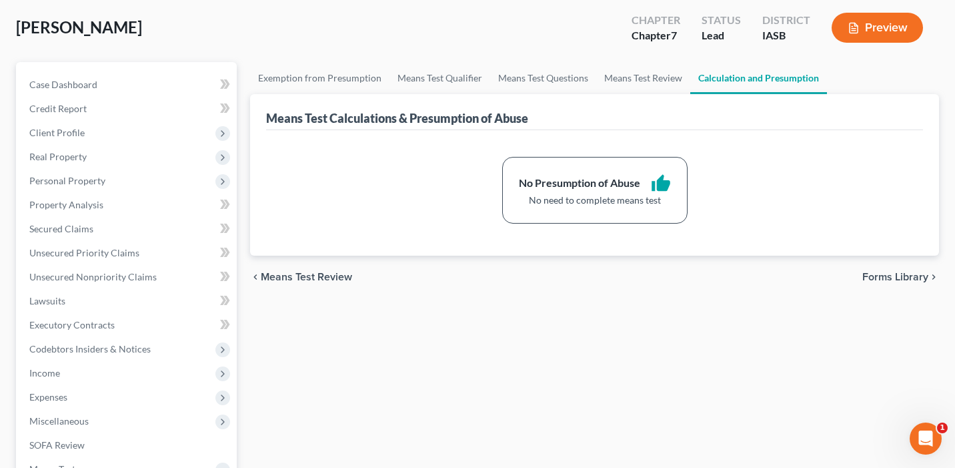
scroll to position [60, 0]
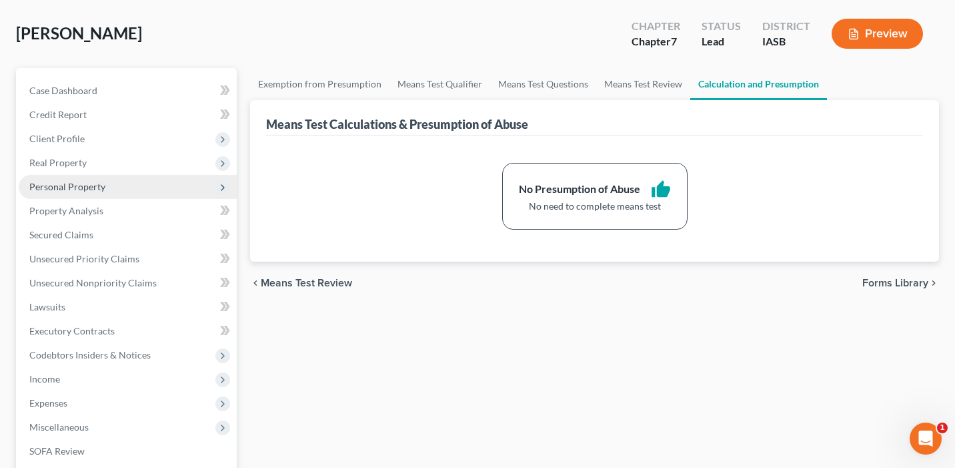
click at [175, 186] on span "Personal Property" at bounding box center [128, 187] width 218 height 24
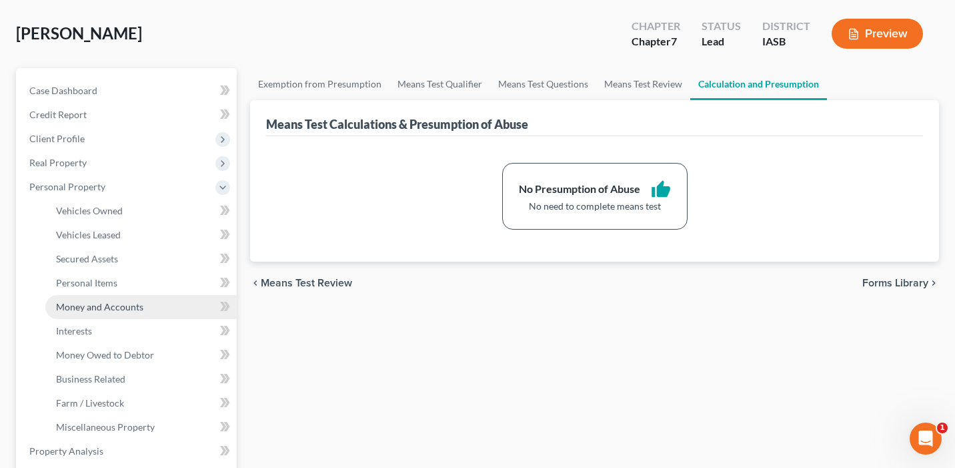
click at [177, 304] on link "Money and Accounts" at bounding box center [140, 307] width 191 height 24
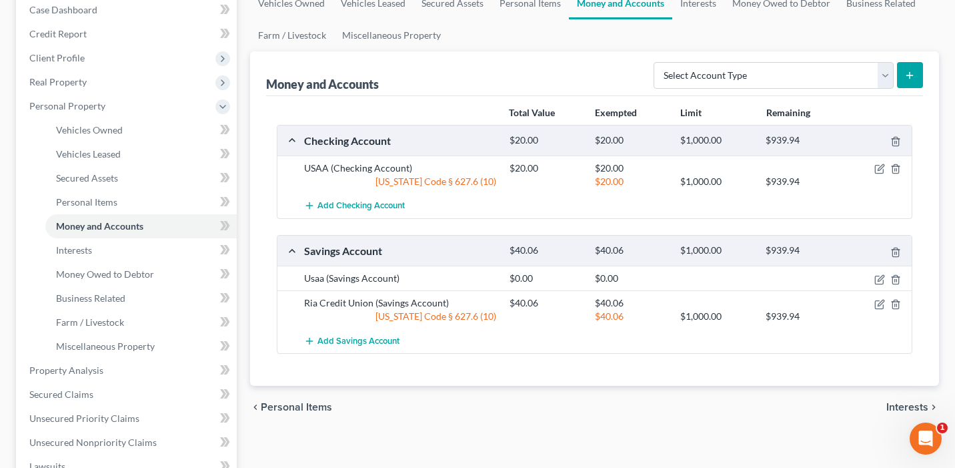
scroll to position [141, 0]
click at [883, 167] on icon "button" at bounding box center [880, 168] width 11 height 11
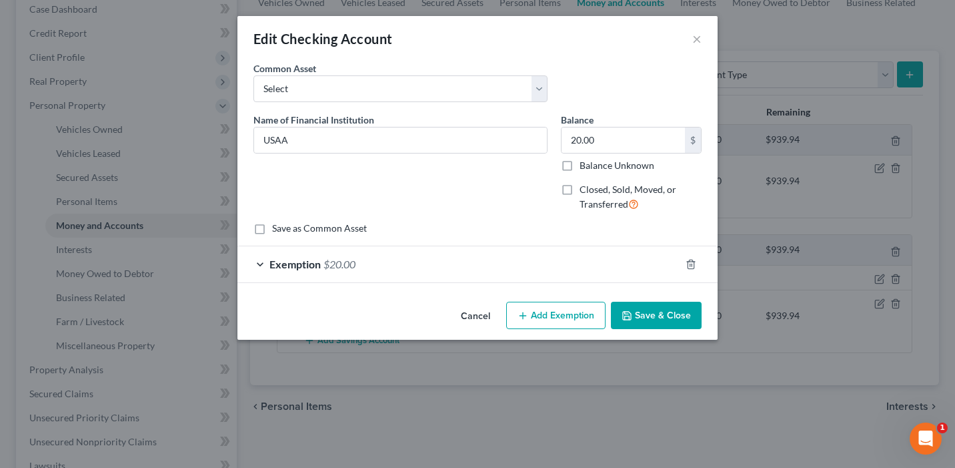
click at [546, 272] on div "Exemption $20.00" at bounding box center [458, 263] width 443 height 35
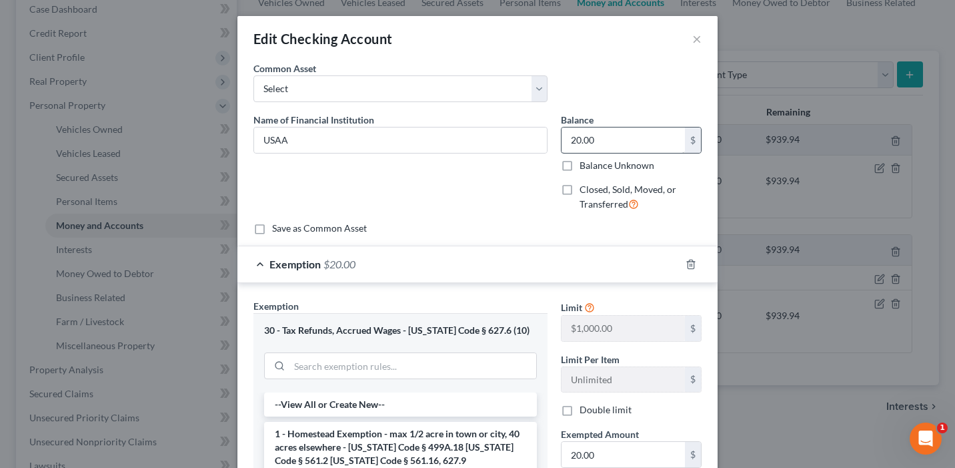
scroll to position [11, 0]
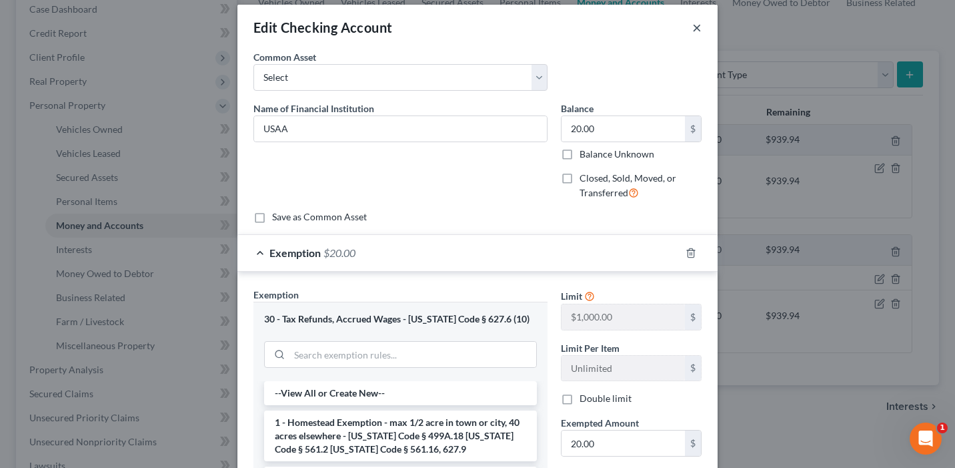
click at [699, 26] on button "×" at bounding box center [696, 27] width 9 height 16
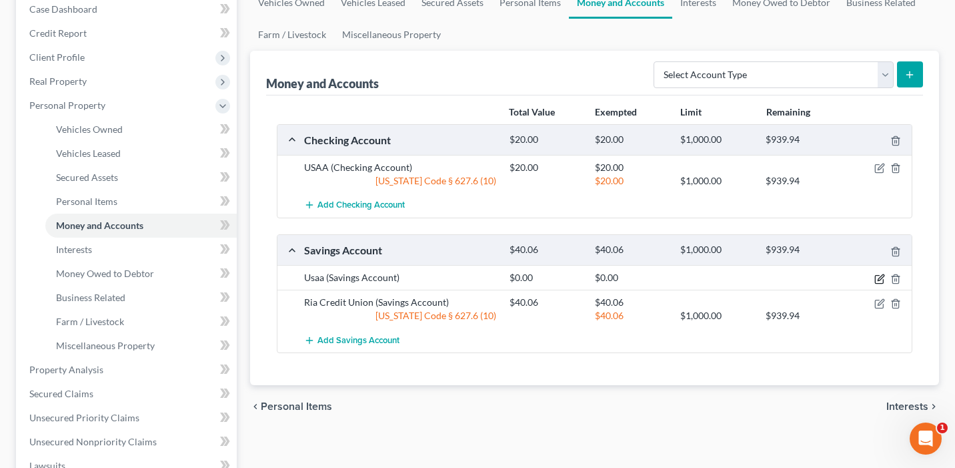
click at [879, 276] on icon "button" at bounding box center [880, 279] width 11 height 11
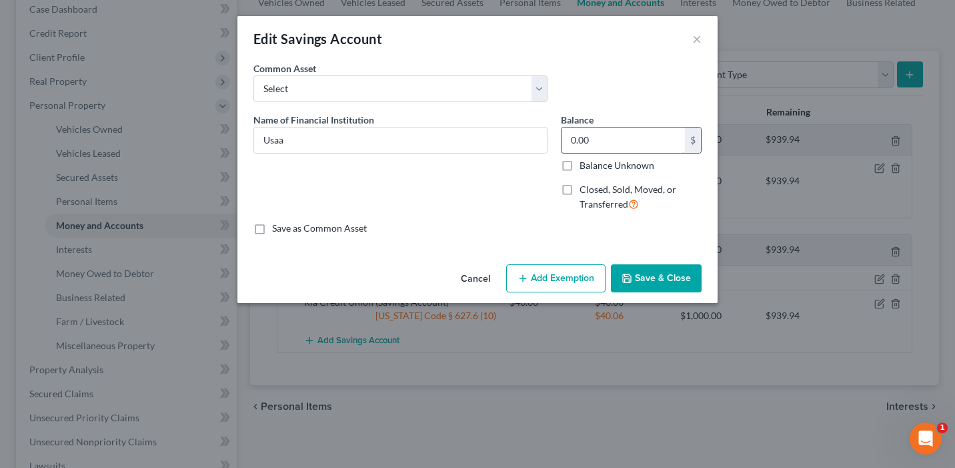
click at [604, 145] on input "0.00" at bounding box center [623, 139] width 123 height 25
type input "25"
click at [468, 210] on div "Name of Financial Institution * Usaa" at bounding box center [401, 167] width 308 height 109
click at [540, 276] on button "Add Exemption" at bounding box center [555, 278] width 99 height 28
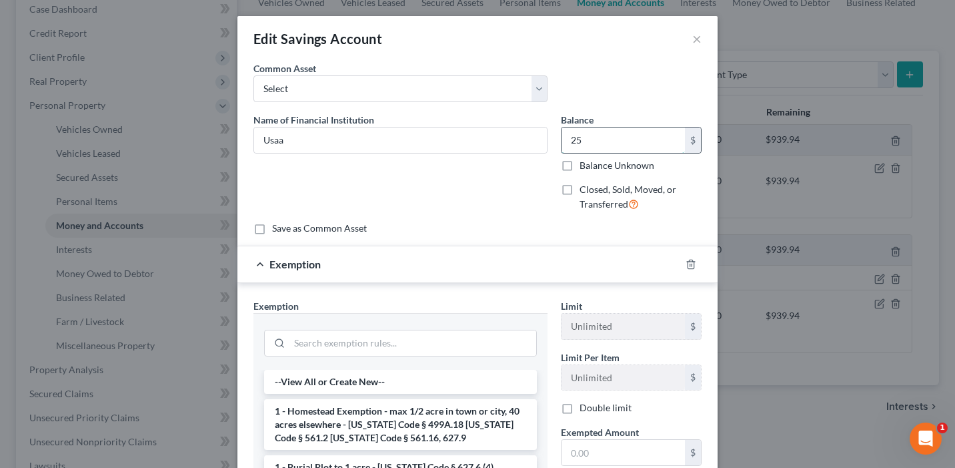
click at [581, 146] on input "25" at bounding box center [623, 139] width 123 height 25
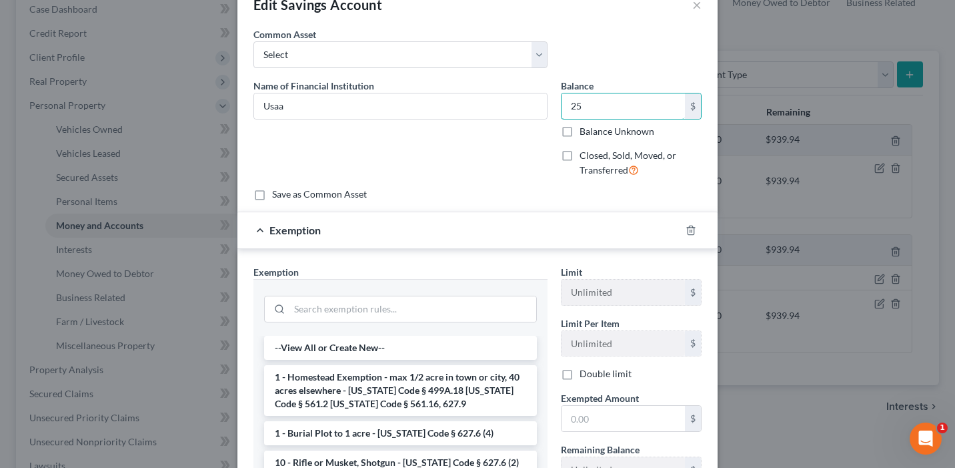
scroll to position [86, 0]
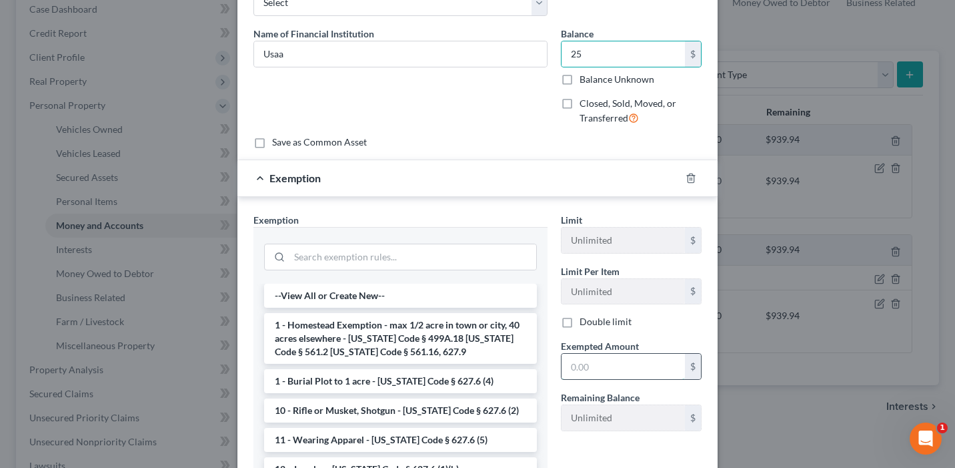
click at [600, 364] on input "text" at bounding box center [623, 366] width 123 height 25
paste input "25"
type input "25"
click at [418, 259] on input "search" at bounding box center [413, 256] width 247 height 25
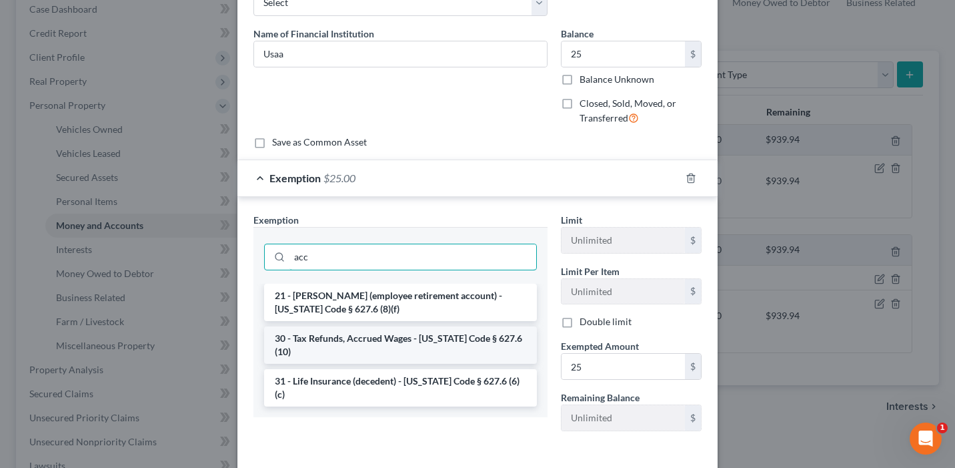
type input "acc"
click at [409, 335] on li "30 - Tax Refunds, Accrued Wages - Iowa Code § 627.6 (10)" at bounding box center [400, 344] width 273 height 37
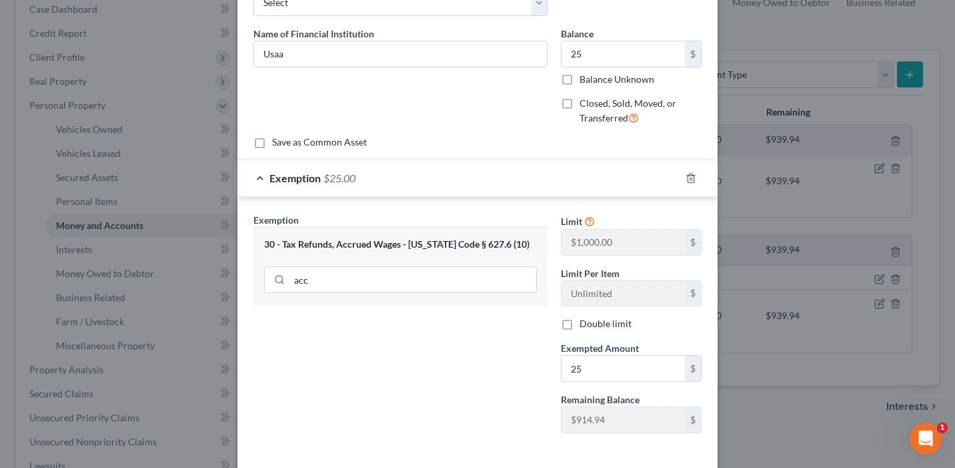
scroll to position [146, 0]
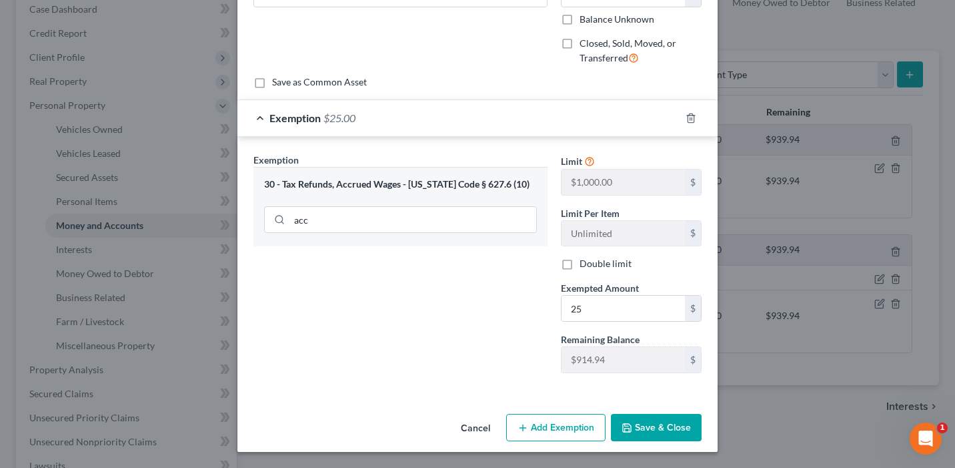
click at [662, 439] on button "Save & Close" at bounding box center [656, 428] width 91 height 28
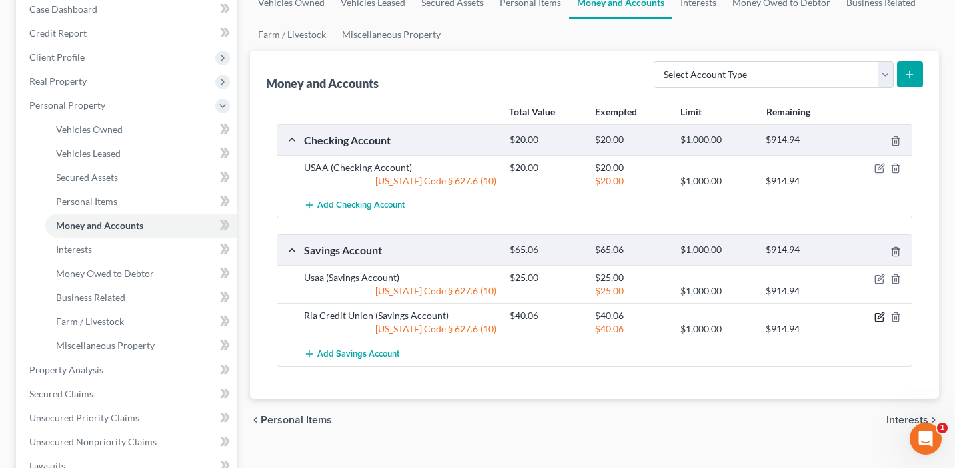
click at [883, 314] on icon "button" at bounding box center [880, 317] width 11 height 11
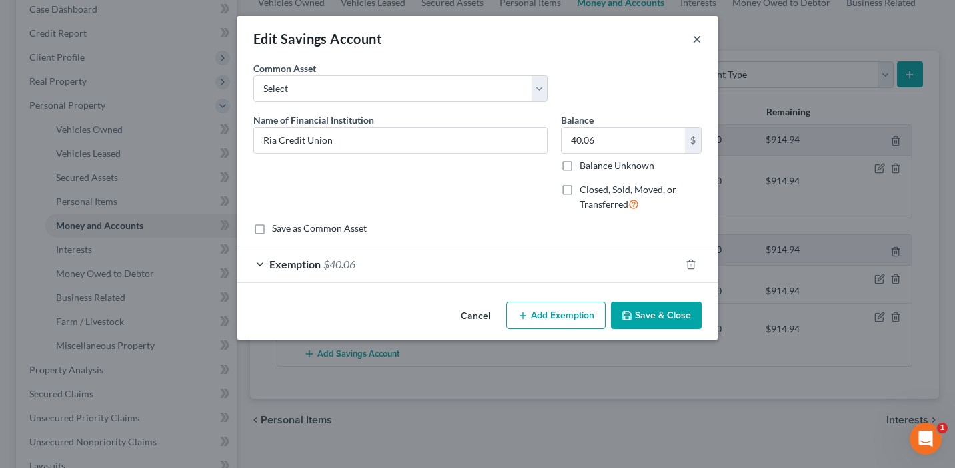
click at [699, 38] on button "×" at bounding box center [696, 39] width 9 height 16
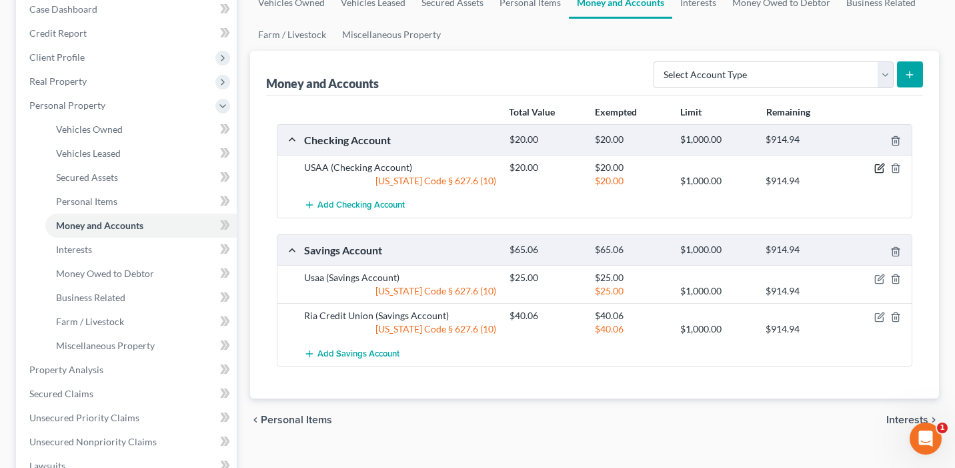
click at [878, 169] on icon "button" at bounding box center [881, 167] width 6 height 6
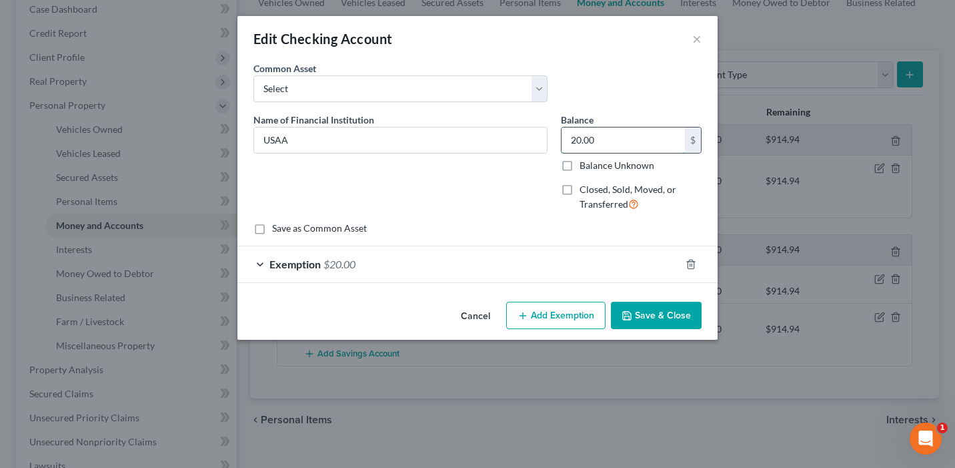
click at [666, 130] on input "20.00" at bounding box center [623, 139] width 123 height 25
type input "45"
click at [606, 262] on div "Exemption $20.00" at bounding box center [458, 263] width 443 height 35
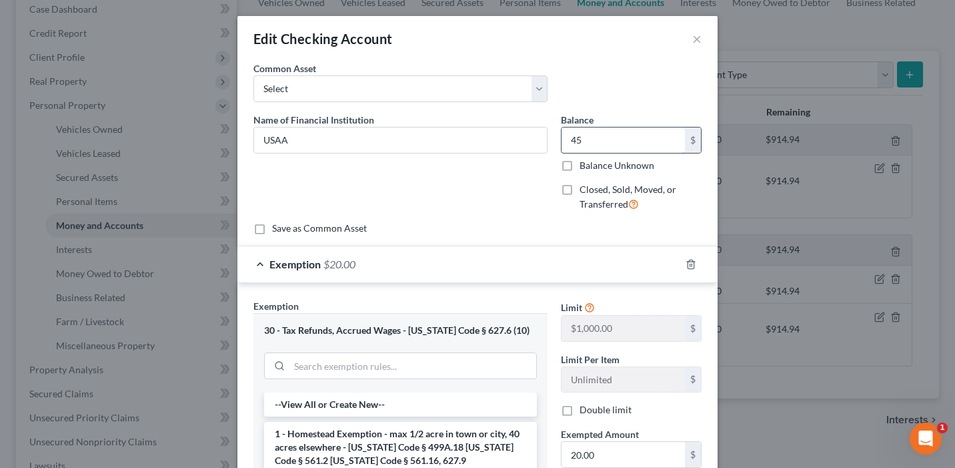
drag, startPoint x: 602, startPoint y: 145, endPoint x: 590, endPoint y: 144, distance: 12.7
click at [590, 144] on input "45" at bounding box center [623, 139] width 123 height 25
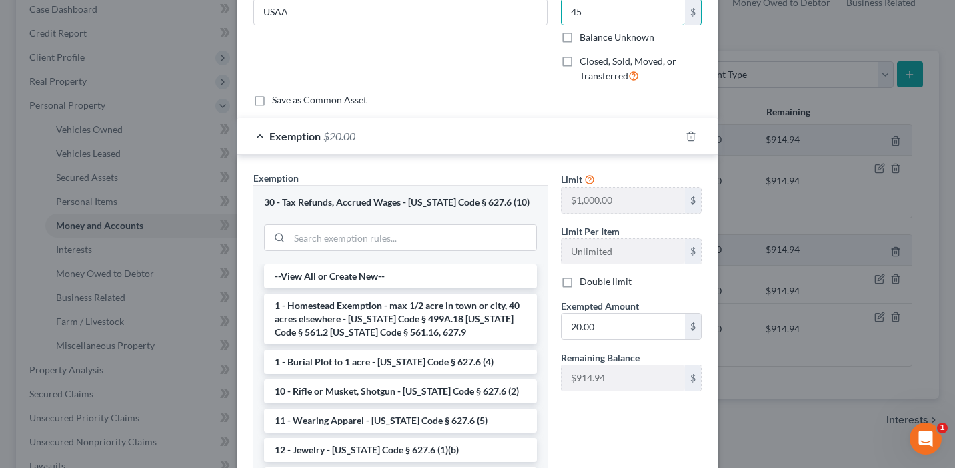
scroll to position [137, 0]
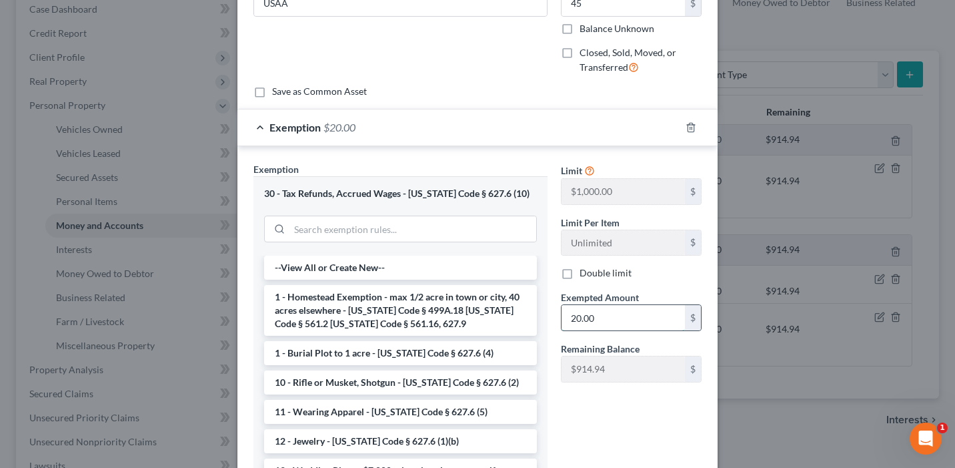
click at [626, 312] on input "20.00" at bounding box center [623, 317] width 123 height 25
paste input "45"
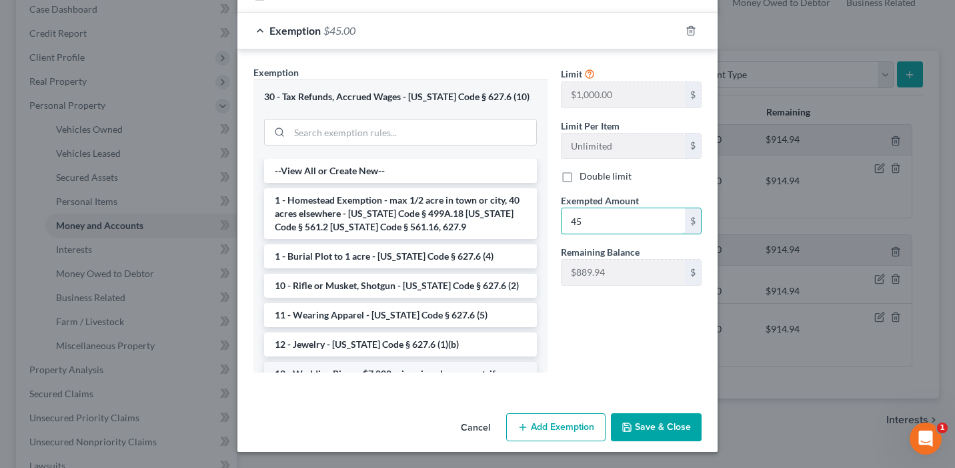
type input "45"
click at [524, 371] on li "12 - Wedding Rings - $7,000 minus jewelry amount, if purchased after marriage a…" at bounding box center [400, 387] width 273 height 51
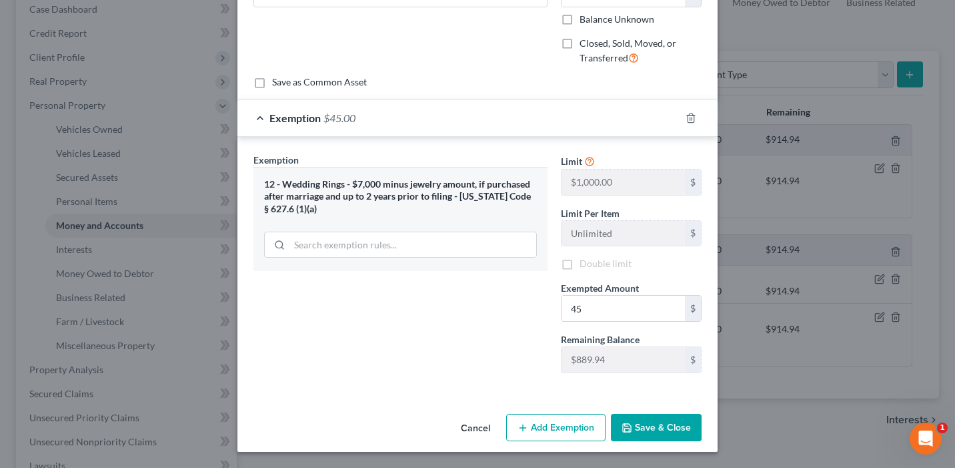
scroll to position [146, 0]
click at [672, 425] on button "Save & Close" at bounding box center [656, 428] width 91 height 28
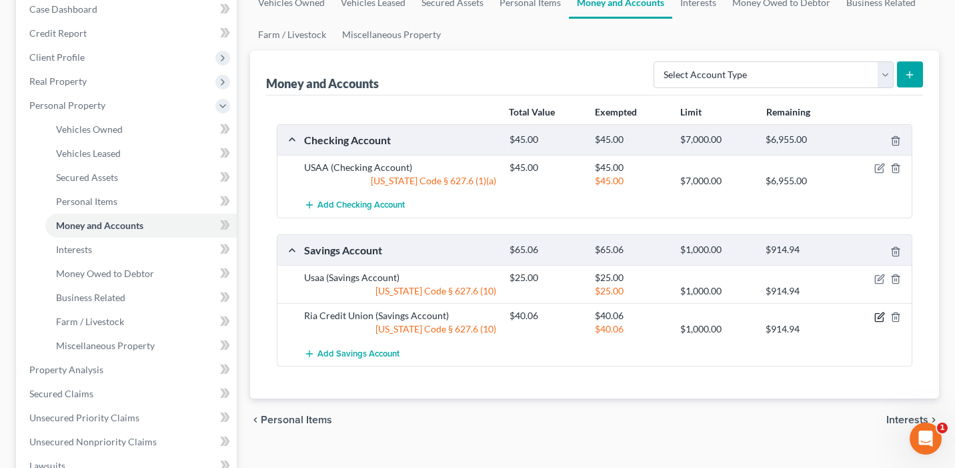
click at [876, 313] on icon "button" at bounding box center [879, 317] width 8 height 8
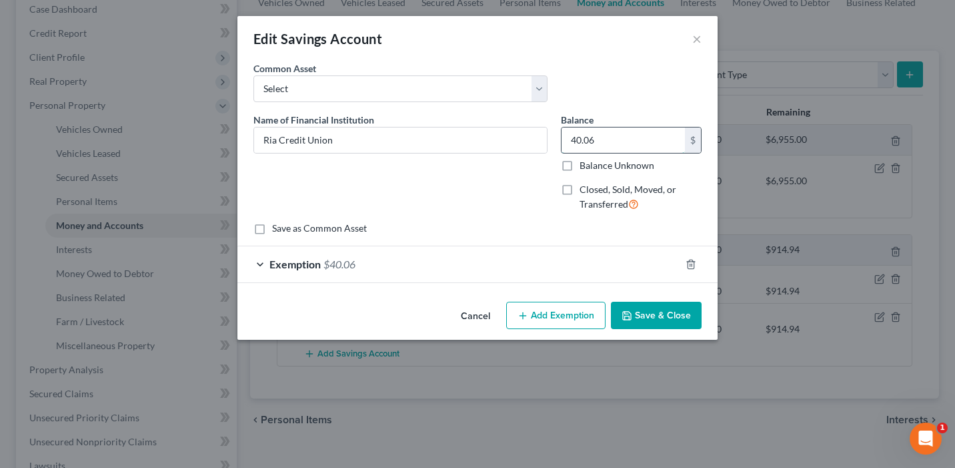
click at [612, 137] on input "40.06" at bounding box center [623, 139] width 123 height 25
drag, startPoint x: 615, startPoint y: 141, endPoint x: 556, endPoint y: 137, distance: 59.5
click at [556, 137] on div "Balance 50.71 $ Balance Unknown Balance Undetermined 50.71 $ Balance Unknown Cl…" at bounding box center [631, 167] width 154 height 109
type input "50.71"
click at [469, 266] on div "Exemption $40.06" at bounding box center [458, 263] width 443 height 35
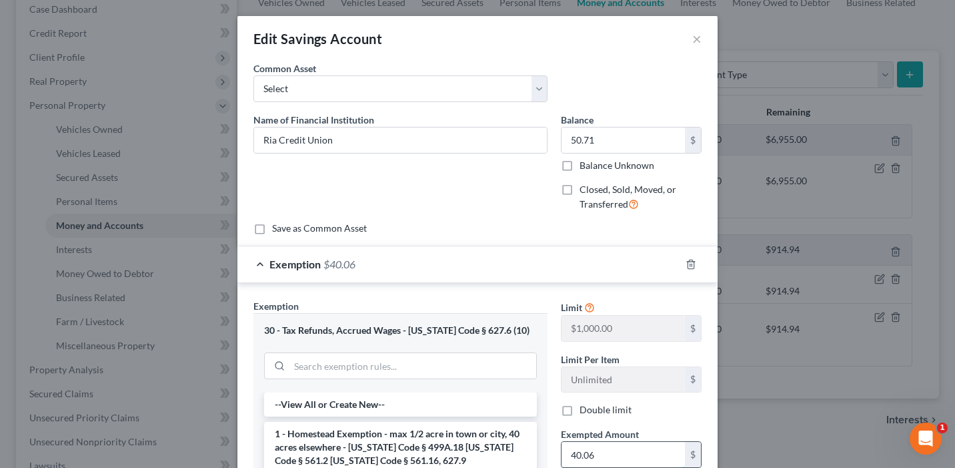
paste input "50.71"
type input "50.71"
click at [546, 373] on div "30 - Tax Refunds, Accrued Wages - Iowa Code § 627.6 (10)" at bounding box center [401, 352] width 294 height 79
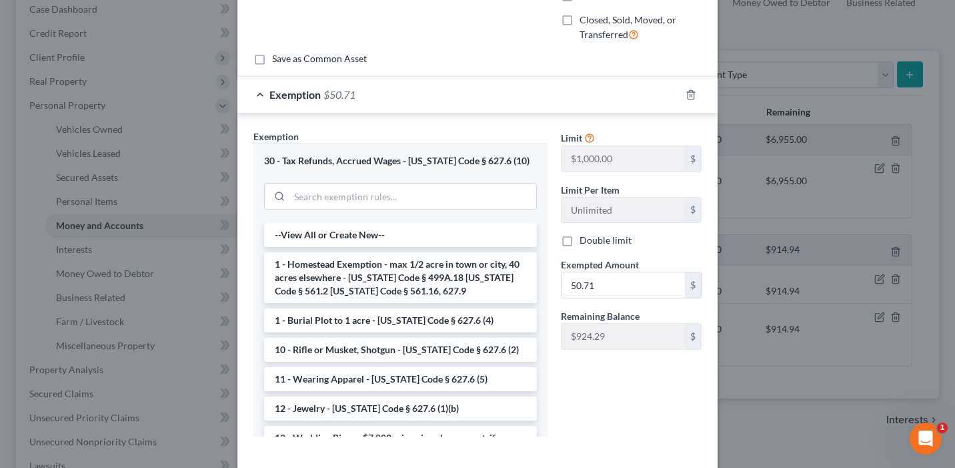
scroll to position [233, 0]
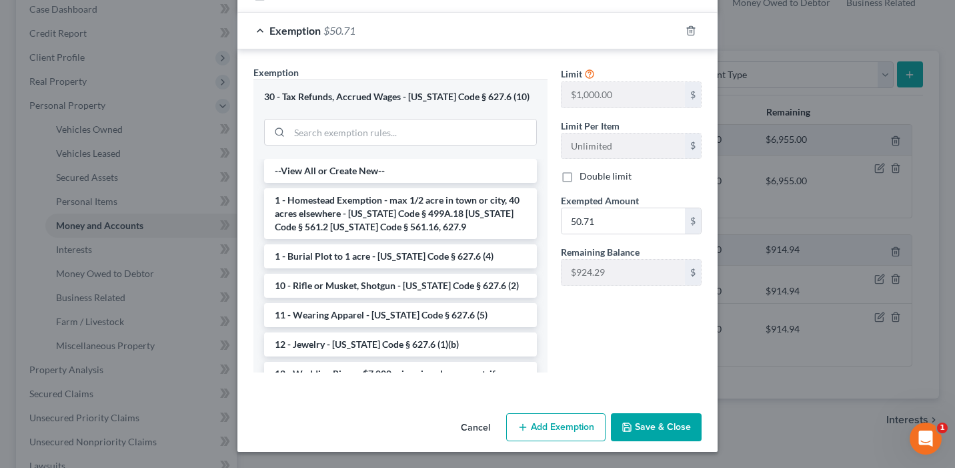
click at [667, 434] on button "Save & Close" at bounding box center [656, 427] width 91 height 28
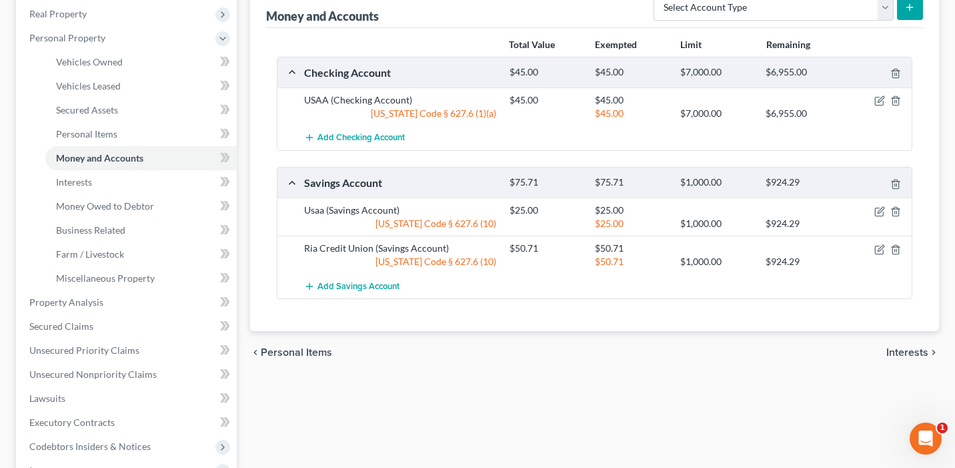
scroll to position [213, 0]
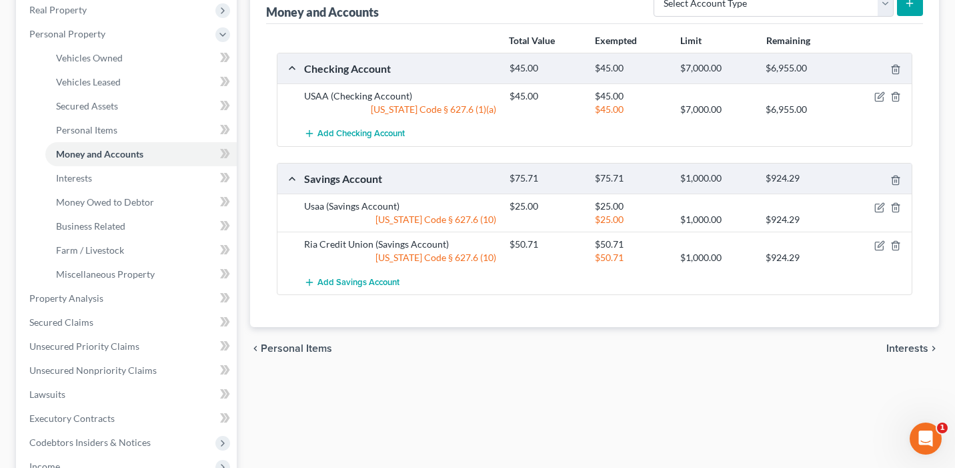
click at [638, 388] on div "Vehicles Owned Vehicles Leased Secured Assets Personal Items Money and Accounts…" at bounding box center [594, 300] width 702 height 771
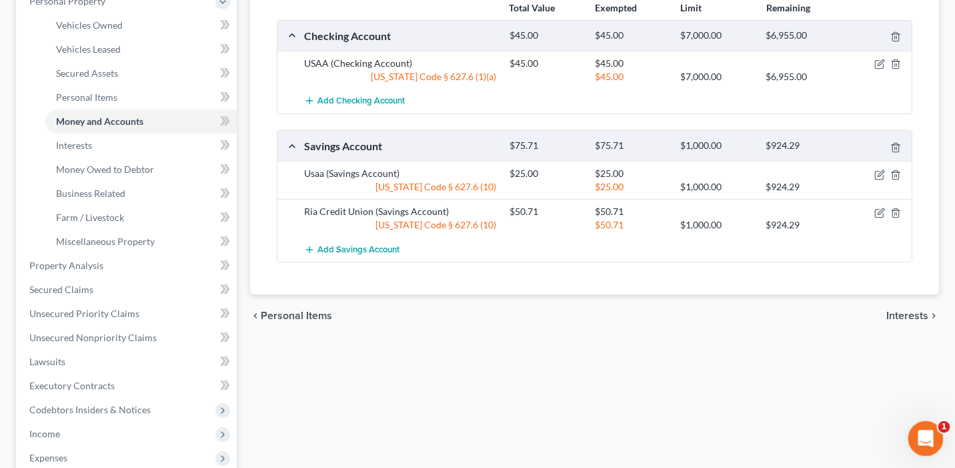
click at [929, 436] on icon "Open Intercom Messenger" at bounding box center [924, 437] width 22 height 22
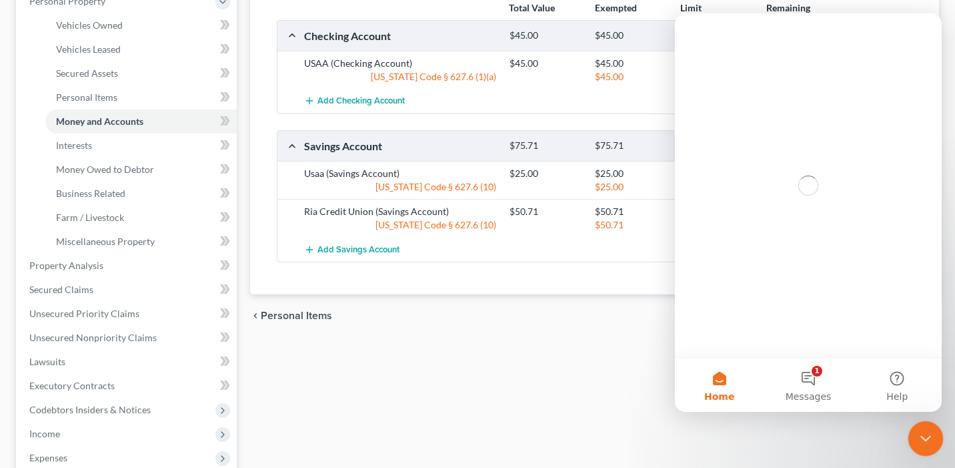
scroll to position [0, 0]
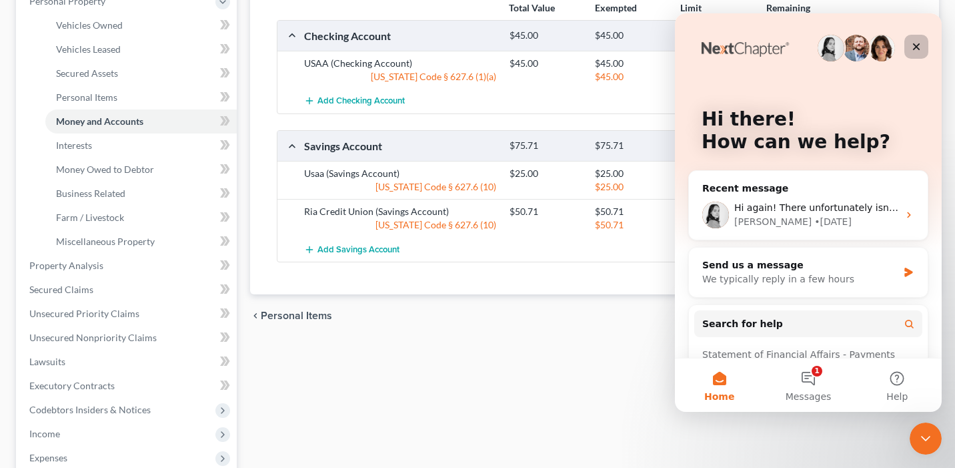
click at [918, 41] on icon "Close" at bounding box center [916, 46] width 11 height 11
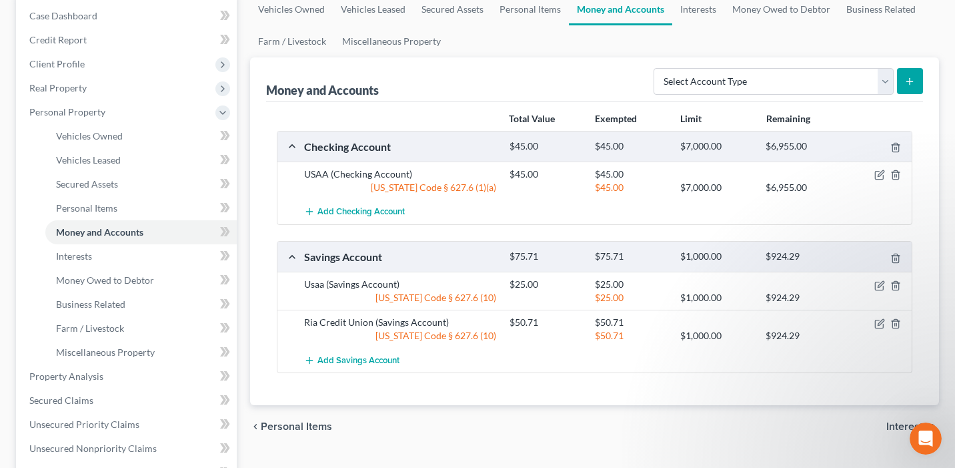
scroll to position [127, 0]
